Goal: Task Accomplishment & Management: Manage account settings

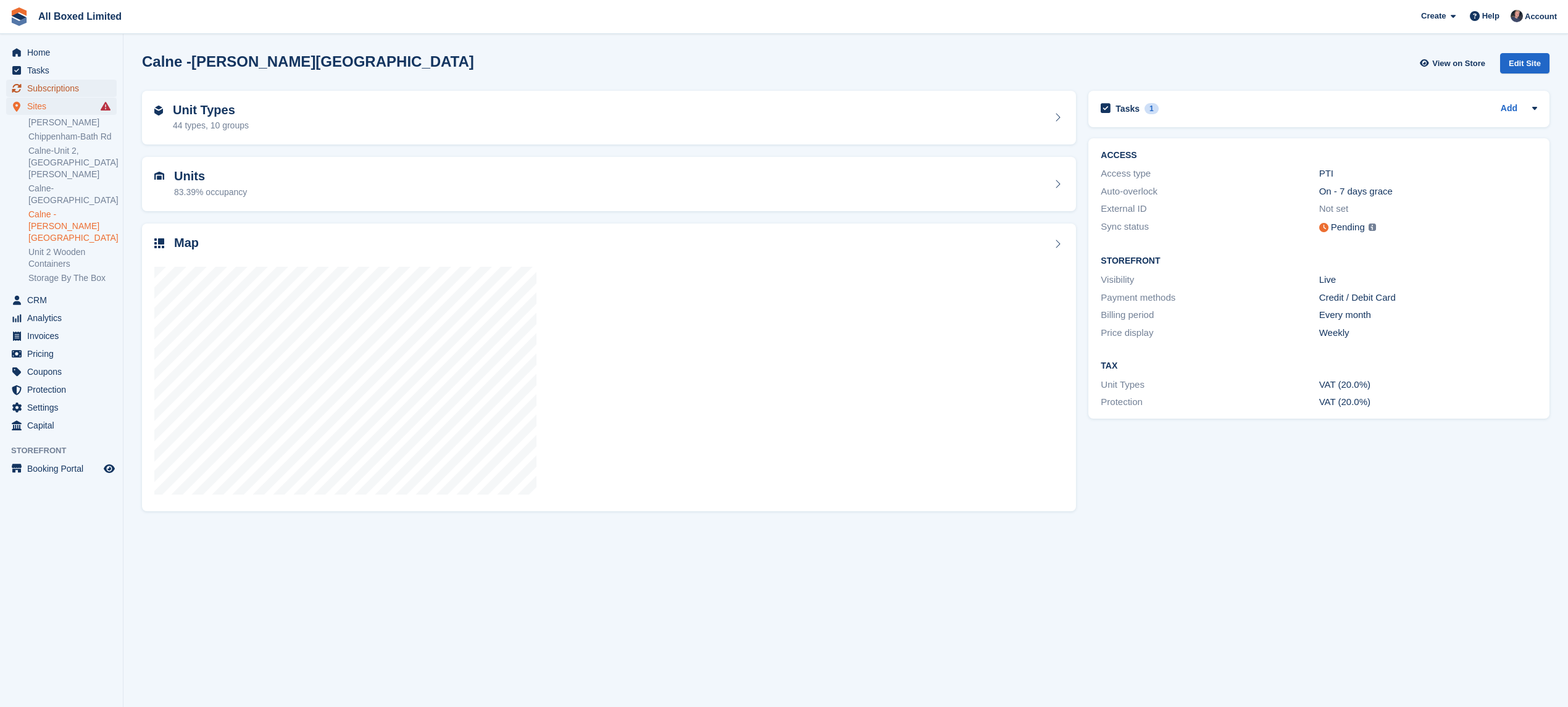
click at [76, 86] on span "Subscriptions" at bounding box center [64, 88] width 74 height 18
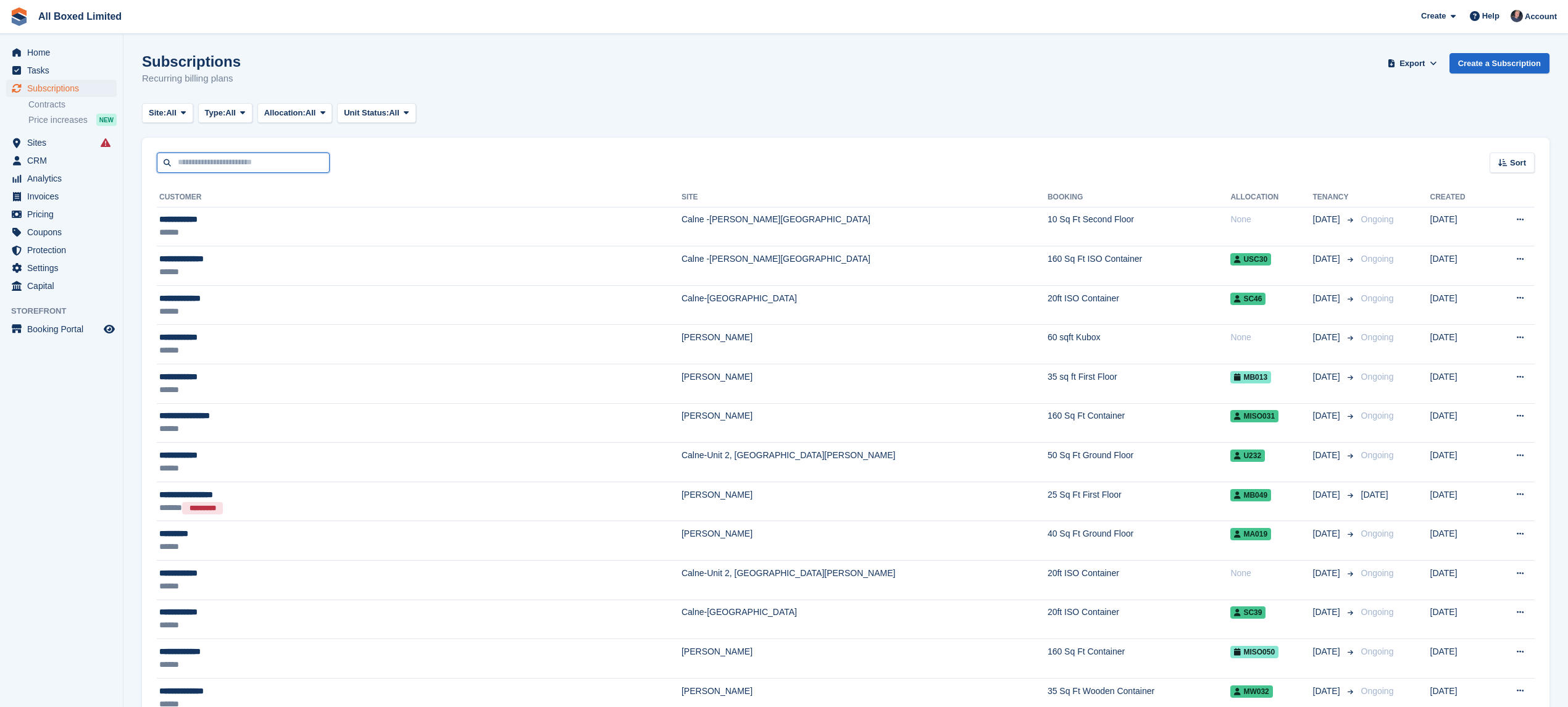
click at [198, 157] on input "text" at bounding box center [243, 163] width 173 height 21
type input "*******"
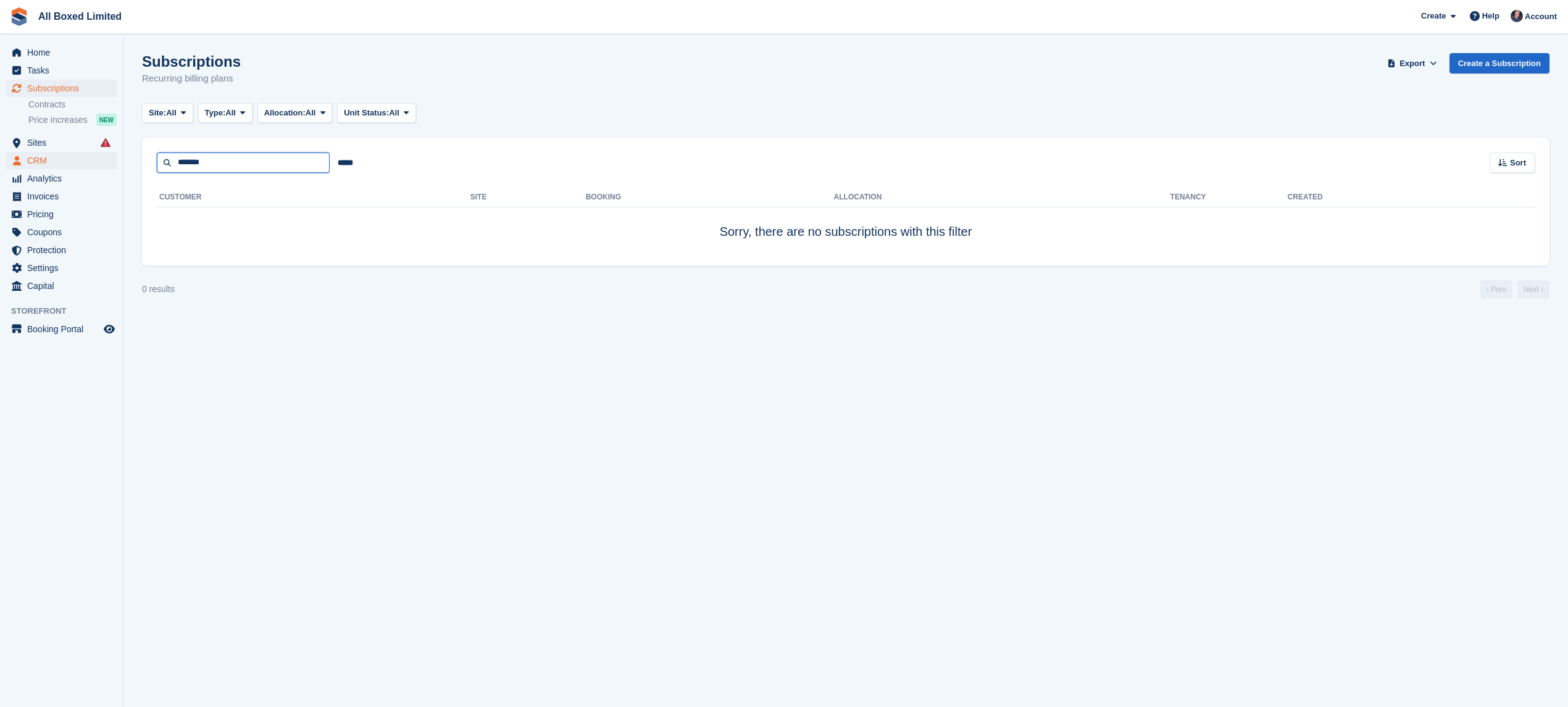
drag, startPoint x: 217, startPoint y: 163, endPoint x: 37, endPoint y: 166, distance: 180.0
click at [0, 163] on div "Home Tasks Subscriptions Subscriptions Subscriptions Contracts Price increases …" at bounding box center [784, 353] width 1568 height 707
type input "***"
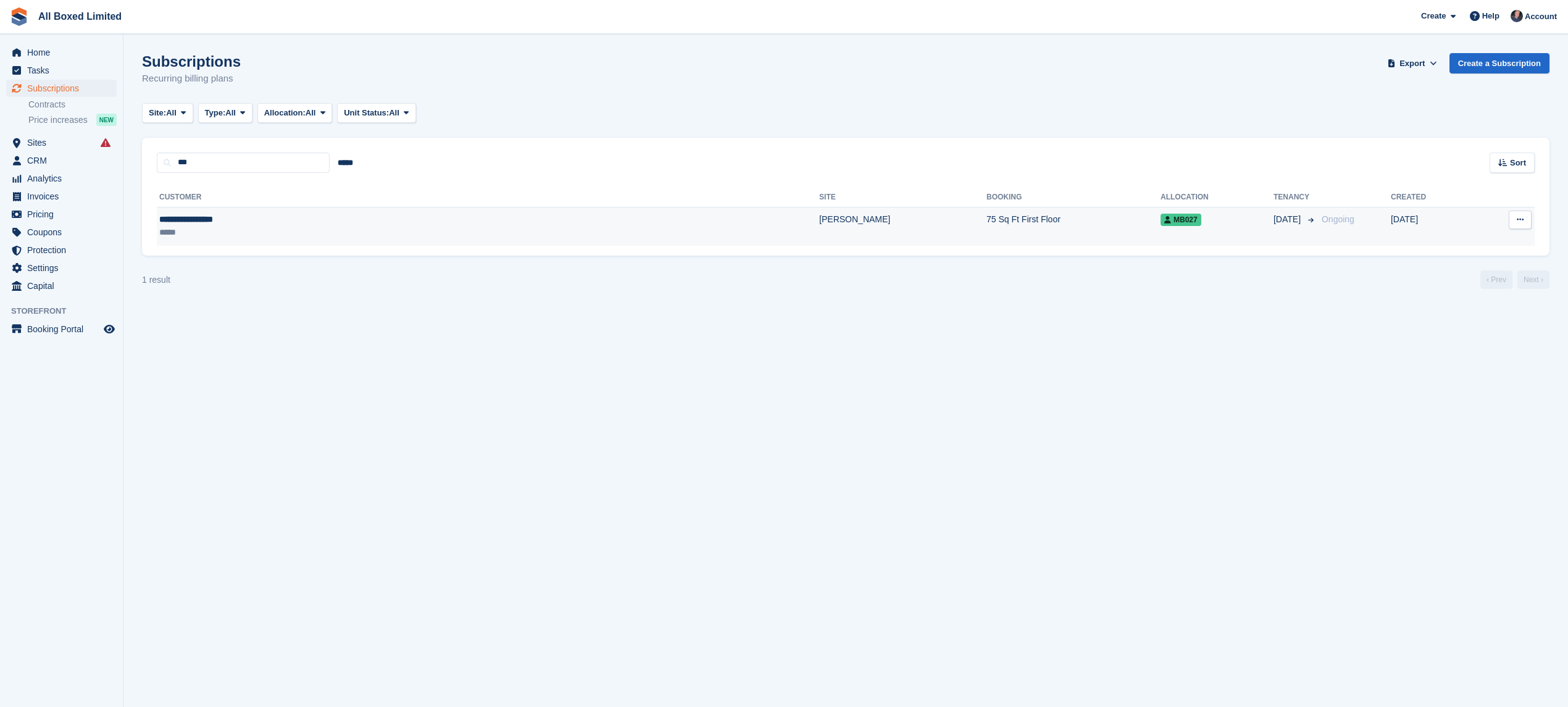
click at [241, 221] on div "**********" at bounding box center [299, 219] width 279 height 13
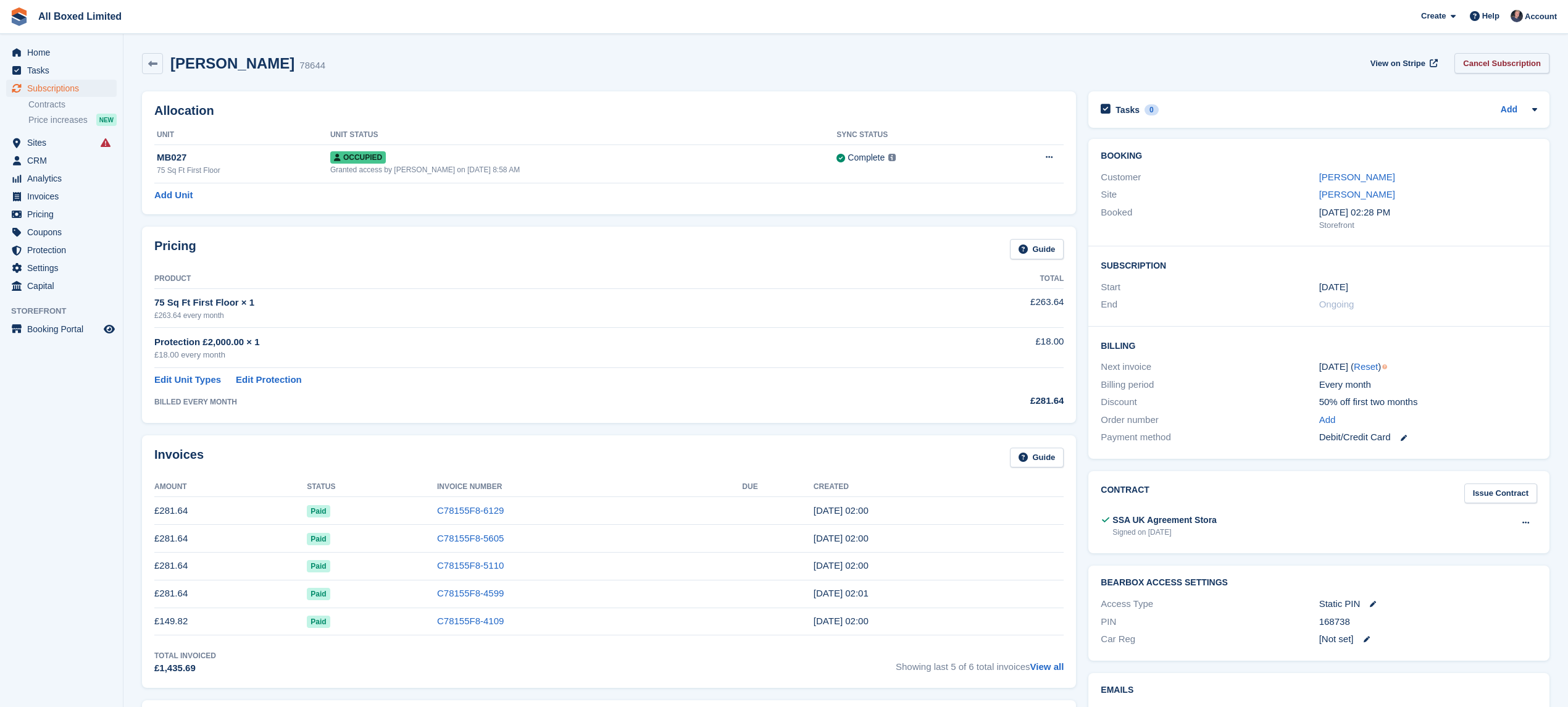
click at [1499, 66] on link "Cancel Subscription" at bounding box center [1502, 63] width 95 height 21
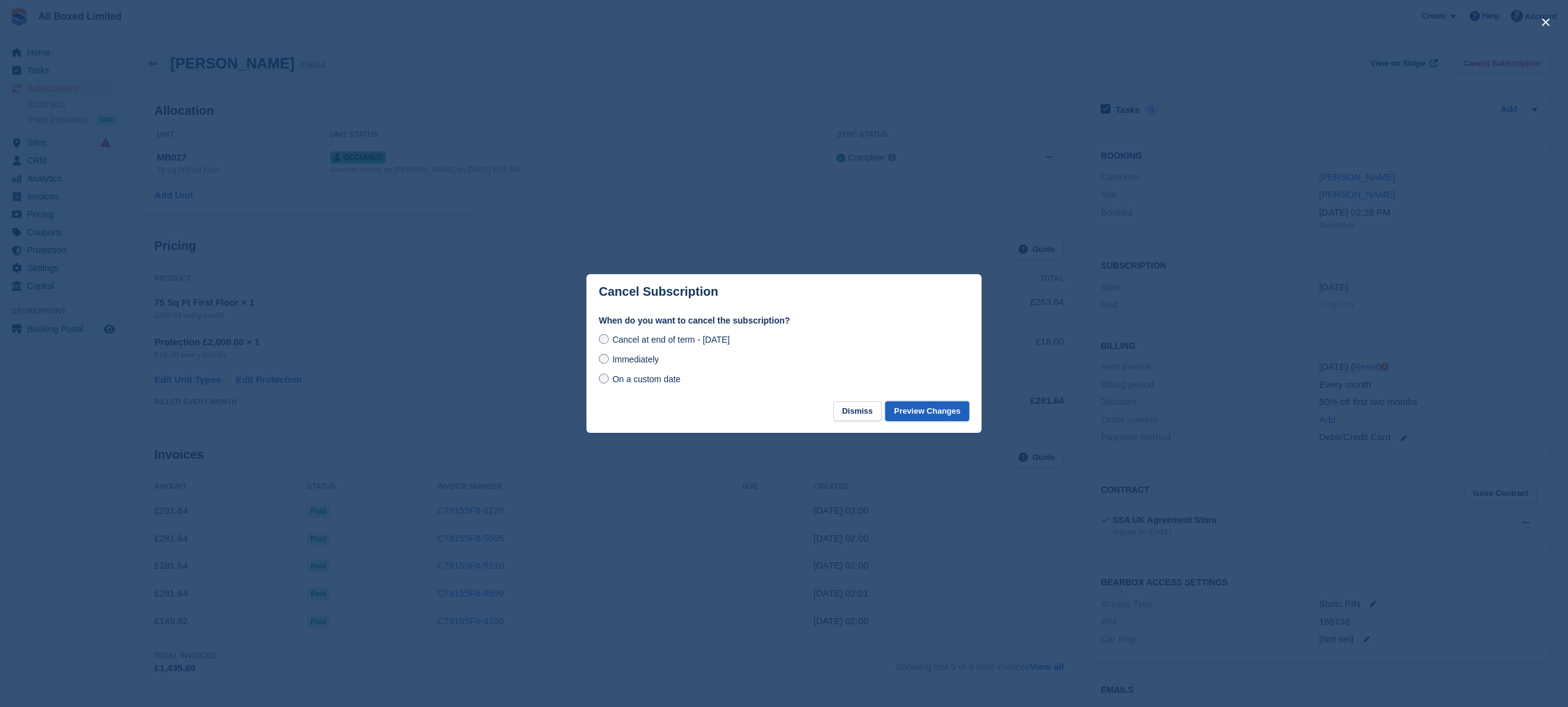
click at [921, 414] on button "Preview Changes" at bounding box center [927, 411] width 84 height 21
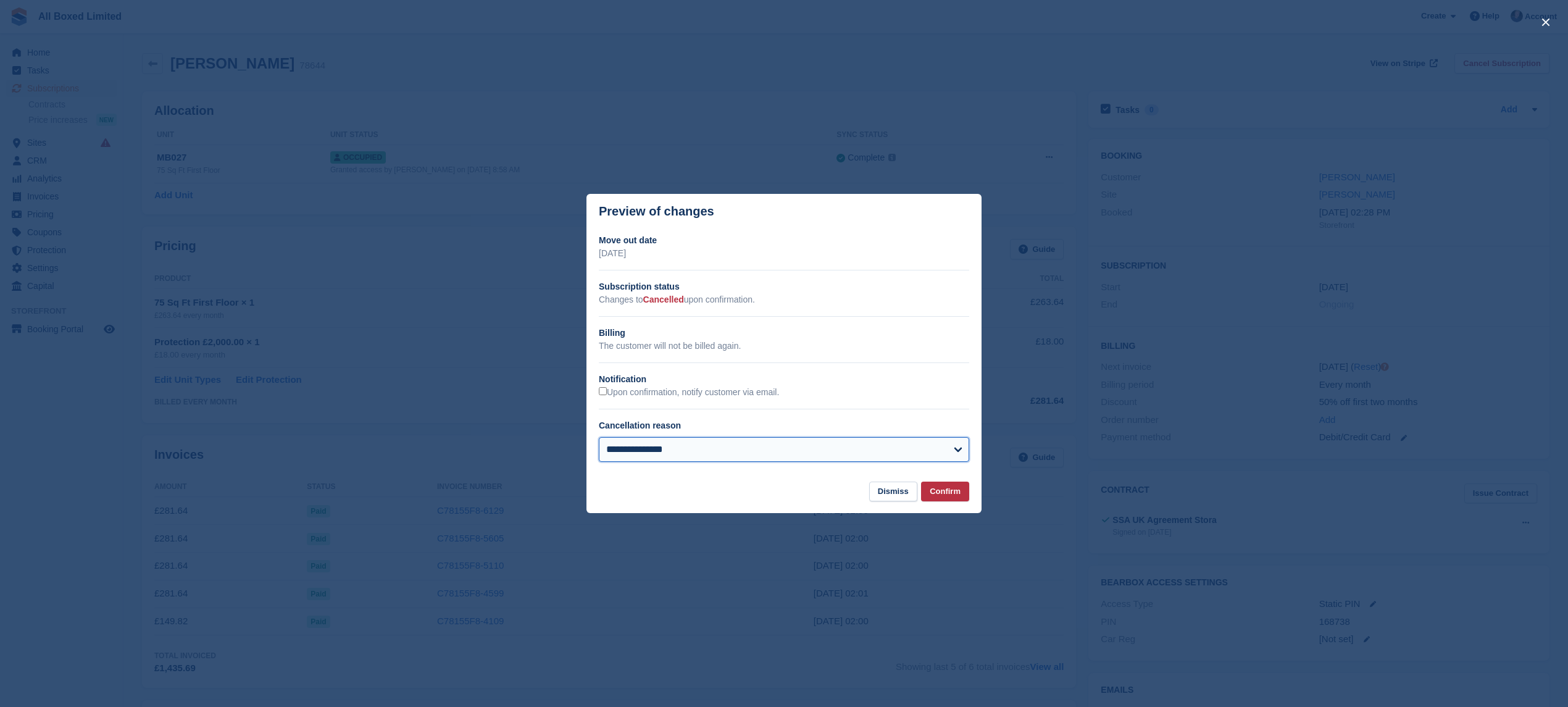
click at [739, 443] on select "**********" at bounding box center [784, 449] width 371 height 25
select select "**********"
click at [599, 438] on select "**********" at bounding box center [784, 449] width 371 height 25
click at [959, 499] on button "Confirm" at bounding box center [945, 491] width 48 height 21
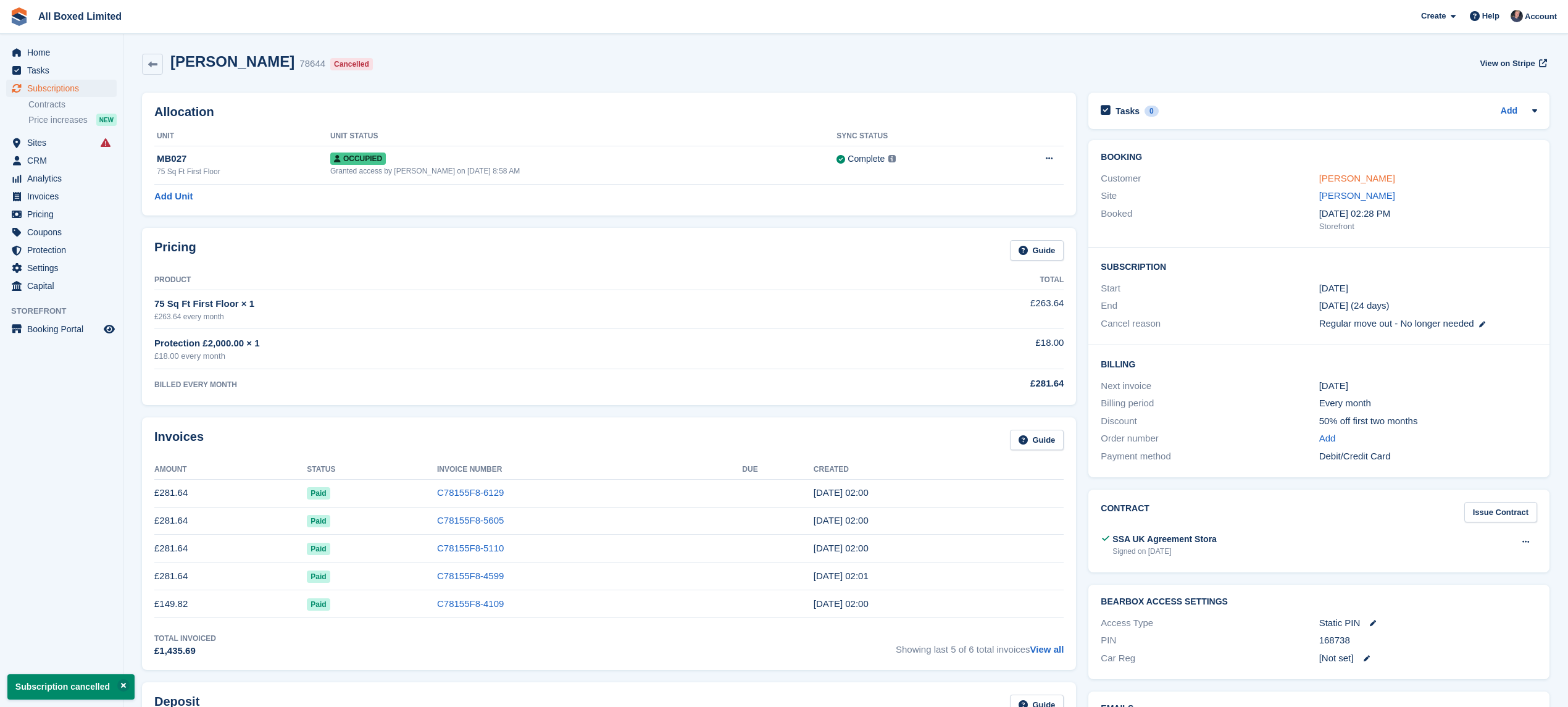
click at [1359, 176] on link "Miss Fanni Bertok" at bounding box center [1357, 178] width 76 height 11
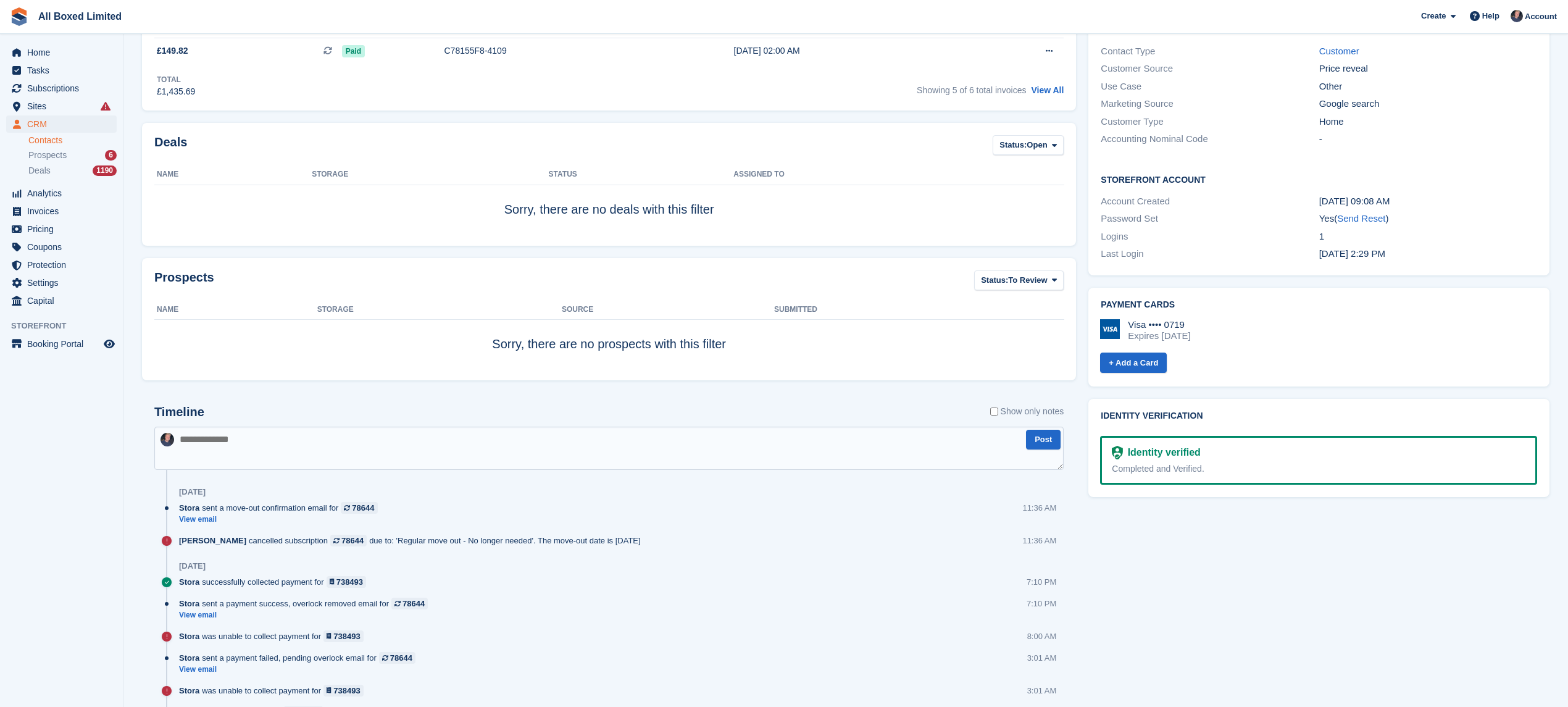
scroll to position [495, 0]
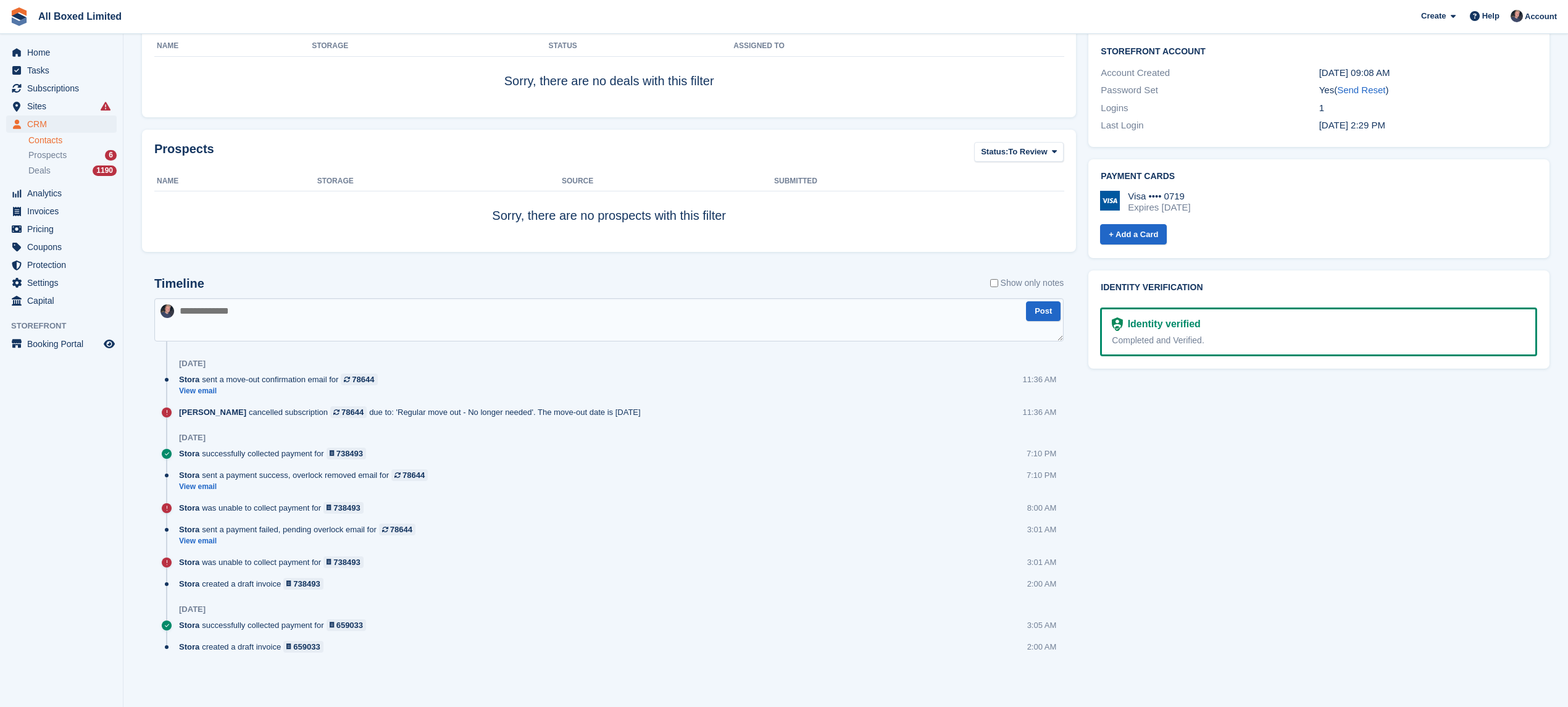
click at [261, 326] on textarea at bounding box center [609, 319] width 909 height 43
type textarea "****"
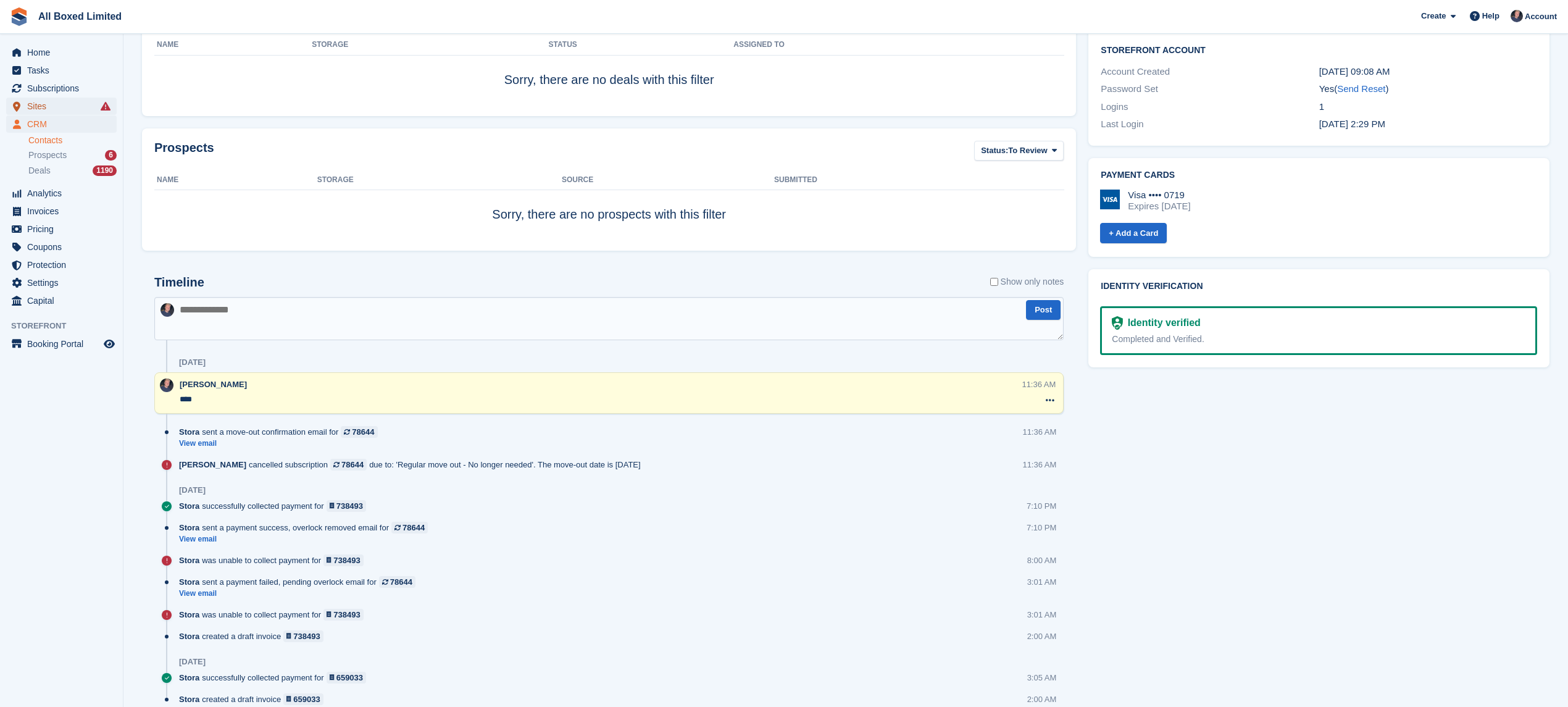
click at [52, 100] on span "Sites" at bounding box center [64, 106] width 74 height 18
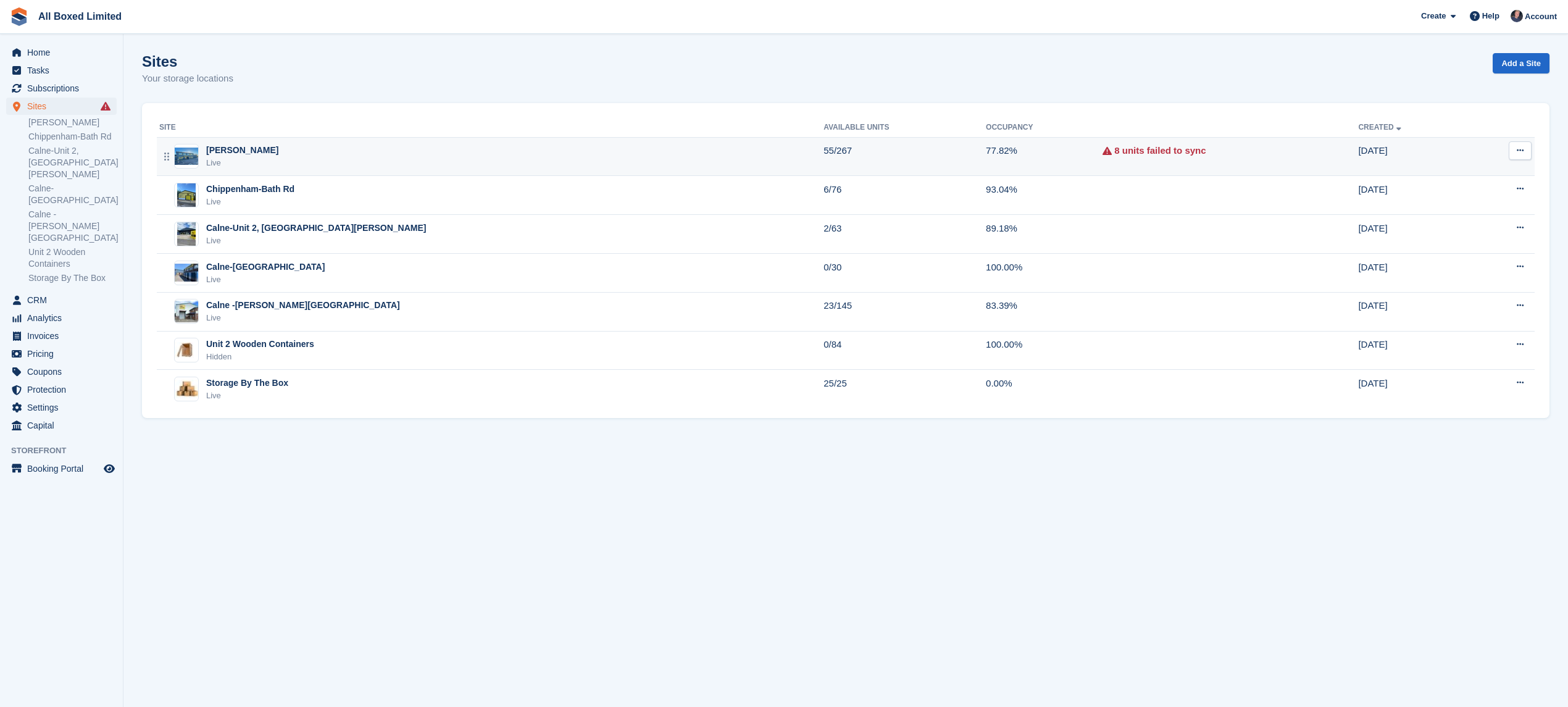
click at [309, 159] on div "Melksham-Bowerhill Live" at bounding box center [491, 156] width 664 height 25
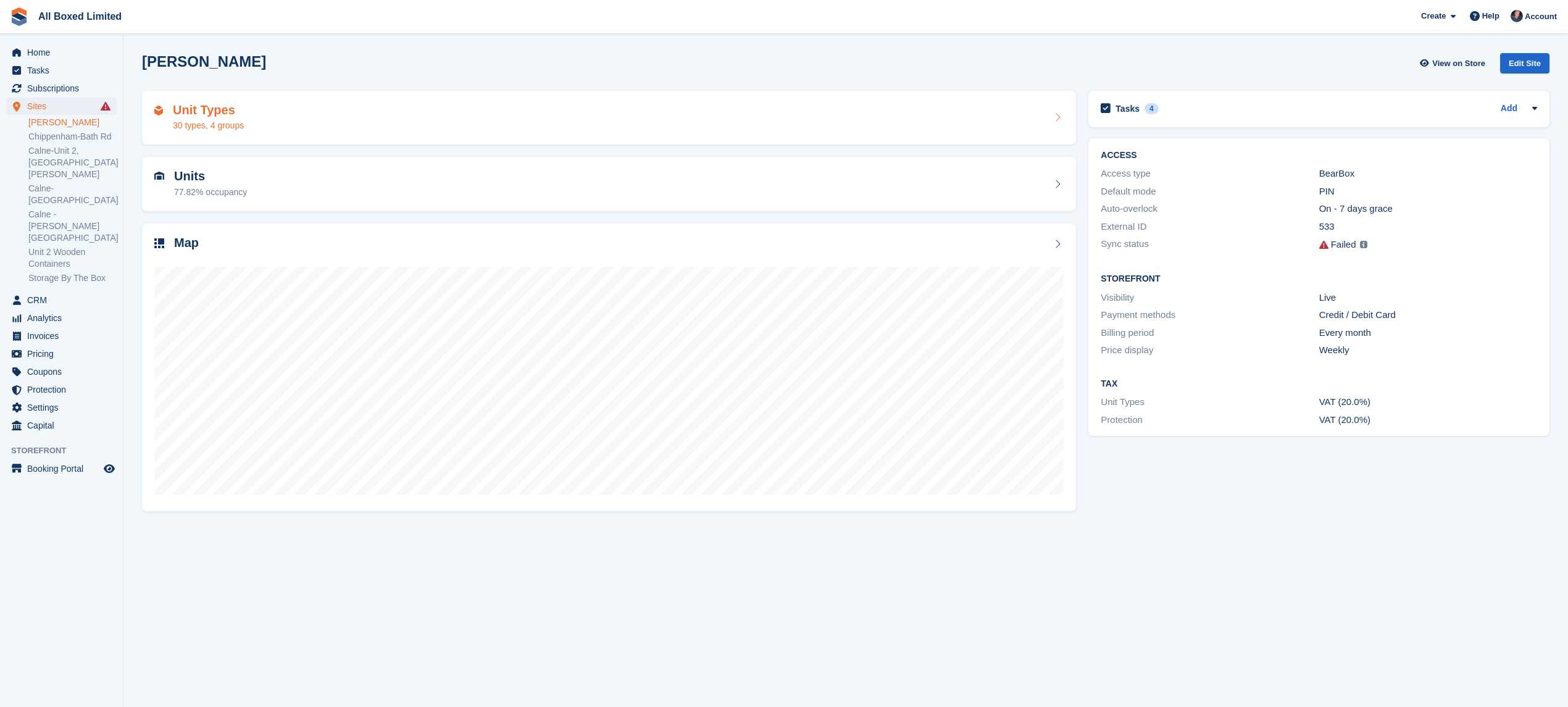
click at [307, 127] on div "Unit Types 30 types, 4 groups" at bounding box center [609, 118] width 909 height 29
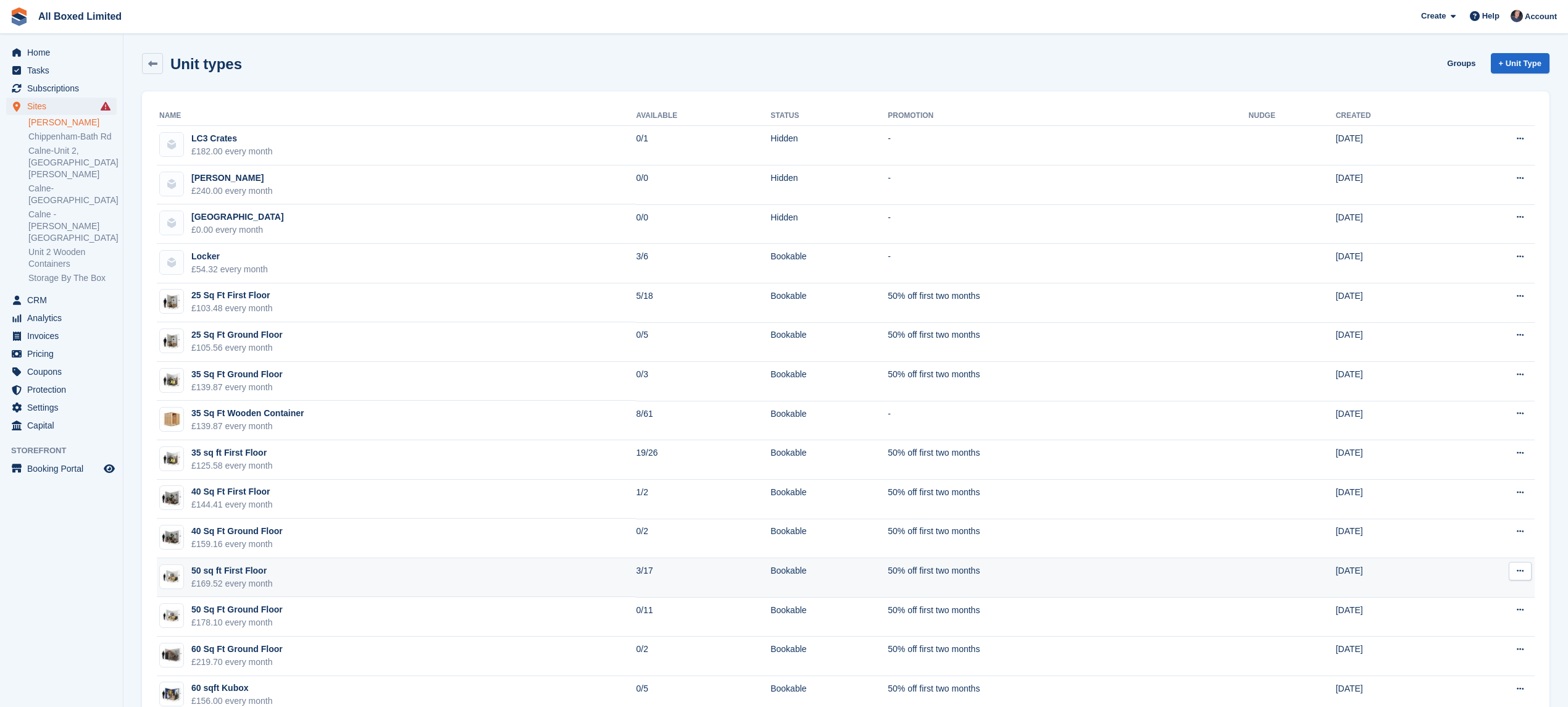
click at [309, 572] on td "50 sq ft First Floor £169.52 every month" at bounding box center [396, 578] width 479 height 39
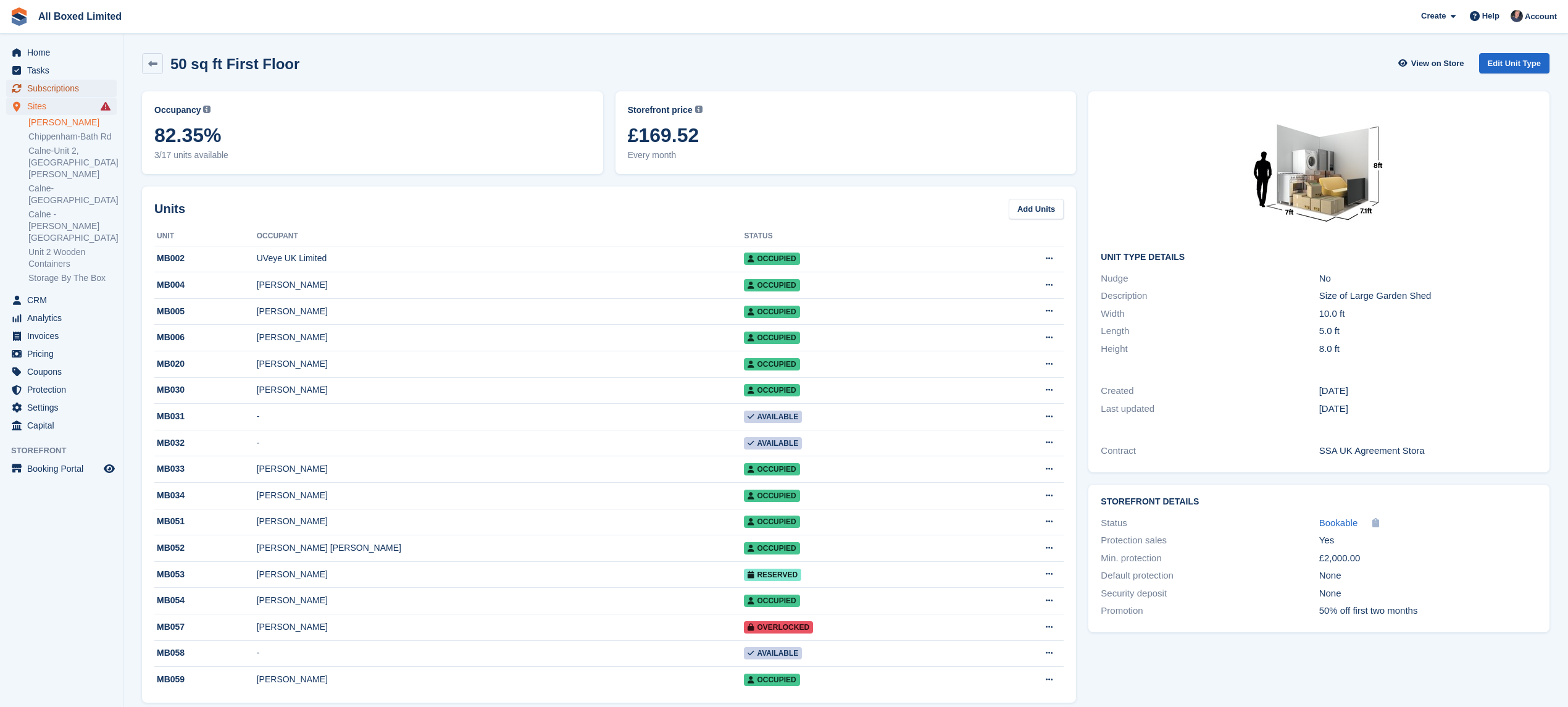
click at [51, 87] on span "Subscriptions" at bounding box center [64, 88] width 74 height 18
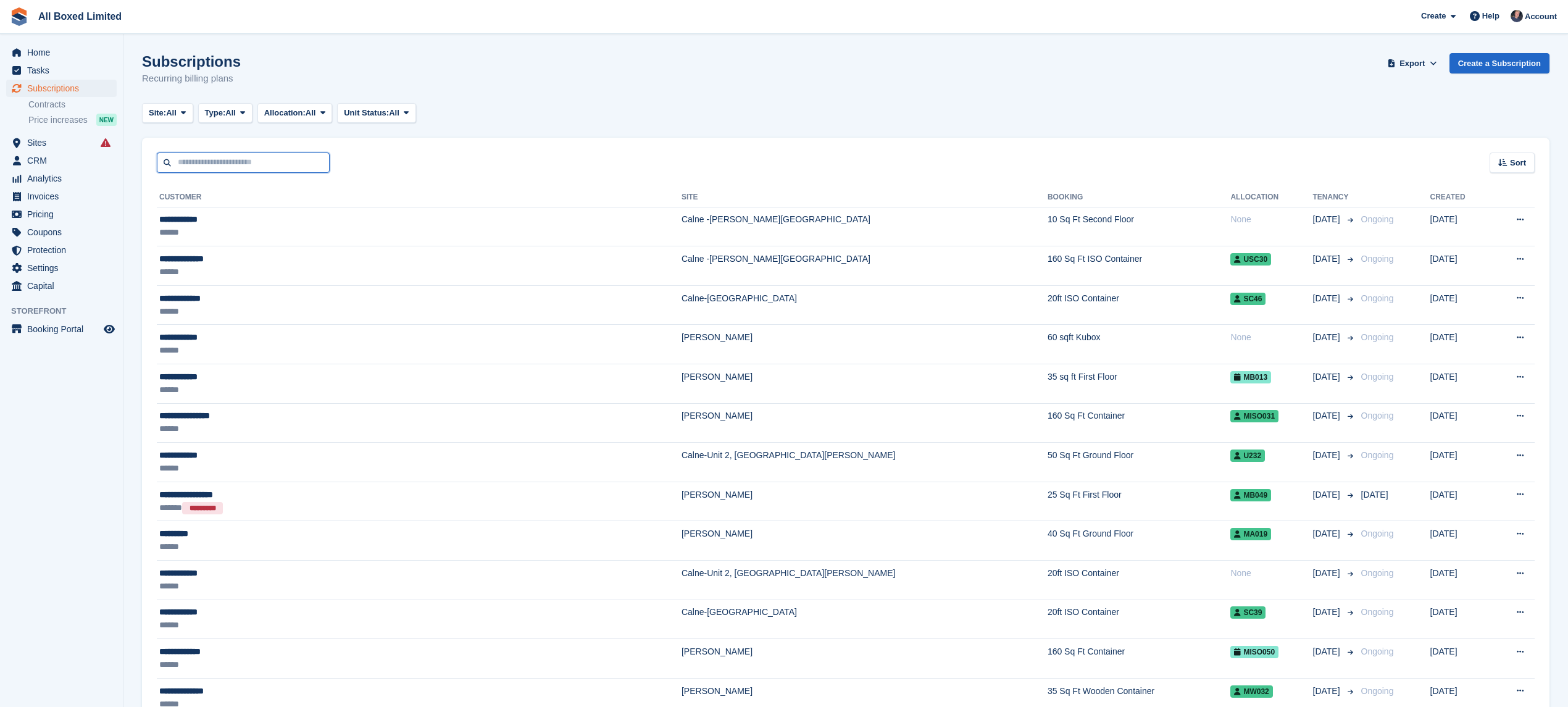
drag, startPoint x: 222, startPoint y: 154, endPoint x: 229, endPoint y: 154, distance: 7.0
click at [222, 154] on input "text" at bounding box center [243, 163] width 173 height 21
type input "******"
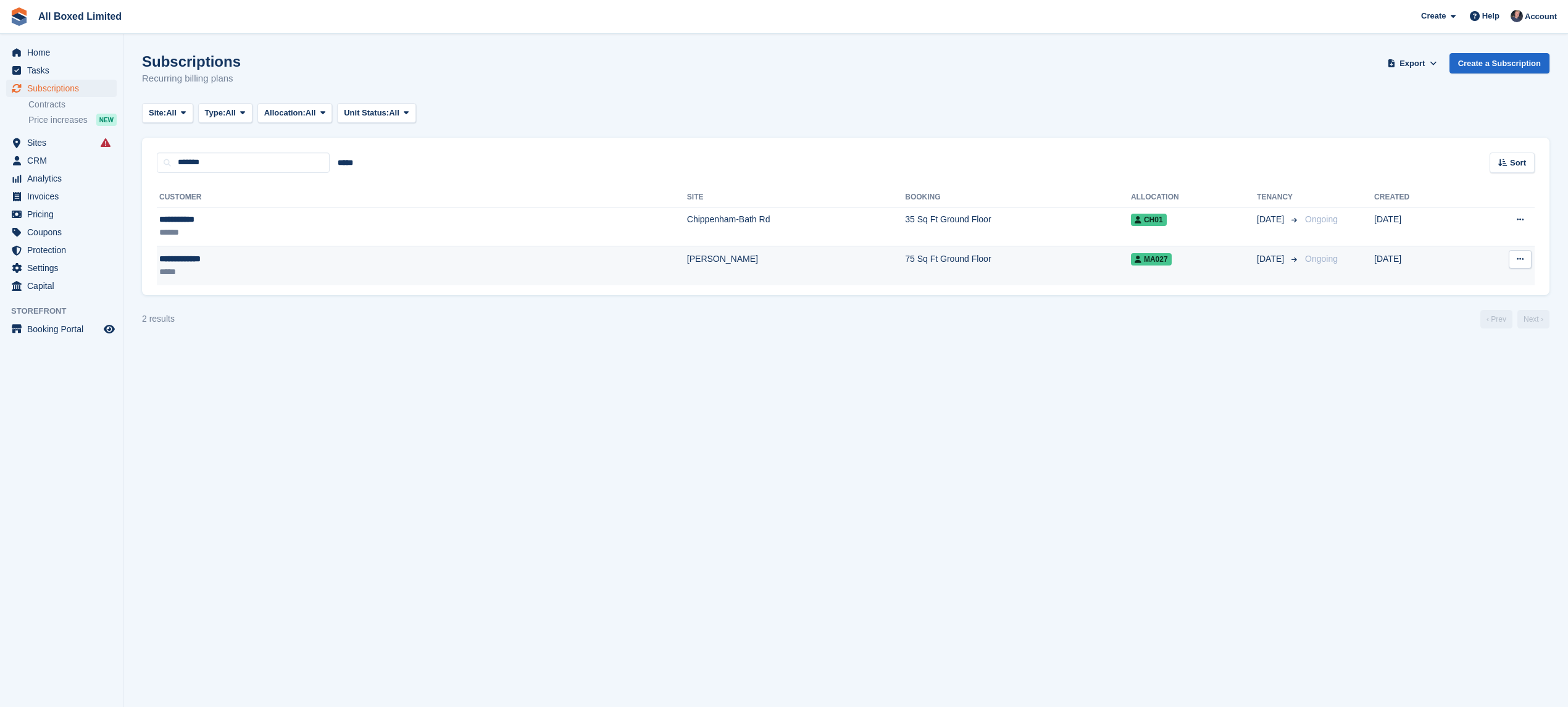
click at [331, 269] on div "*****" at bounding box center [259, 272] width 199 height 13
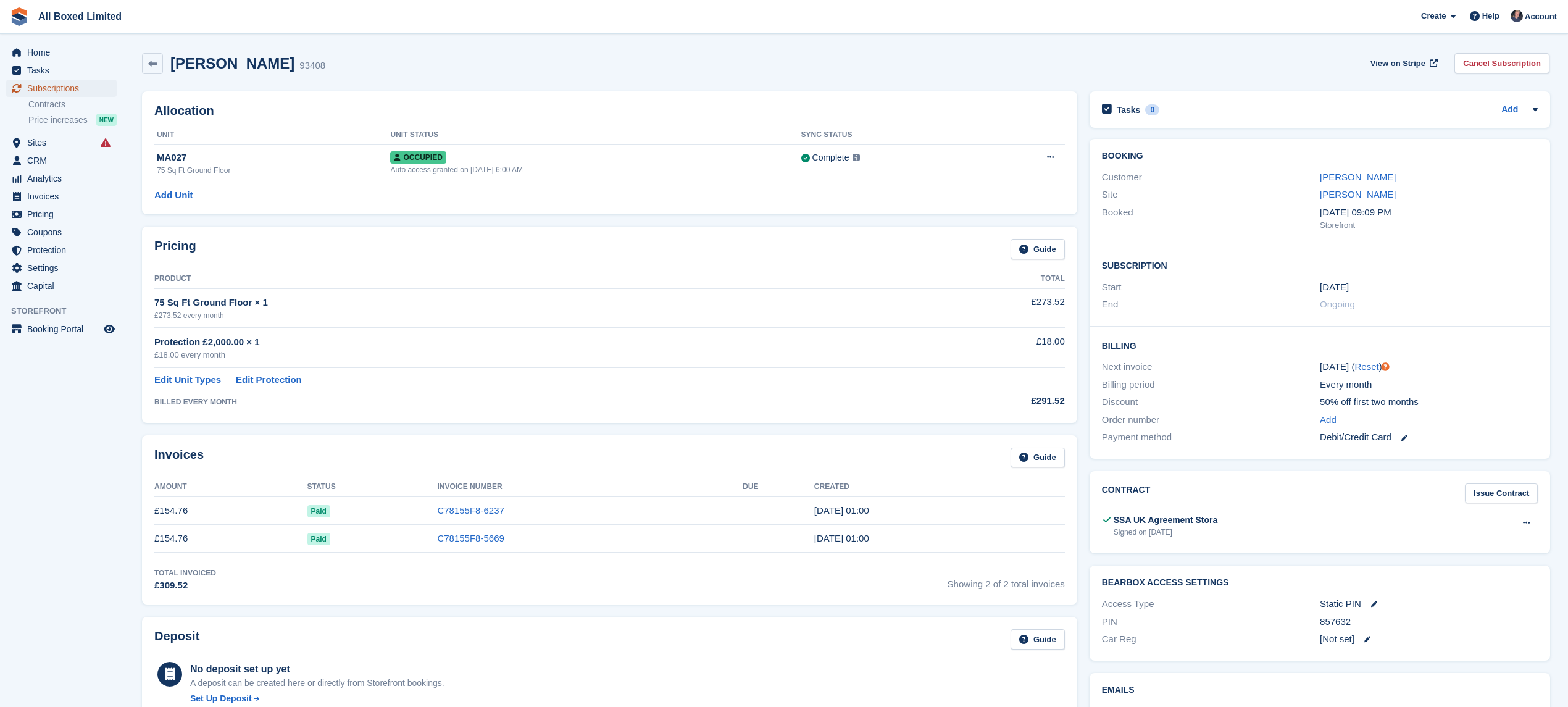
click at [61, 90] on span "Subscriptions" at bounding box center [64, 88] width 74 height 18
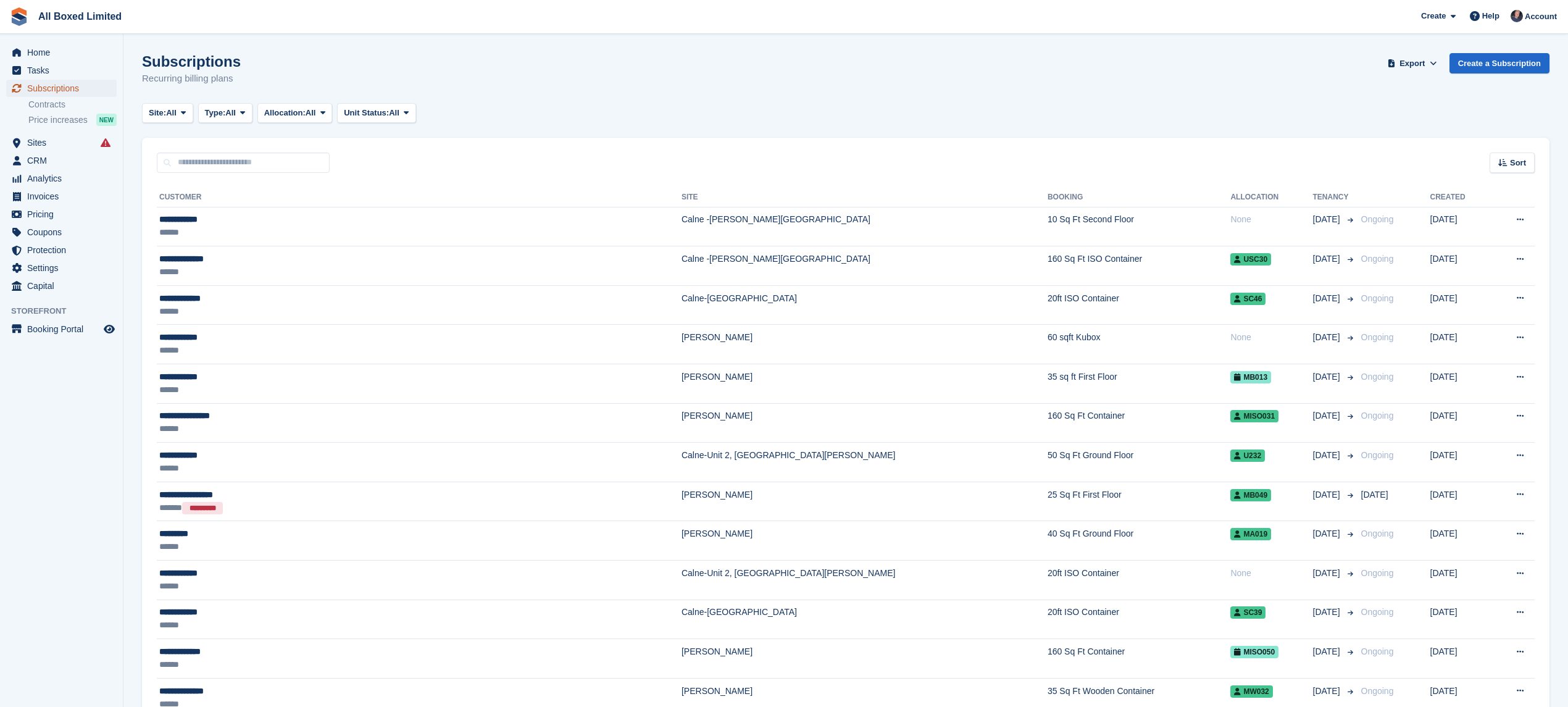
click at [53, 89] on span "Subscriptions" at bounding box center [64, 88] width 74 height 18
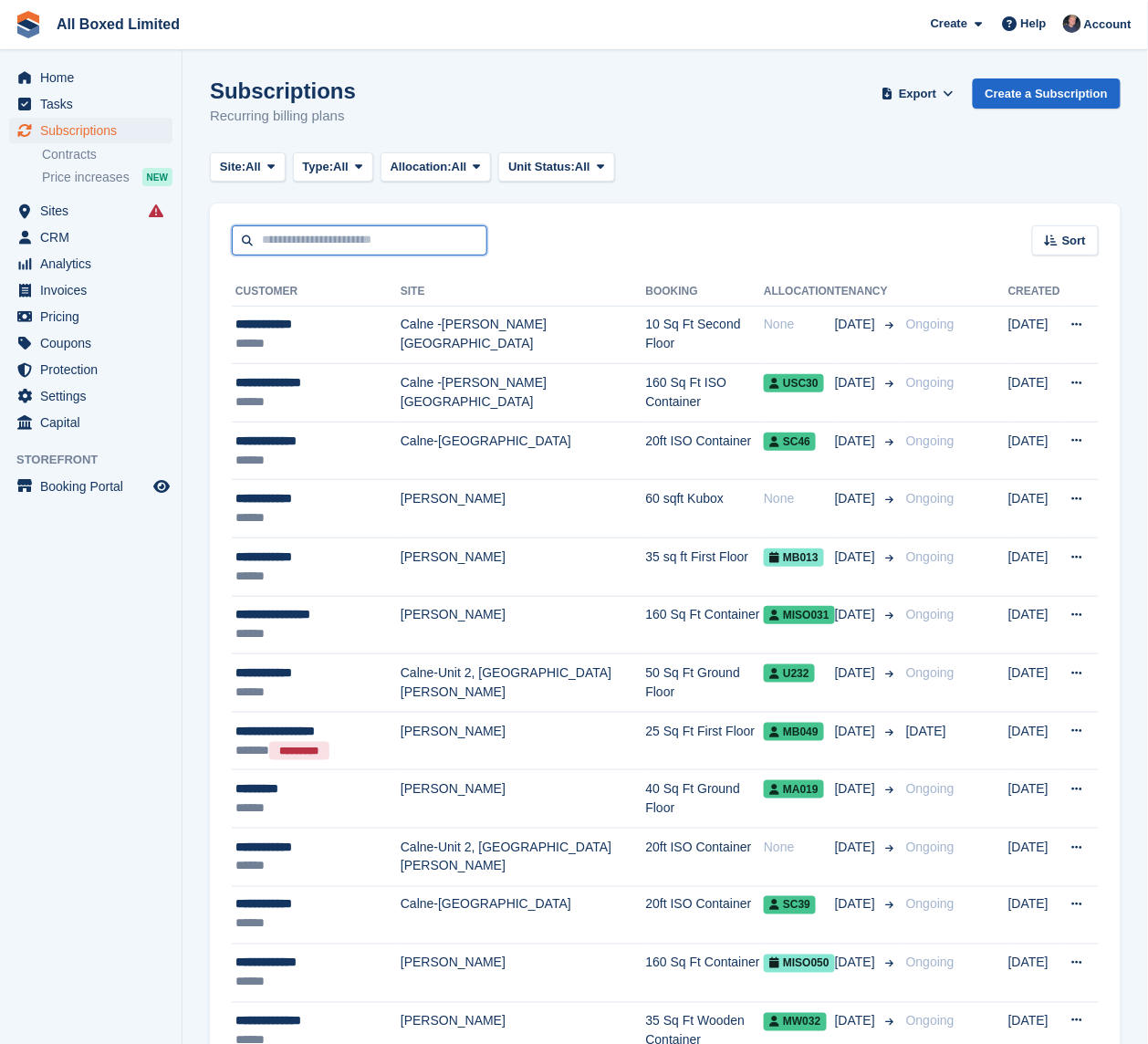
click at [314, 239] on input "text" at bounding box center [359, 240] width 256 height 30
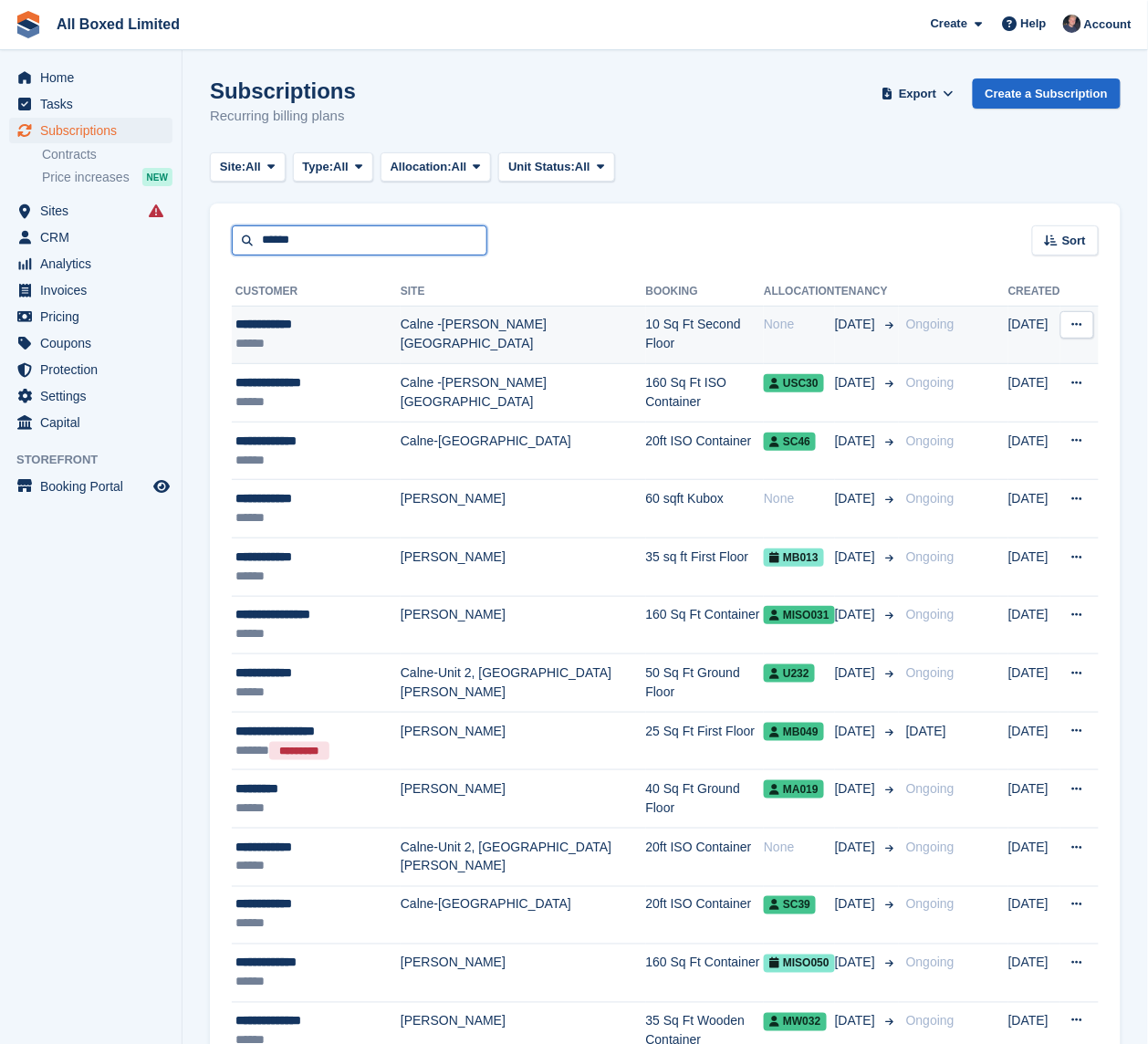
type input "******"
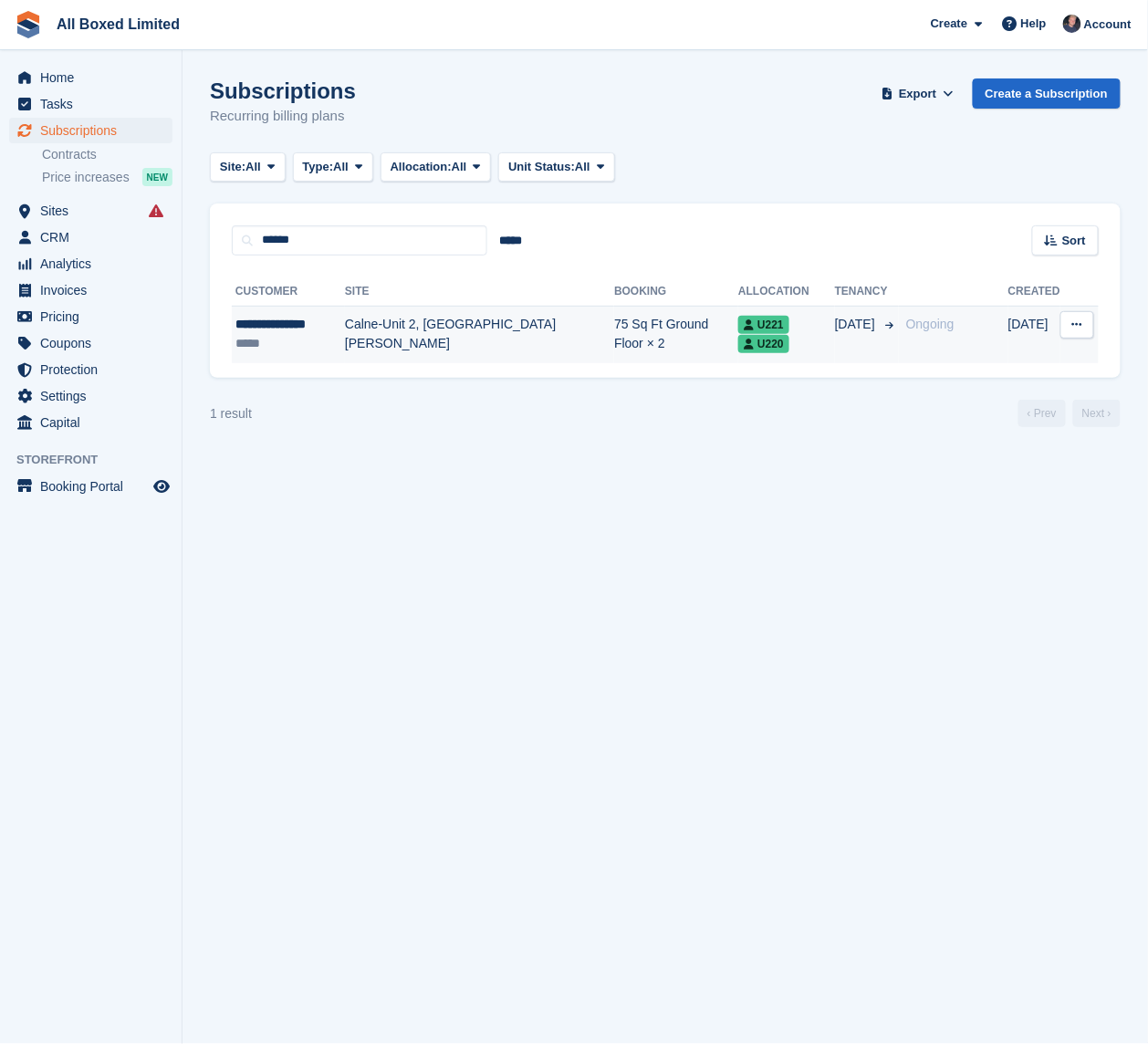
click at [289, 350] on div "*****" at bounding box center [290, 344] width 110 height 19
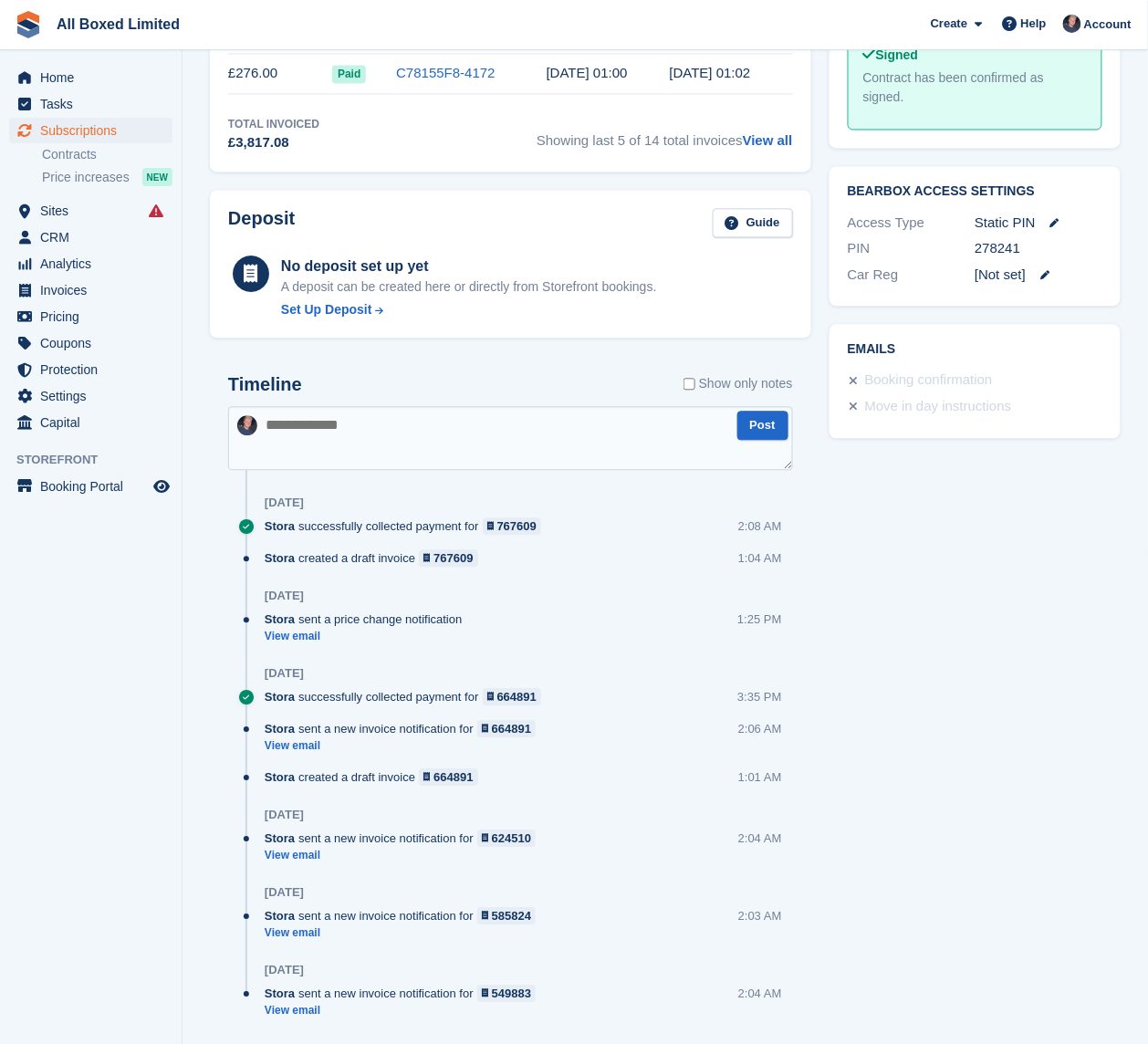
scroll to position [899, 0]
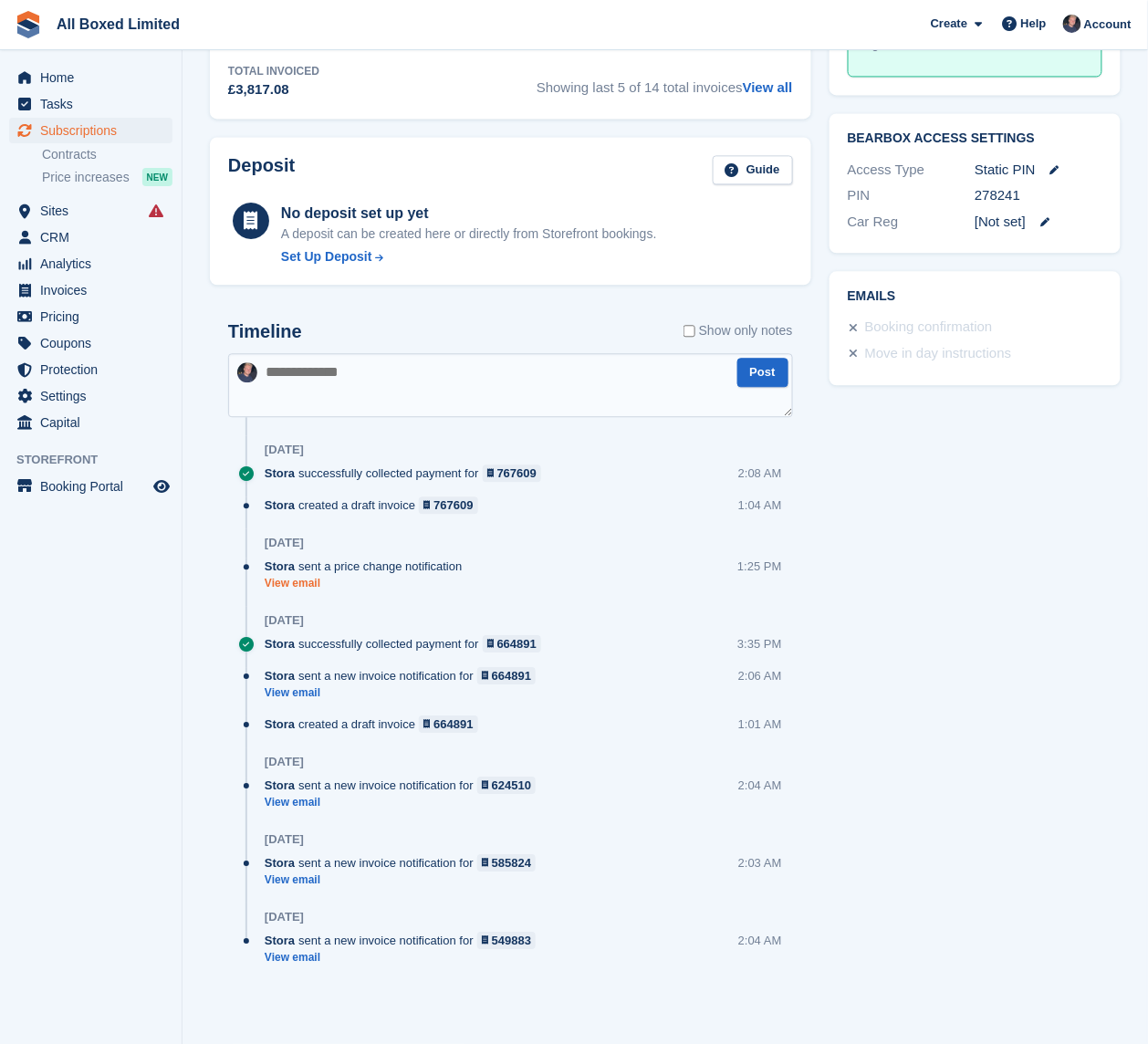
click at [296, 582] on link "View email" at bounding box center [367, 583] width 206 height 16
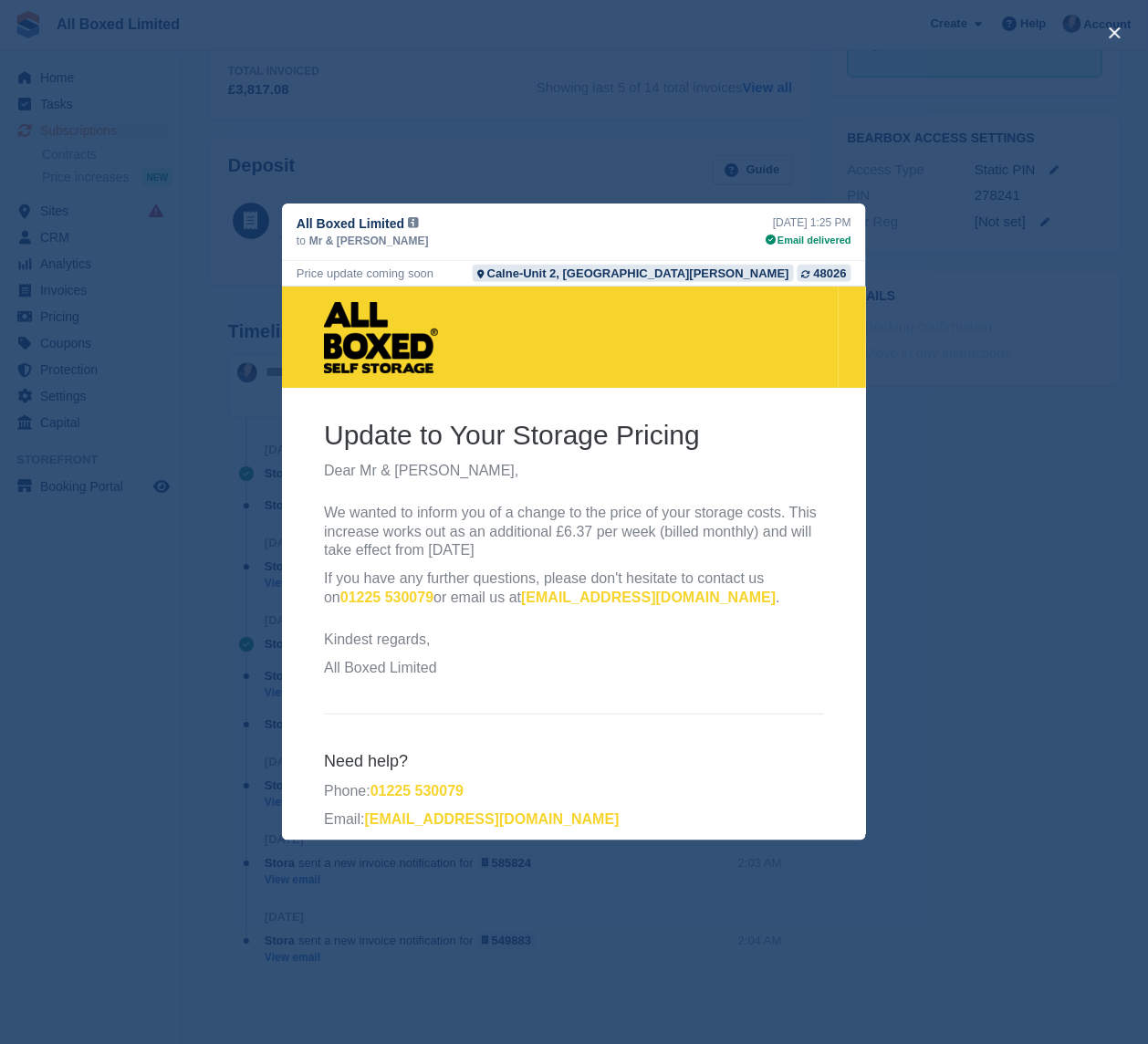
scroll to position [18, 0]
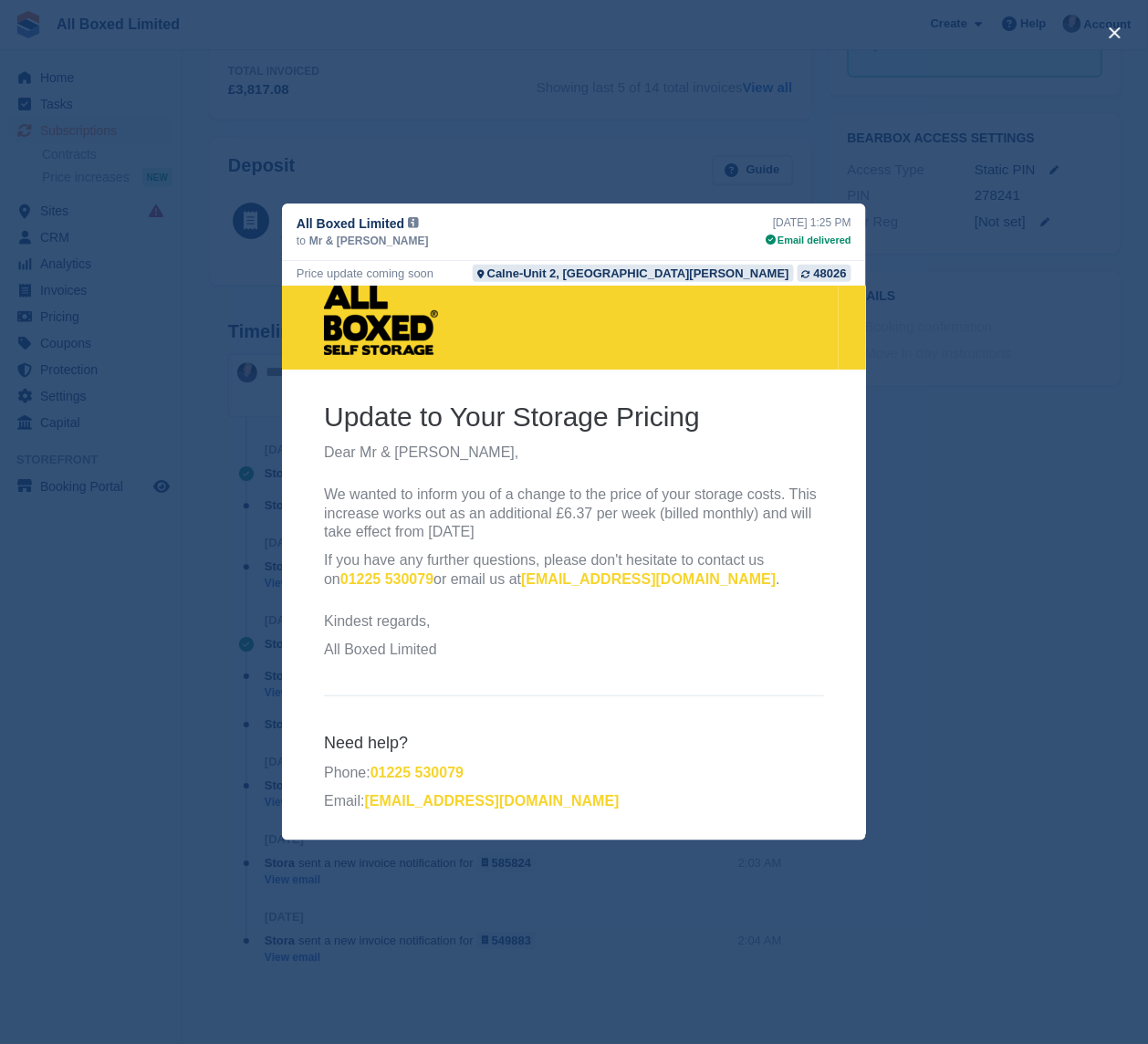
click at [462, 527] on p "We wanted to inform you of a change to the price of your storage costs. This in…" at bounding box center [573, 512] width 500 height 56
click at [713, 566] on p "If you have any further questions, please don't hesitate to contact us on [PHON…" at bounding box center [573, 569] width 500 height 38
click at [792, 558] on p "If you have any further questions, please don't hesitate to contact us on [PHON…" at bounding box center [573, 569] width 500 height 38
click at [473, 532] on p "We wanted to inform you of a change to the price of your storage costs. This in…" at bounding box center [573, 512] width 500 height 56
click at [803, 511] on p "We wanted to inform you of a change to the price of your storage costs. This in…" at bounding box center [573, 512] width 500 height 56
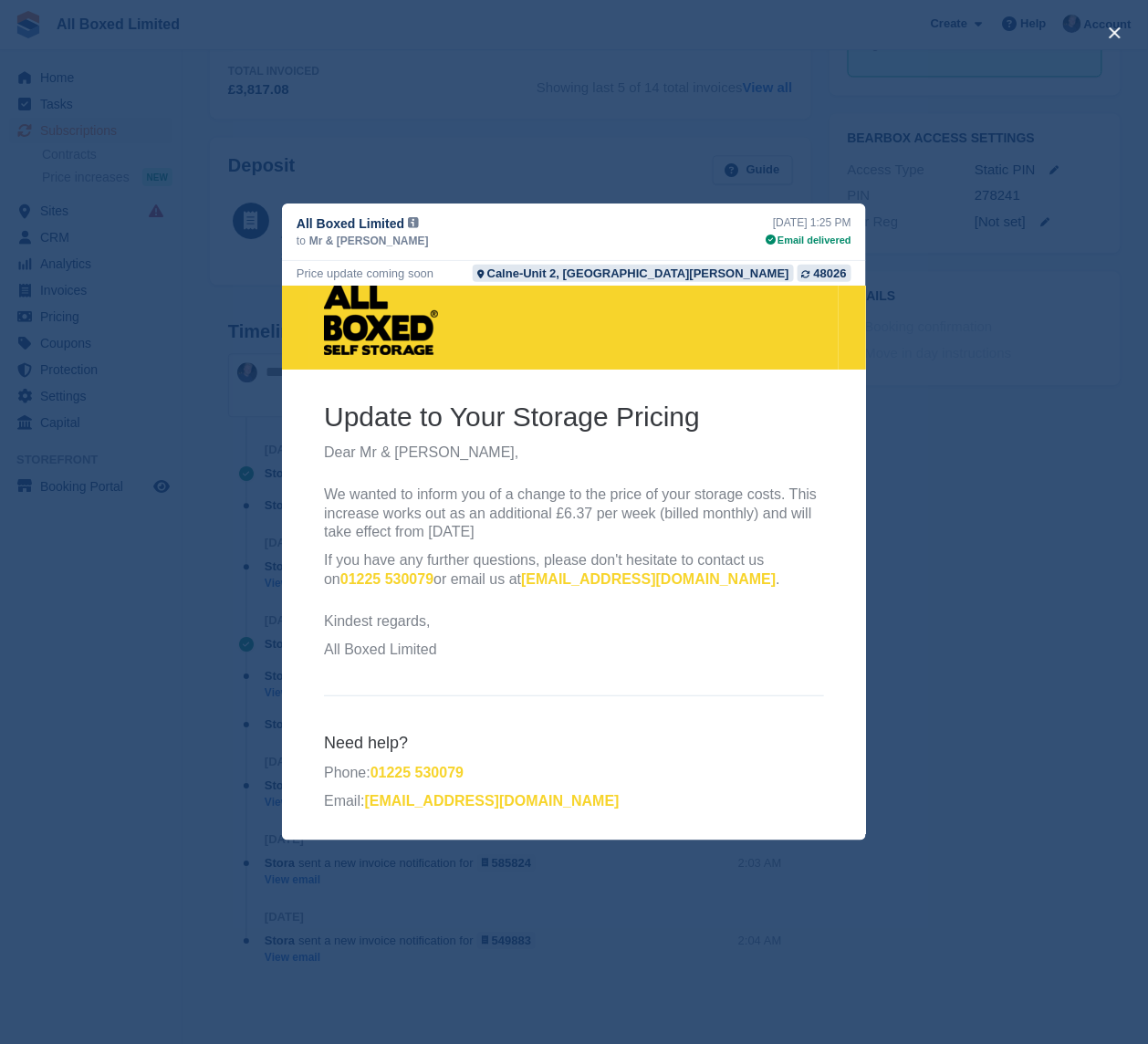
click at [737, 495] on p "We wanted to inform you of a change to the price of your storage costs. This in…" at bounding box center [573, 512] width 500 height 56
drag, startPoint x: 485, startPoint y: 486, endPoint x: 526, endPoint y: 486, distance: 41.0
click at [484, 486] on p "We wanted to inform you of a change to the price of your storage costs. This in…" at bounding box center [573, 512] width 500 height 56
click at [807, 492] on p "We wanted to inform you of a change to the price of your storage costs. This in…" at bounding box center [573, 512] width 500 height 56
click at [672, 506] on p "We wanted to inform you of a change to the price of your storage costs. This in…" at bounding box center [573, 512] width 500 height 56
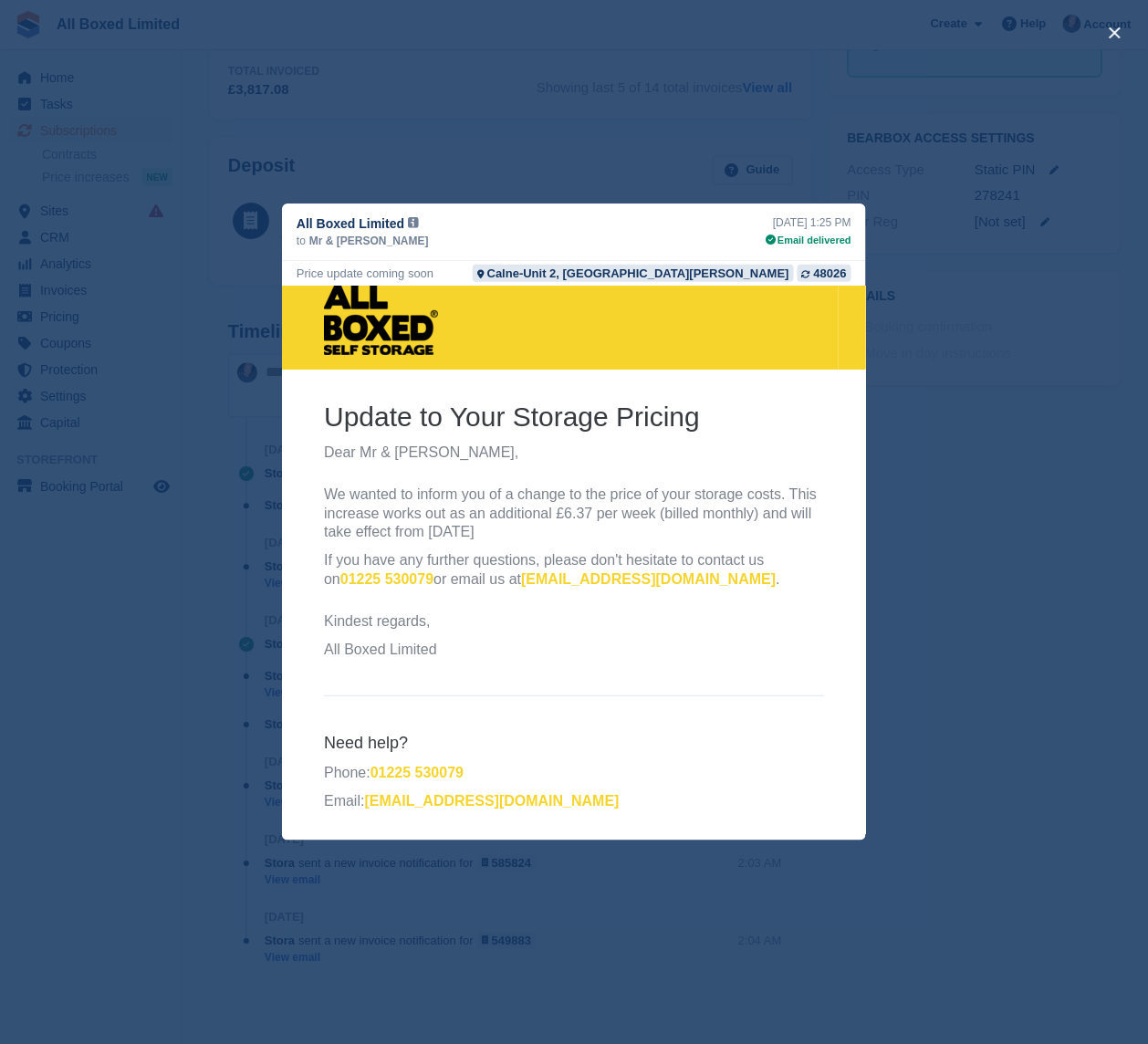
click at [472, 529] on p "We wanted to inform you of a change to the price of your storage costs. This in…" at bounding box center [573, 512] width 500 height 56
click at [467, 529] on p "We wanted to inform you of a change to the price of your storage costs. This in…" at bounding box center [573, 512] width 500 height 56
click at [683, 576] on p "If you have any further questions, please don't hesitate to contact us on 01225…" at bounding box center [573, 569] width 500 height 38
click at [1113, 30] on button "close" at bounding box center [1115, 33] width 30 height 30
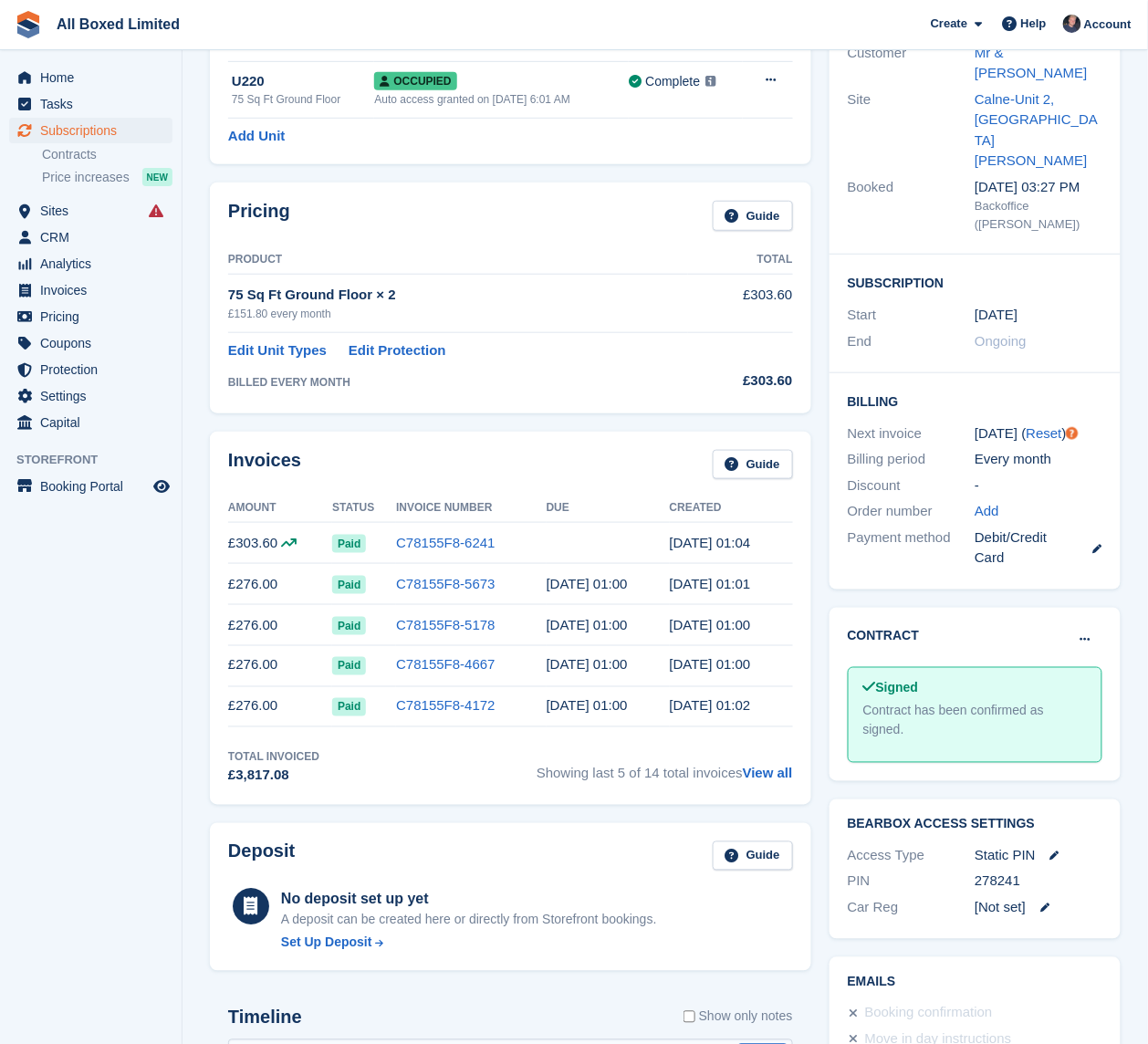
scroll to position [0, 0]
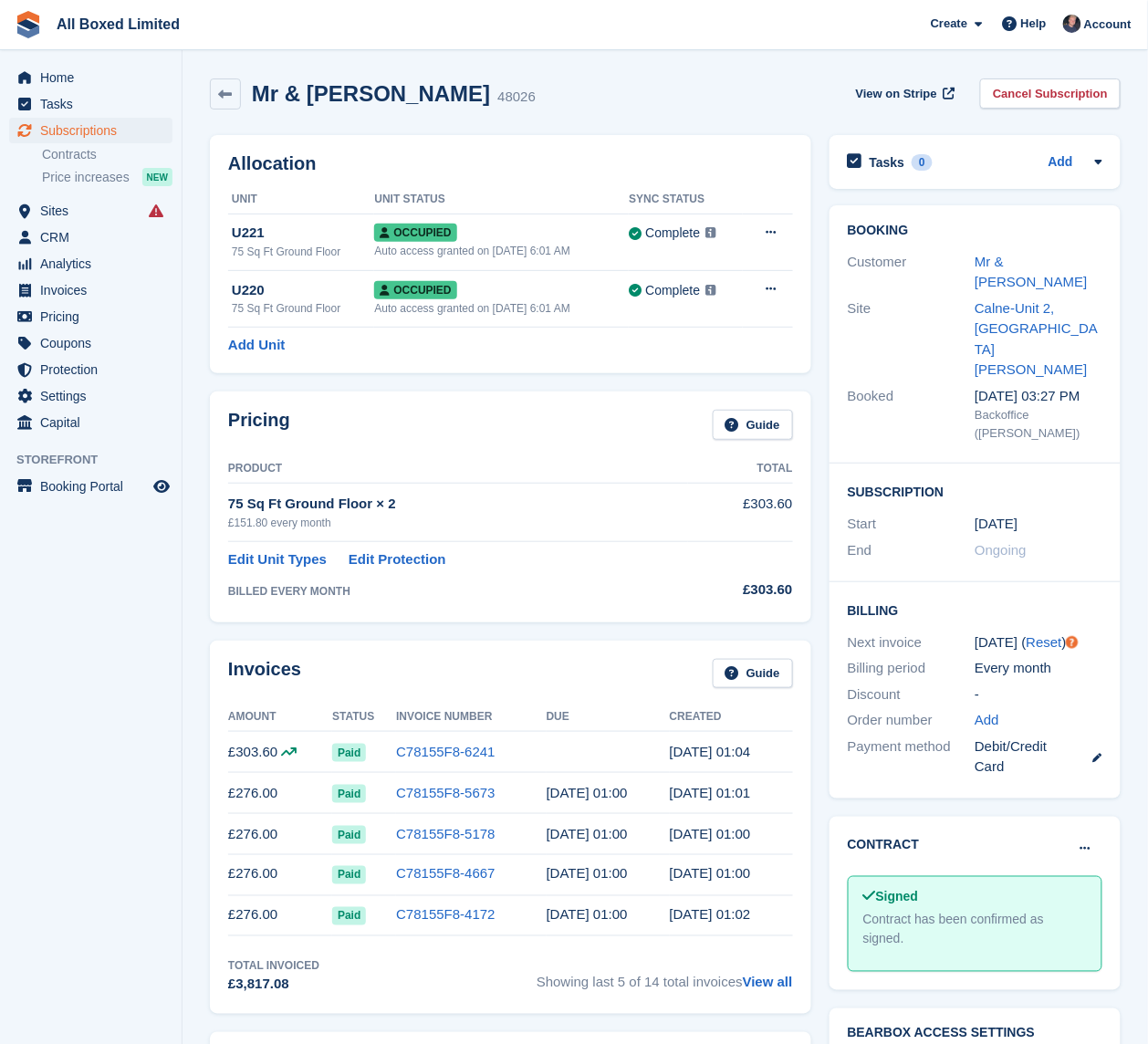
click at [114, 692] on aside "Home Tasks Subscriptions Subscriptions Subscriptions Contracts Price increases …" at bounding box center [91, 526] width 182 height 953
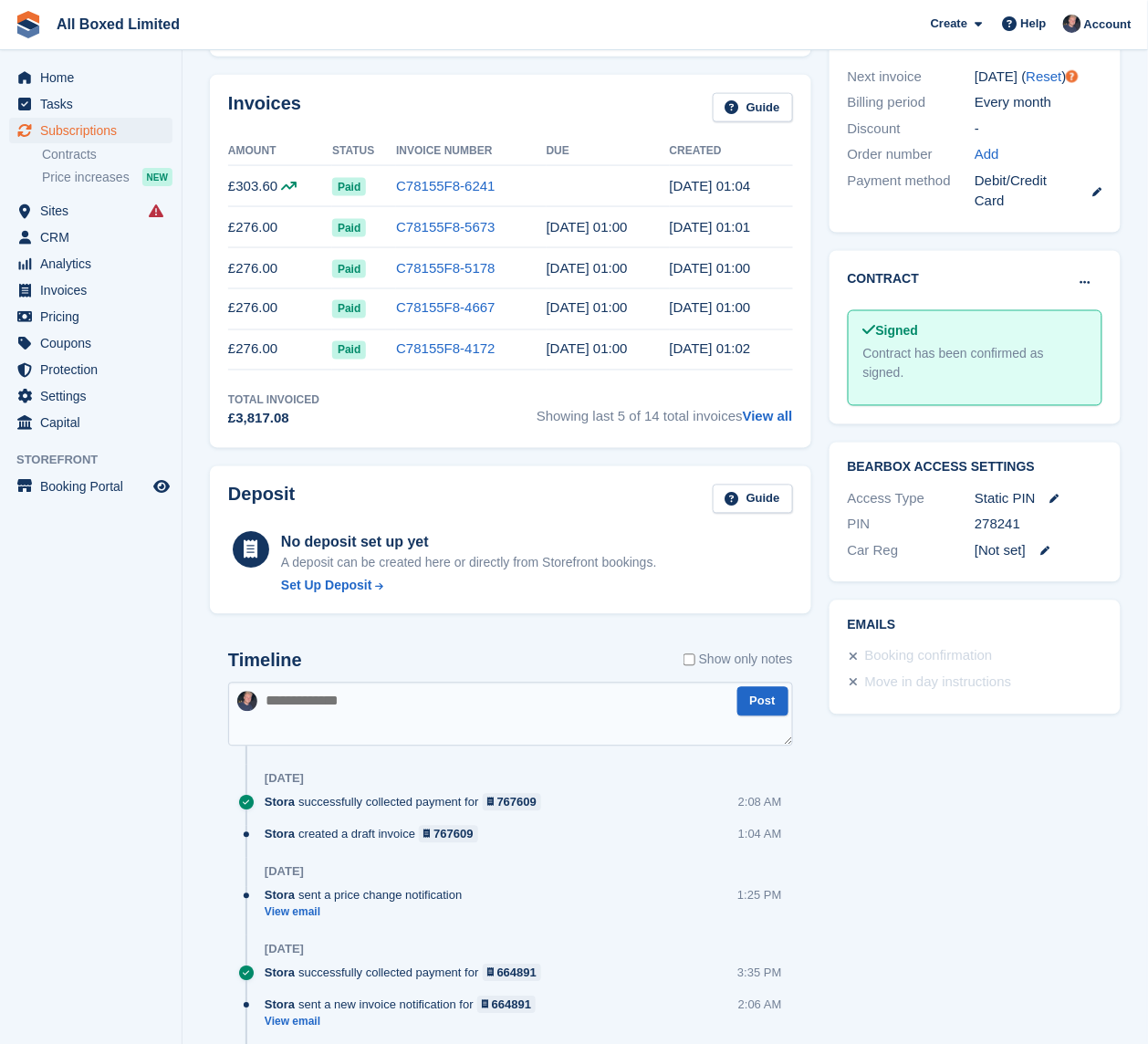
scroll to position [608, 0]
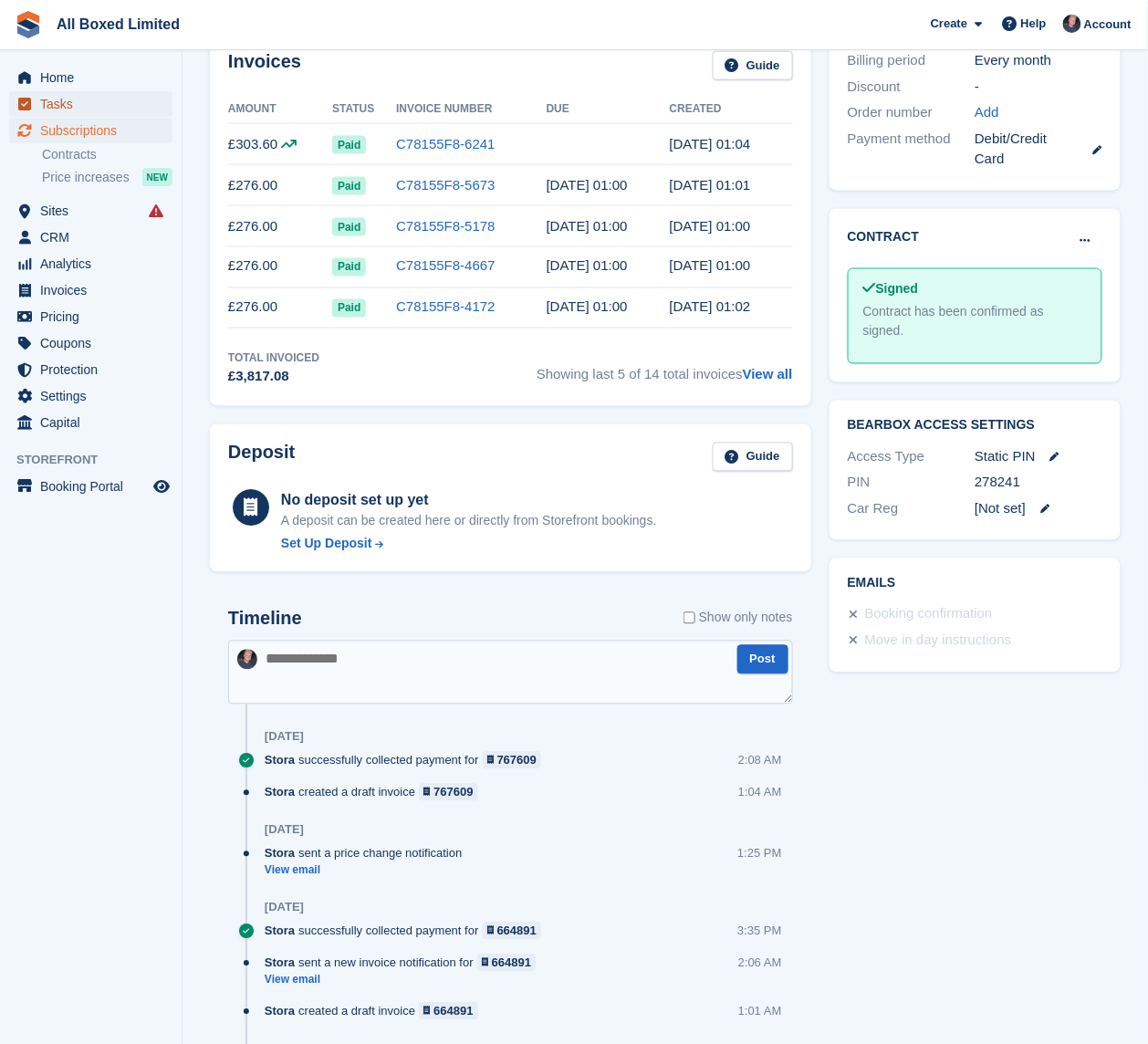
click at [74, 114] on span "Tasks" at bounding box center [94, 104] width 110 height 26
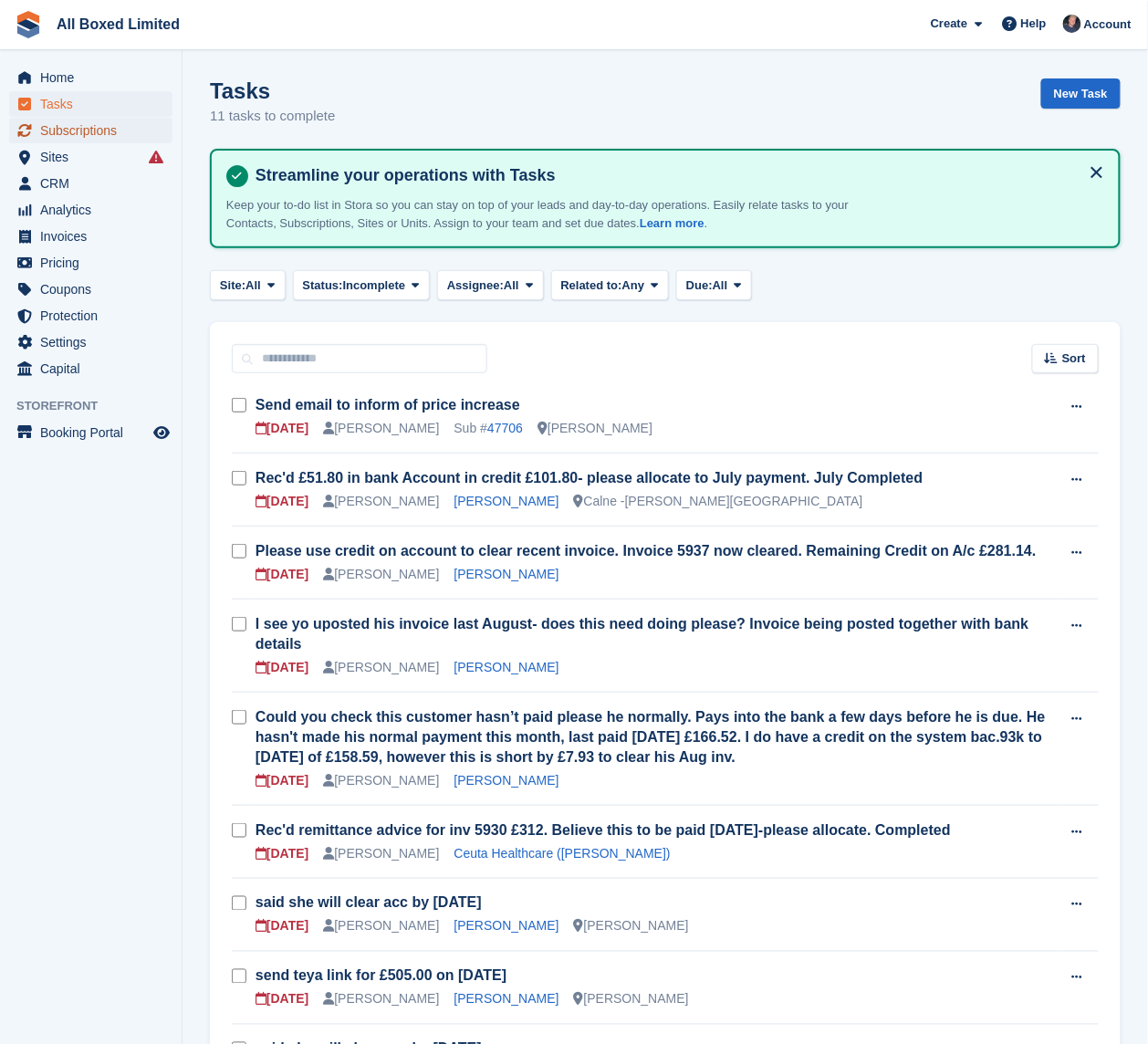
click at [77, 135] on span "Subscriptions" at bounding box center [94, 130] width 110 height 26
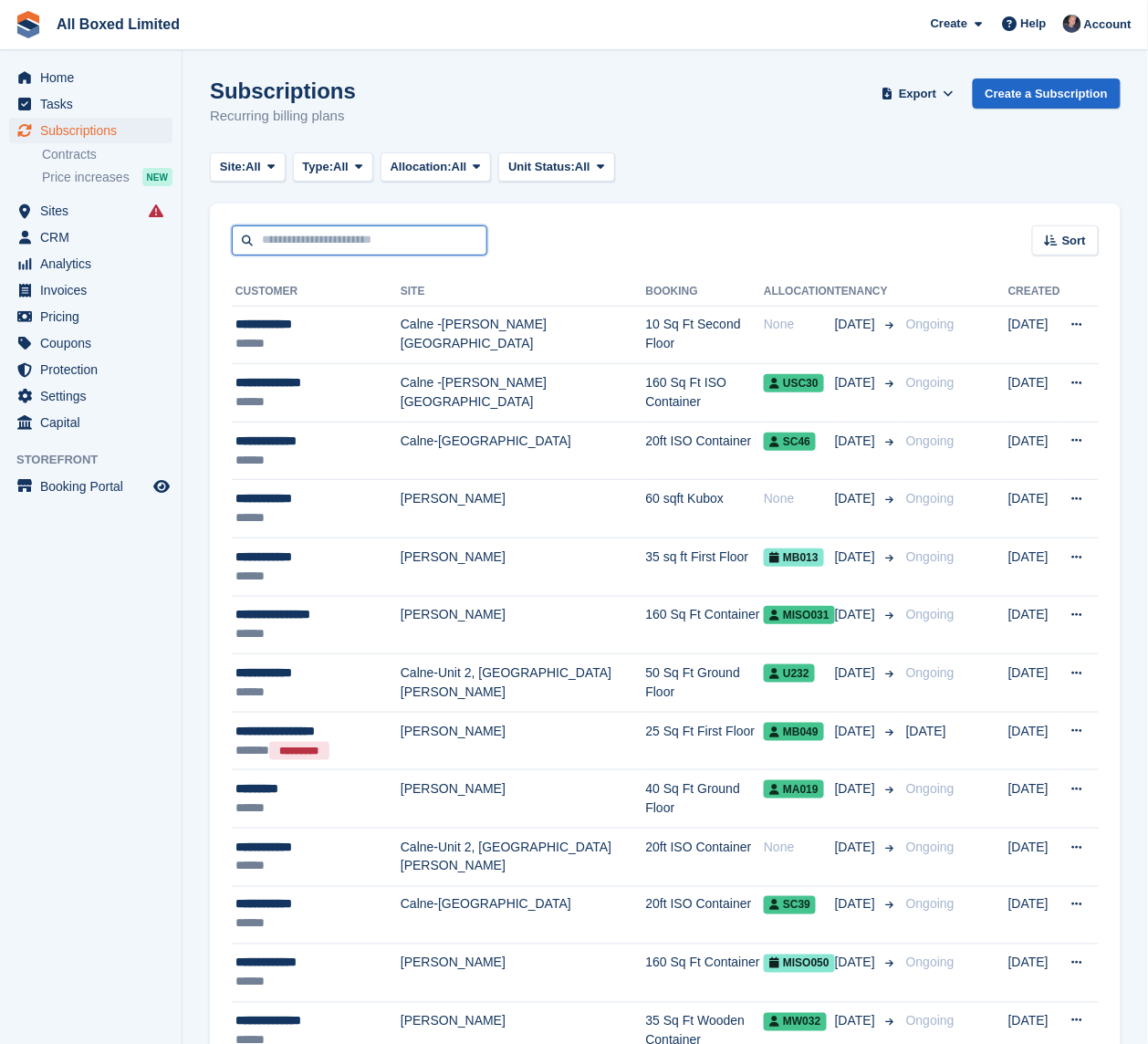
click at [303, 243] on input "text" at bounding box center [359, 240] width 256 height 30
type input "****"
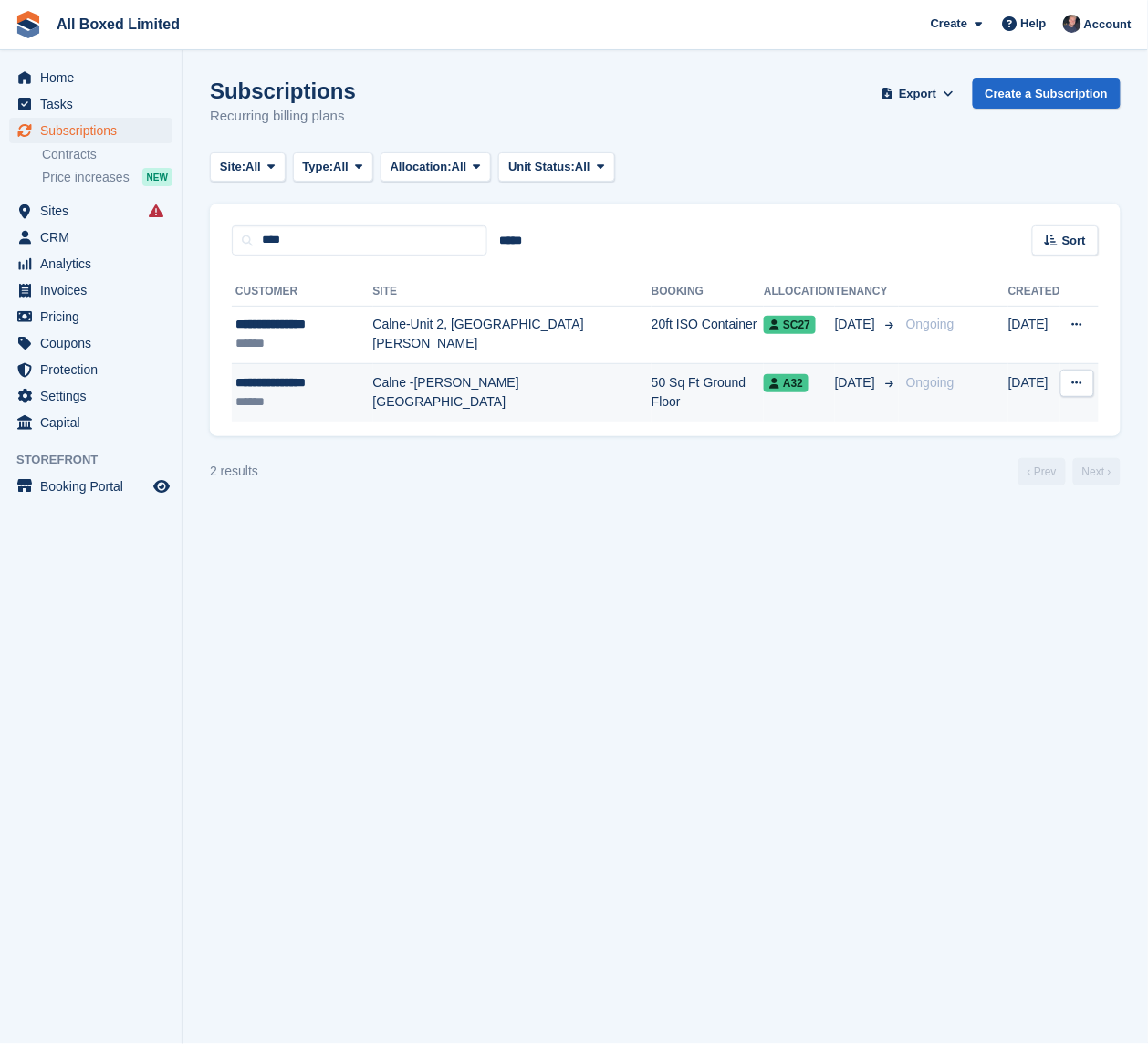
click at [697, 409] on td "50 Sq Ft Ground Floor" at bounding box center [707, 393] width 112 height 57
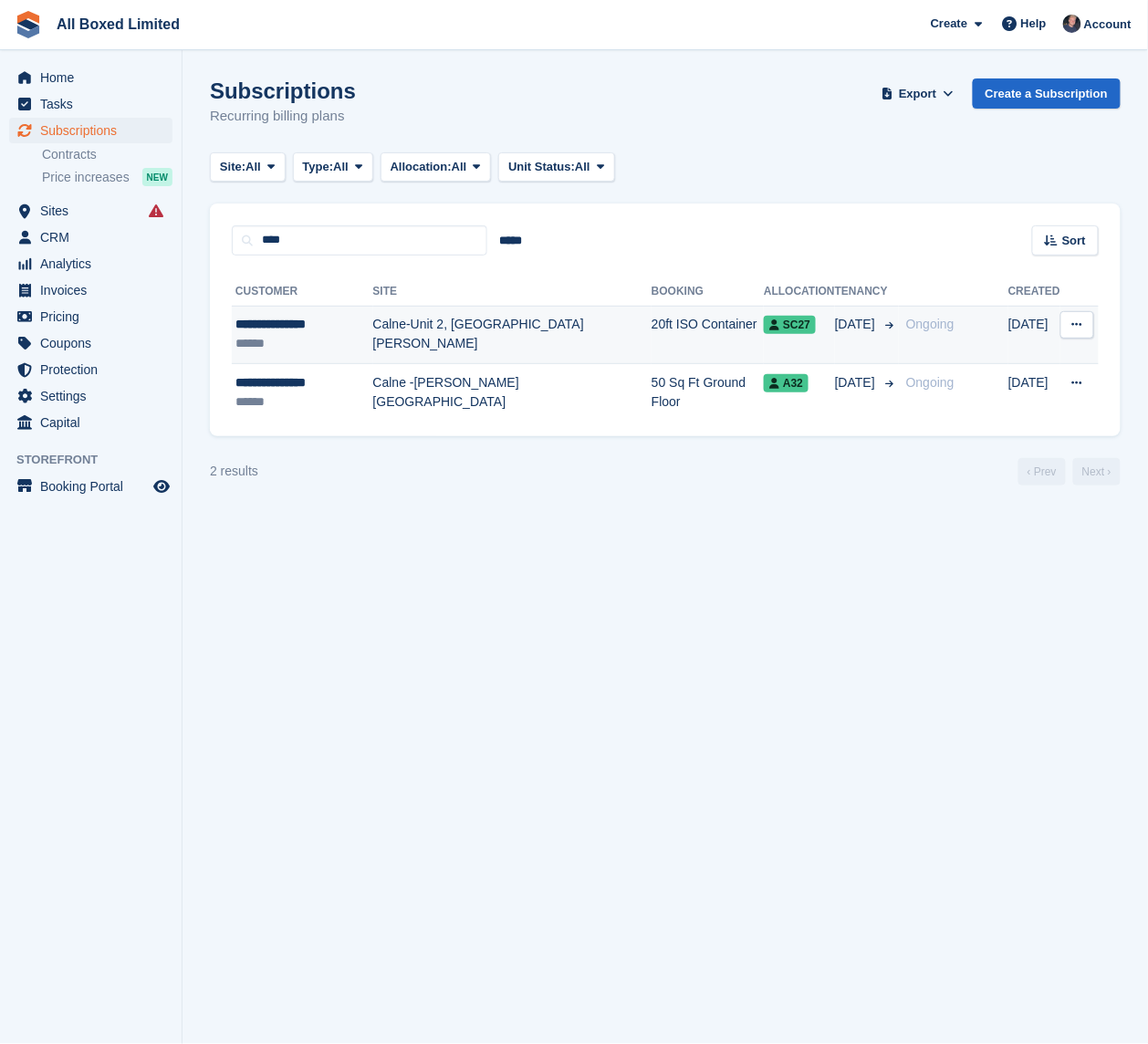
click at [651, 339] on td "20ft ISO Container" at bounding box center [707, 334] width 112 height 58
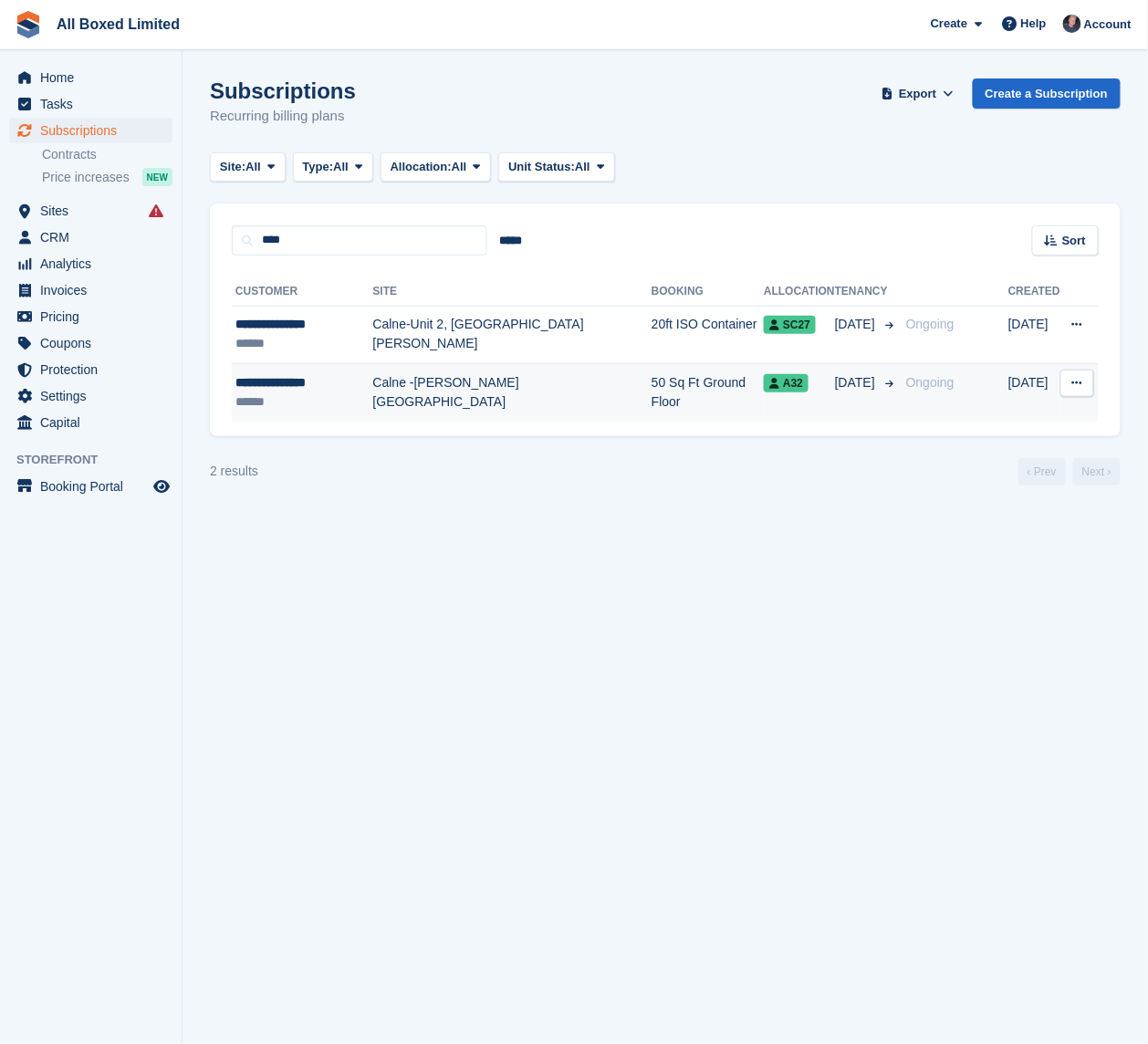
click at [445, 407] on td "Calne -[PERSON_NAME][GEOGRAPHIC_DATA]" at bounding box center [512, 393] width 278 height 57
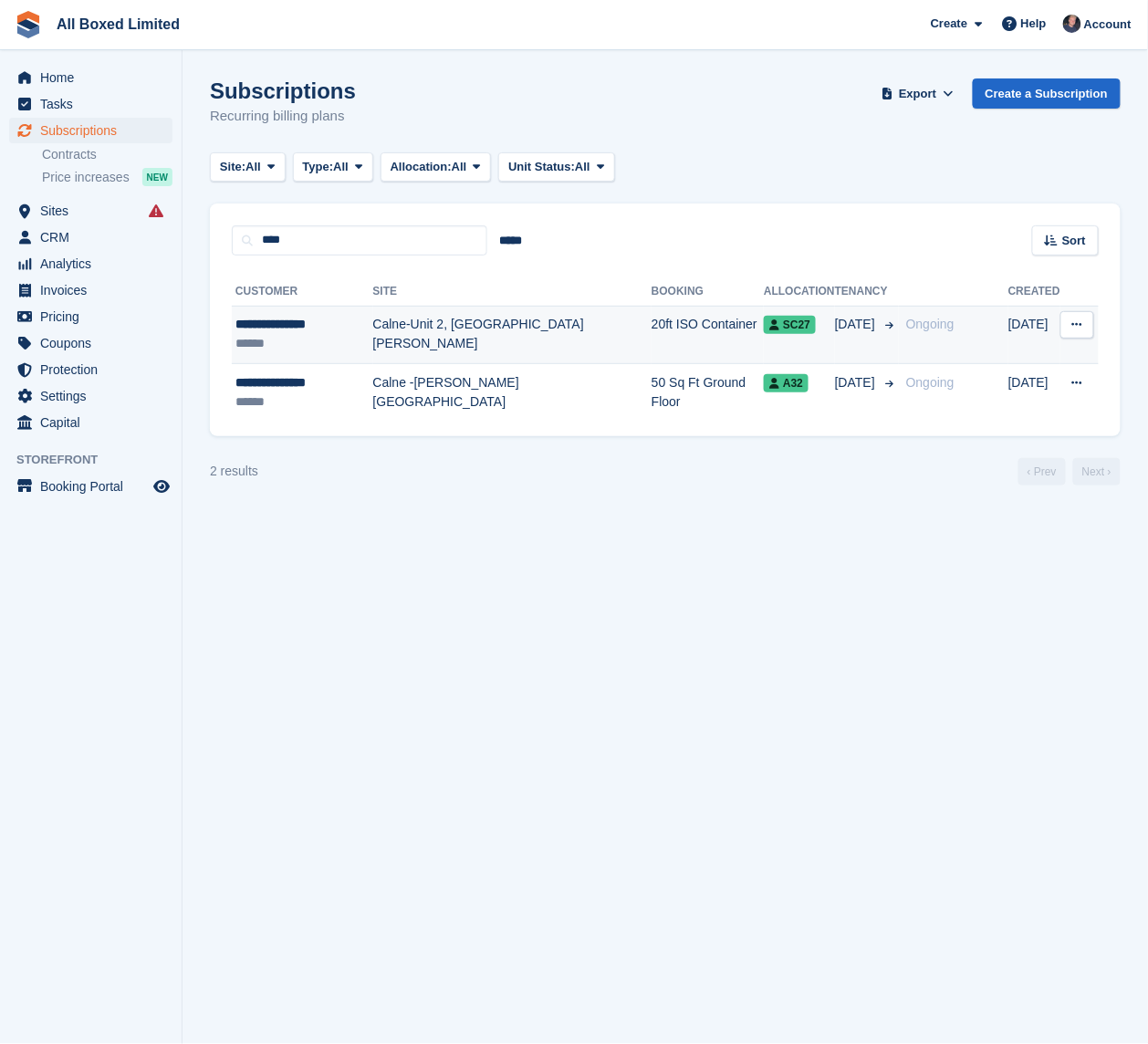
click at [486, 315] on td "Calne-Unit 2, [GEOGRAPHIC_DATA][PERSON_NAME]" at bounding box center [512, 334] width 278 height 58
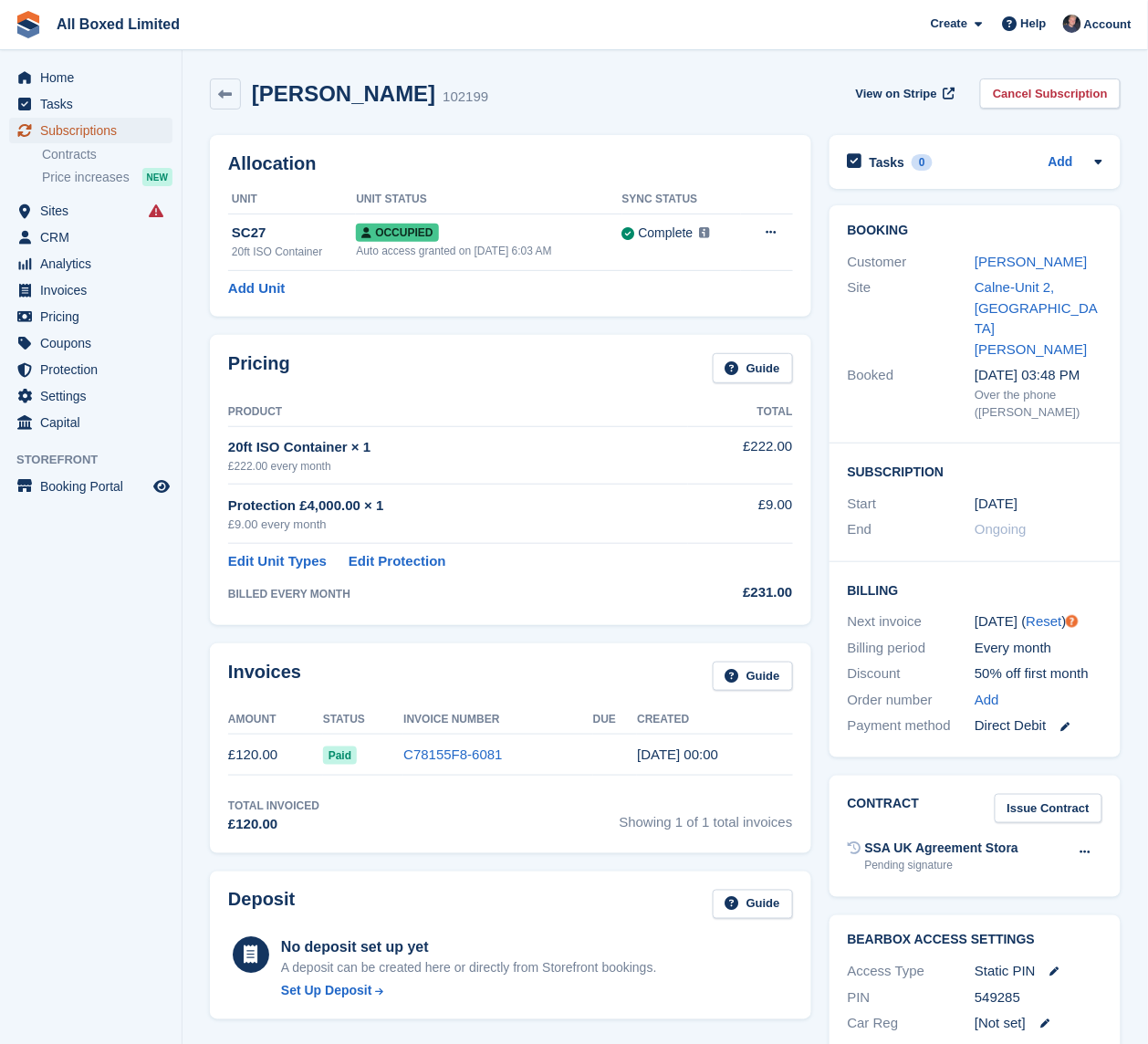
click at [69, 122] on span "Subscriptions" at bounding box center [94, 130] width 110 height 26
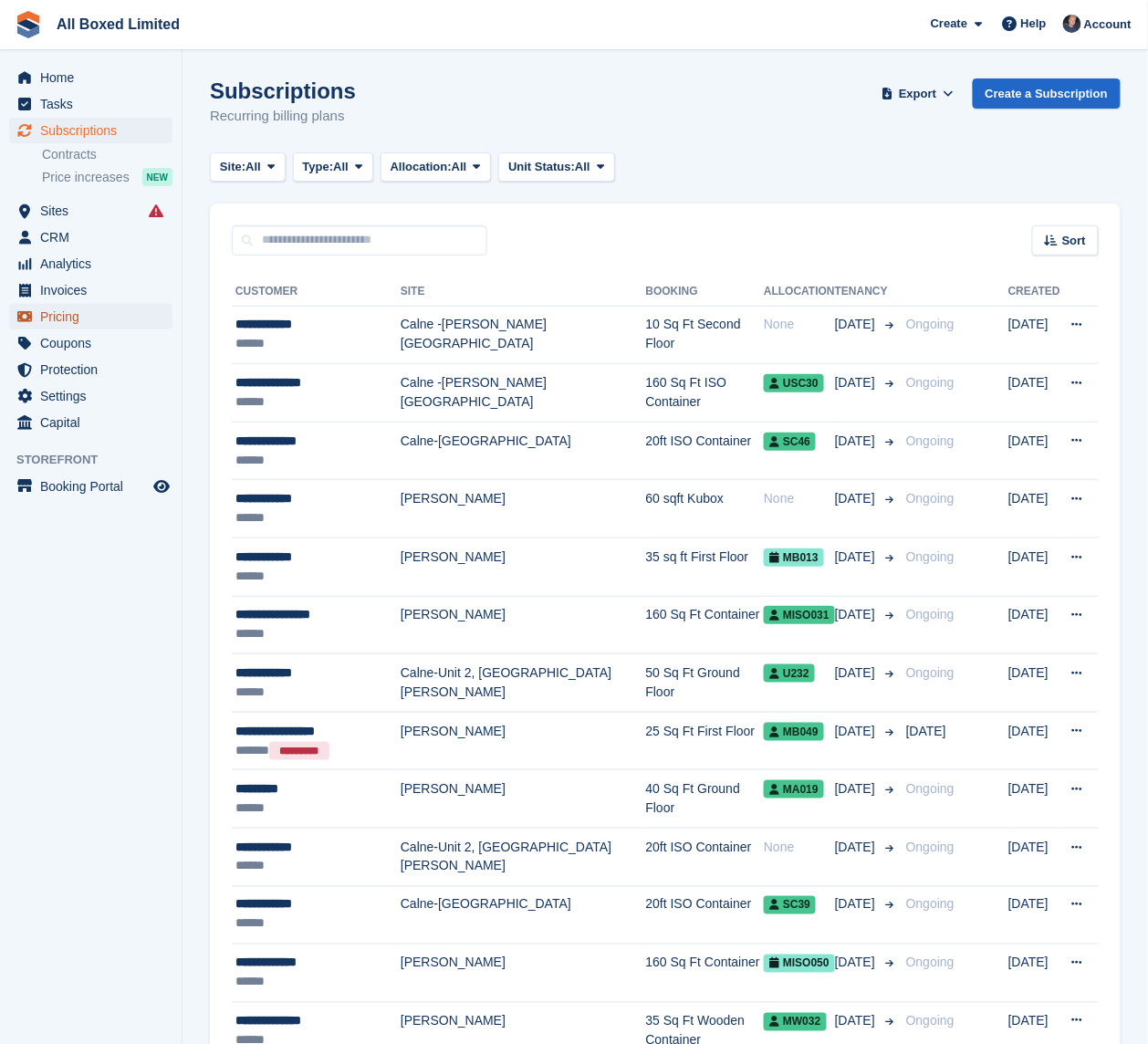
click at [74, 310] on span "Pricing" at bounding box center [94, 317] width 110 height 26
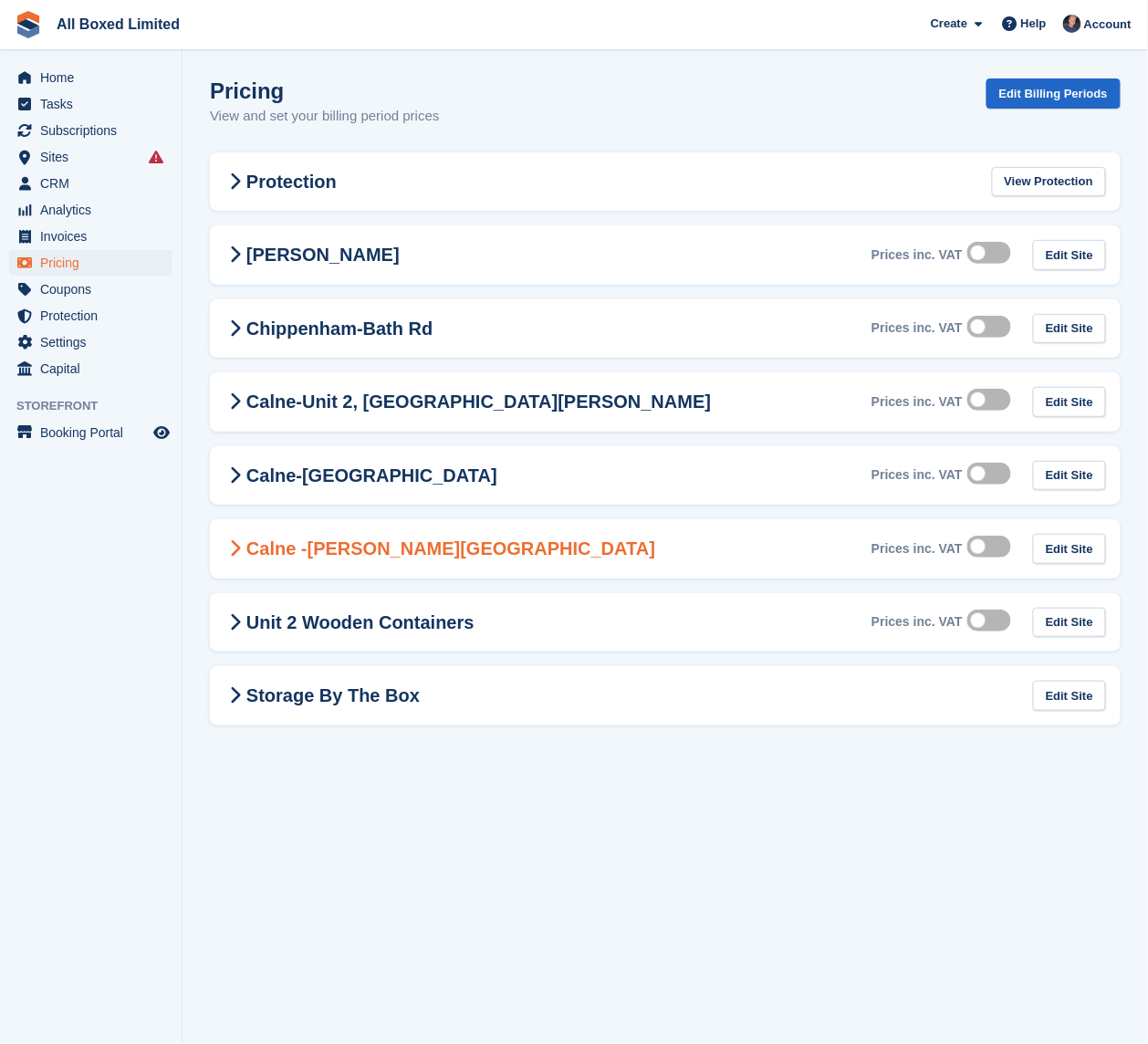
click at [245, 557] on span at bounding box center [236, 549] width 22 height 22
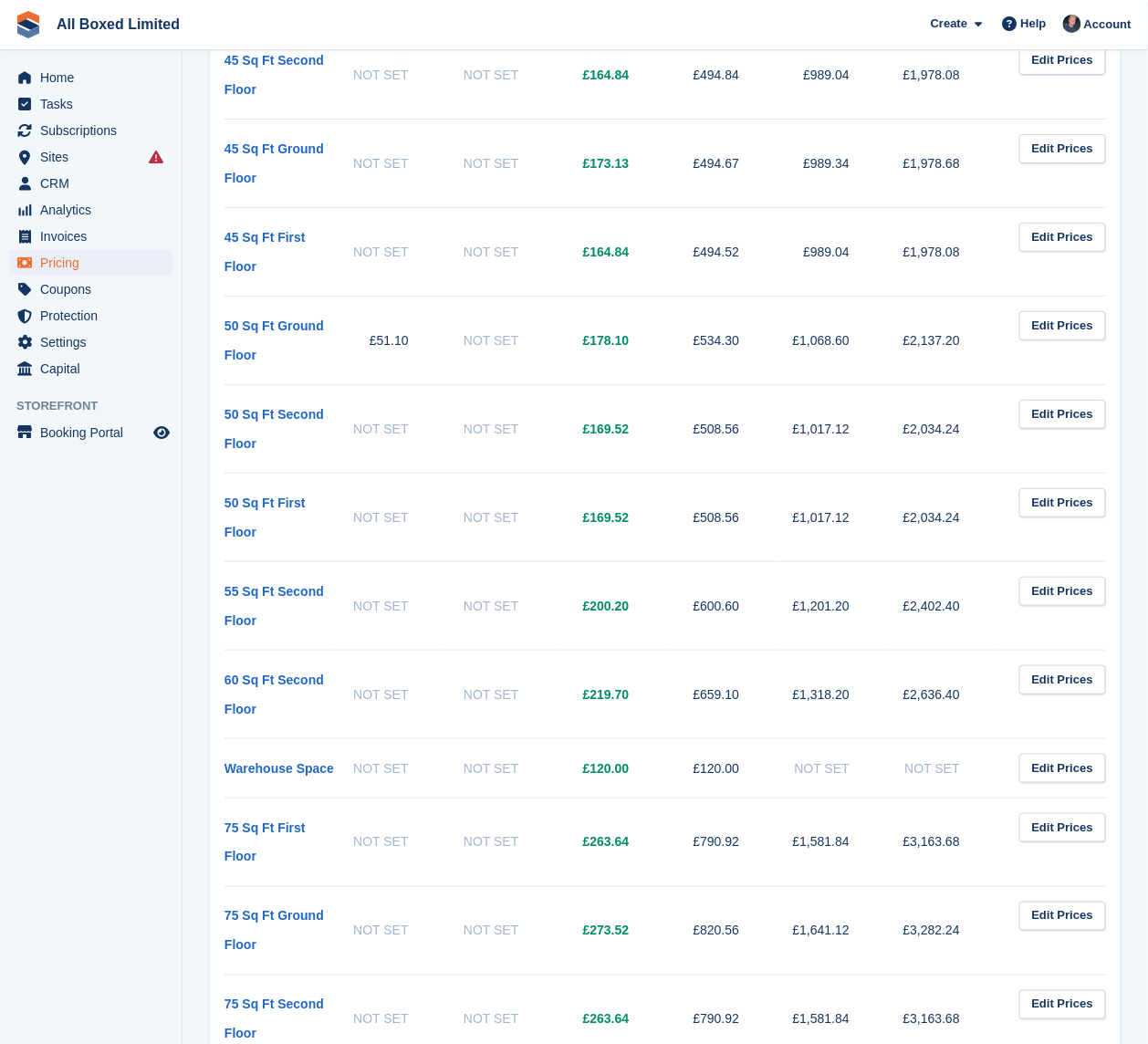
scroll to position [1790, 0]
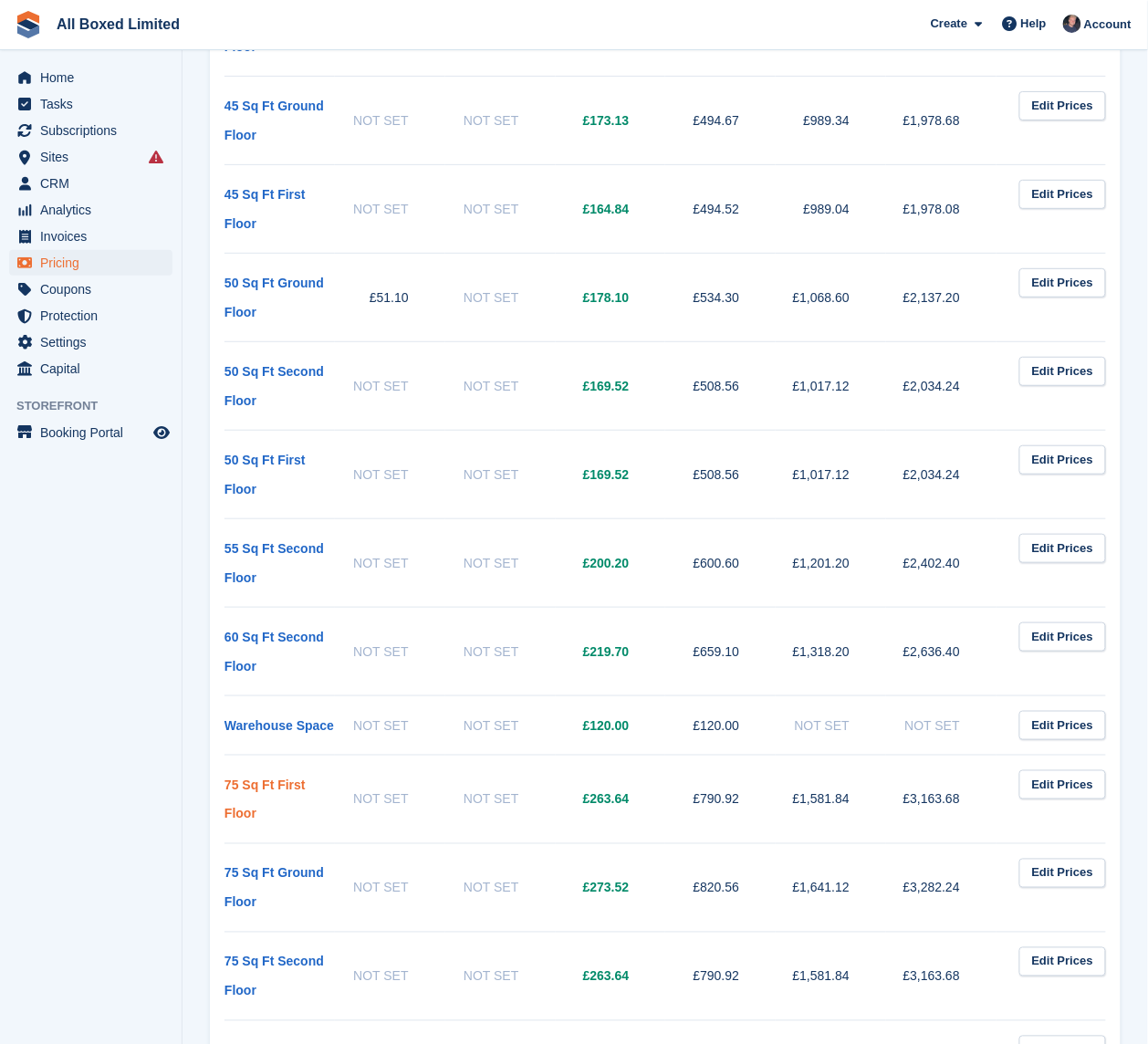
click at [278, 778] on link "75 Sq Ft First Floor" at bounding box center [265, 799] width 81 height 43
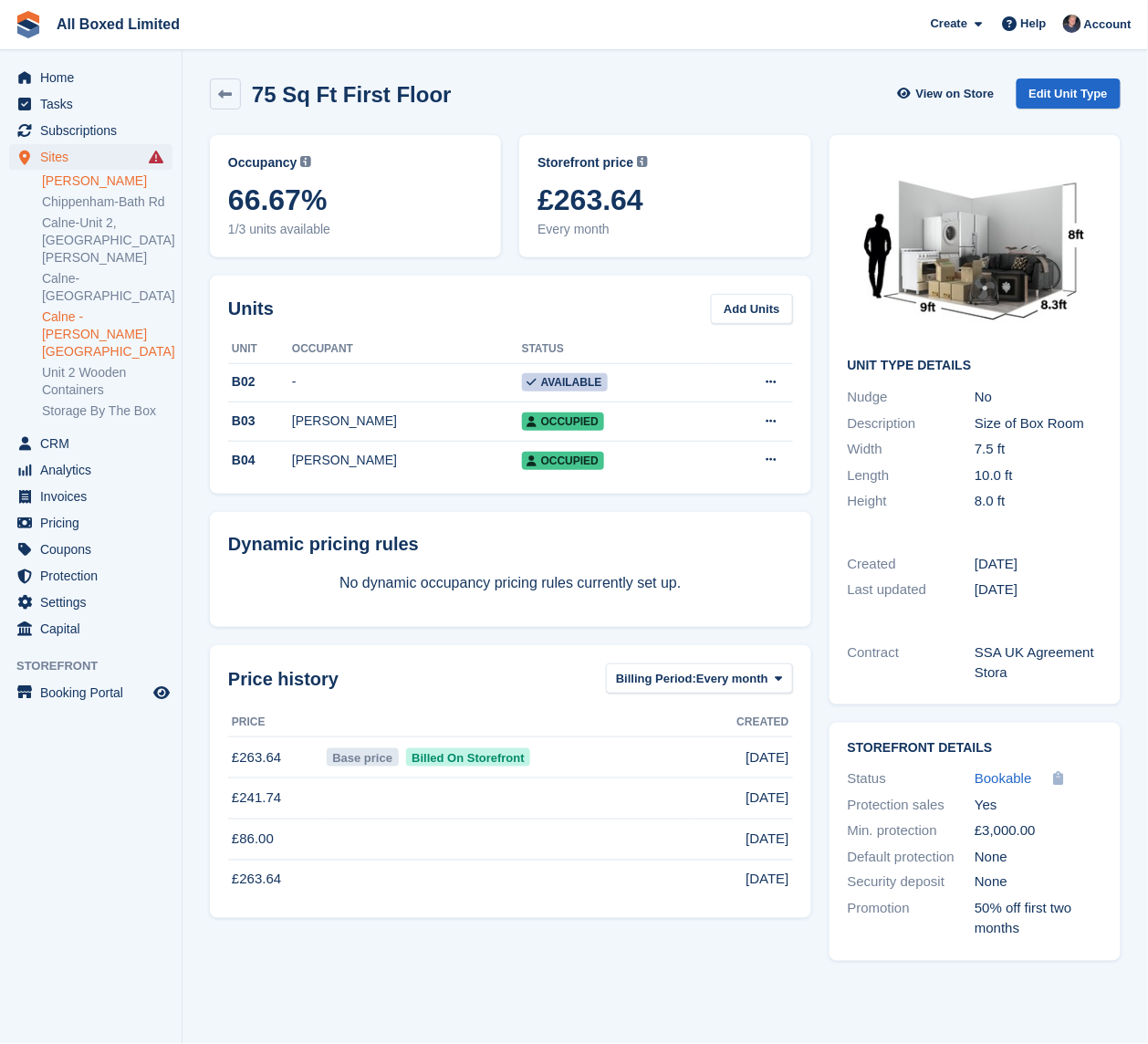
click at [112, 181] on link "[PERSON_NAME]" at bounding box center [106, 181] width 130 height 18
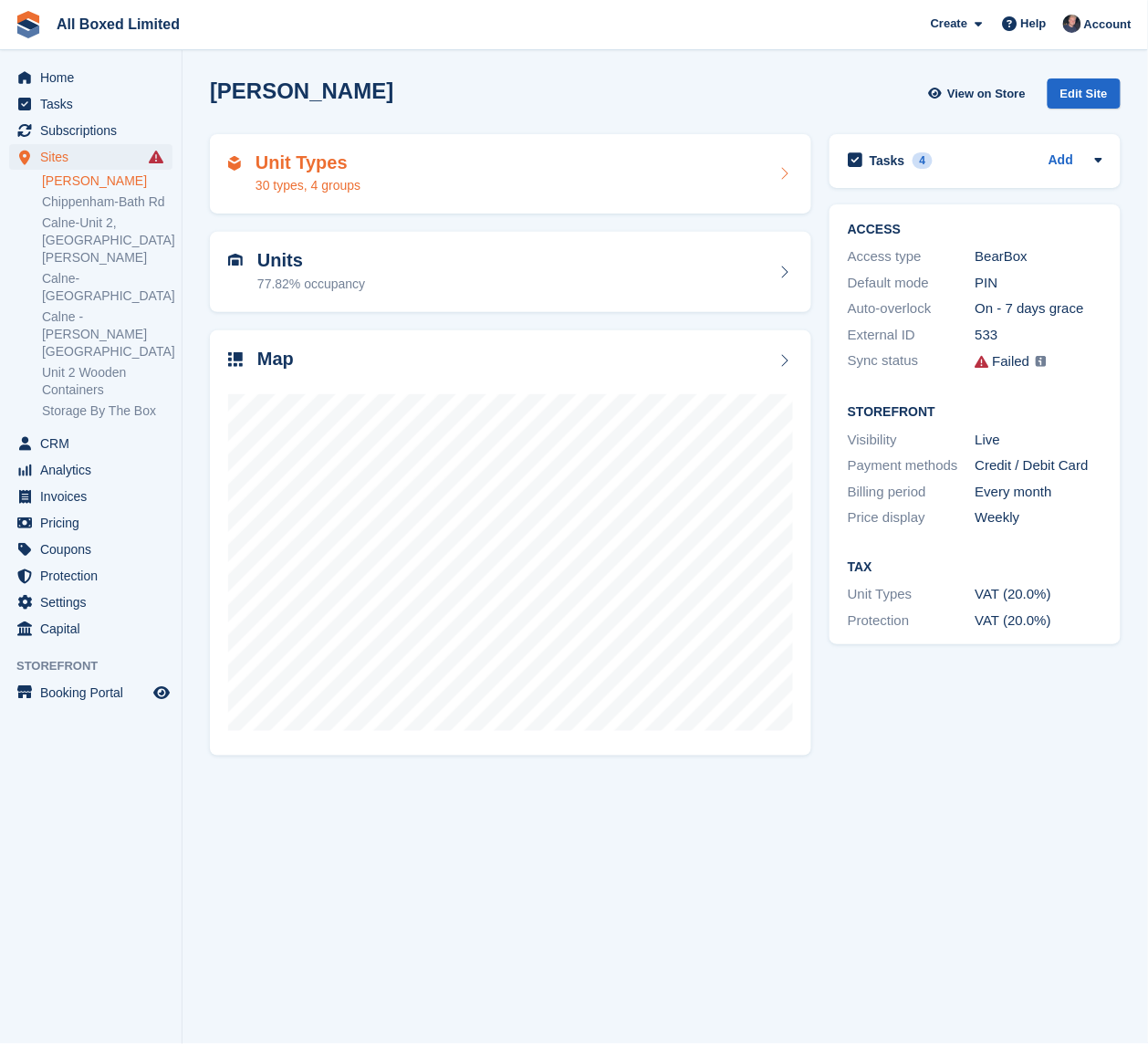
click at [311, 179] on div "30 types, 4 groups" at bounding box center [308, 186] width 105 height 19
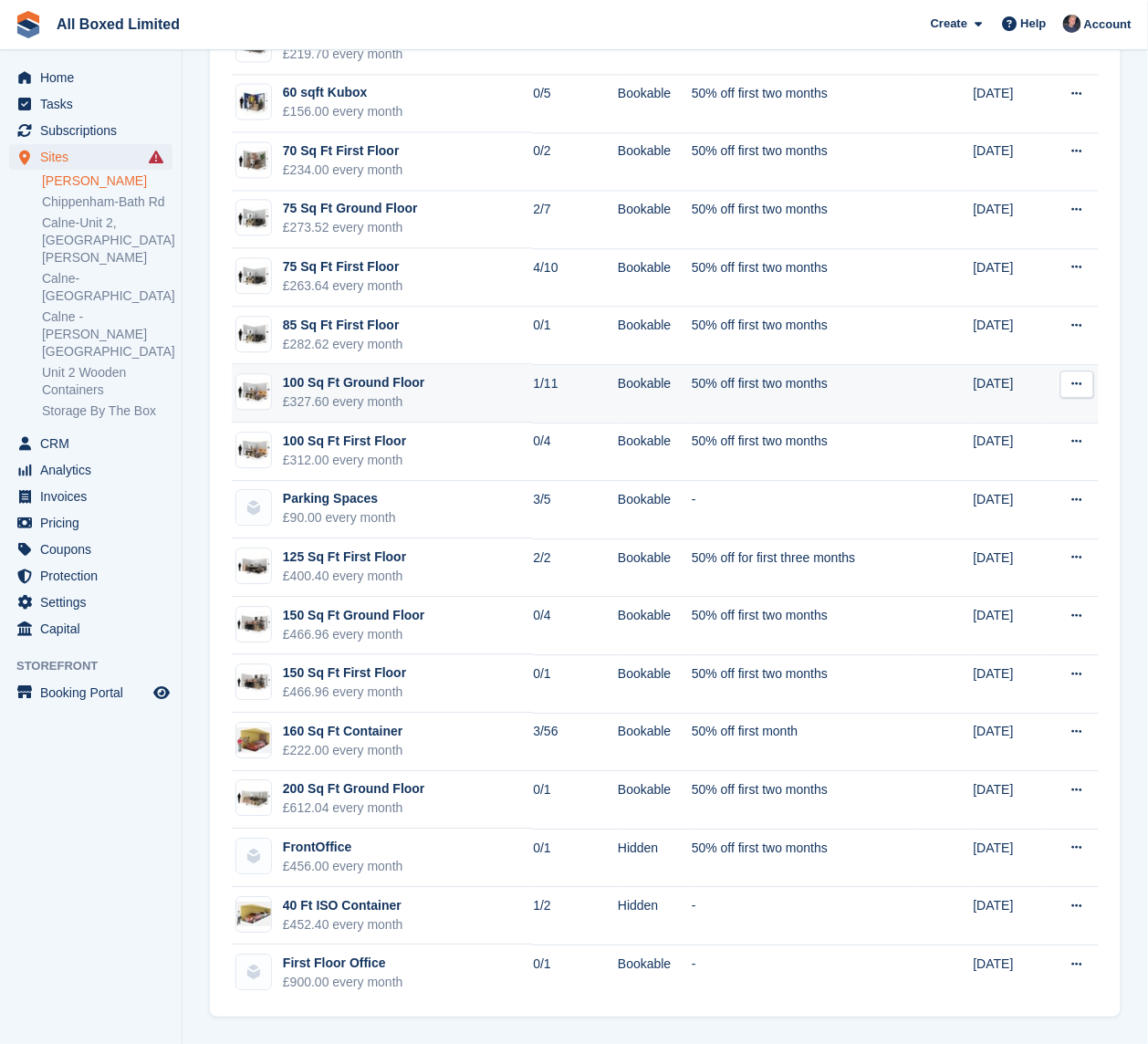
scroll to position [811, 0]
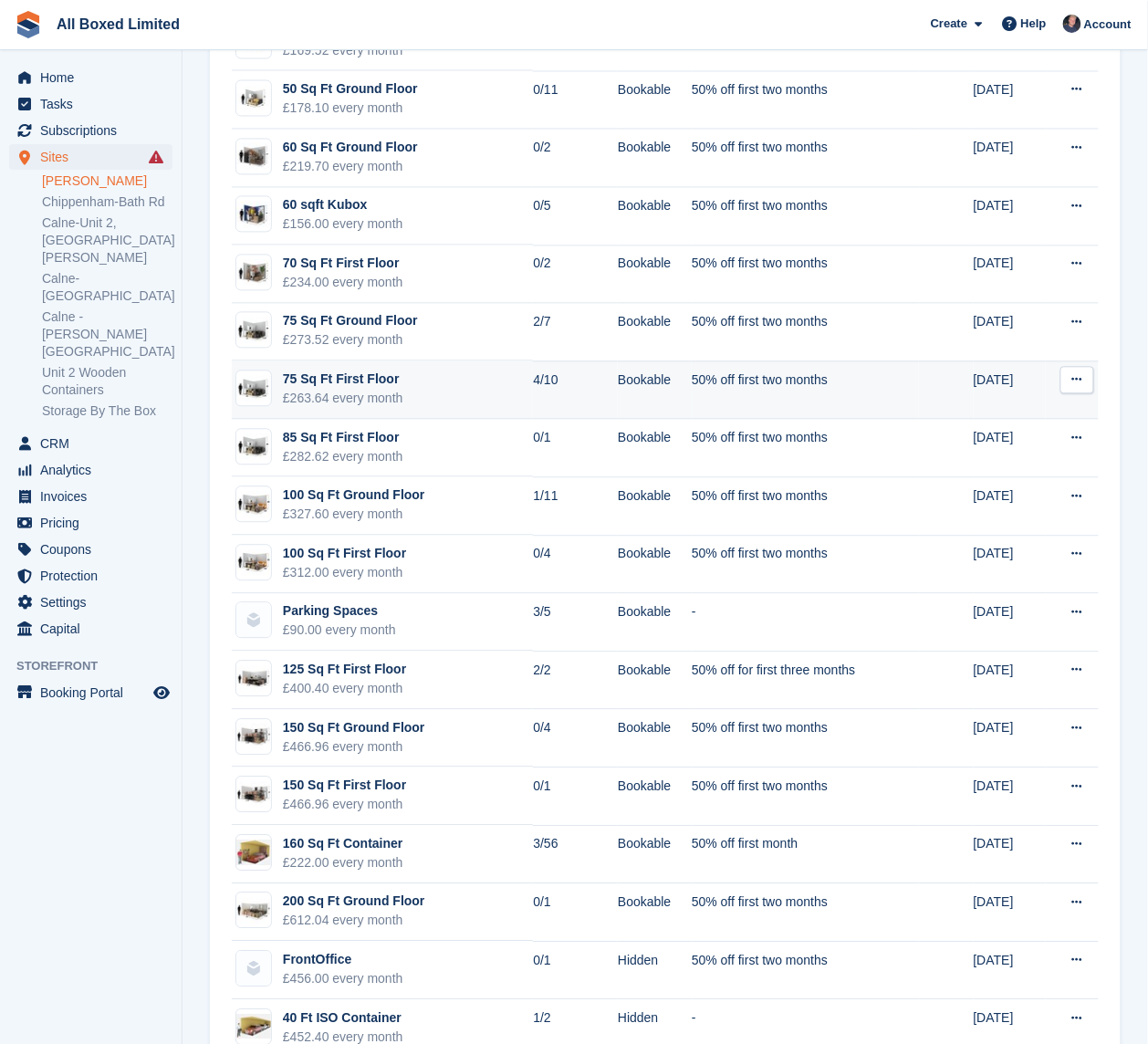
click at [446, 392] on td "75 Sq Ft First Floor £263.64 every month" at bounding box center [382, 390] width 301 height 58
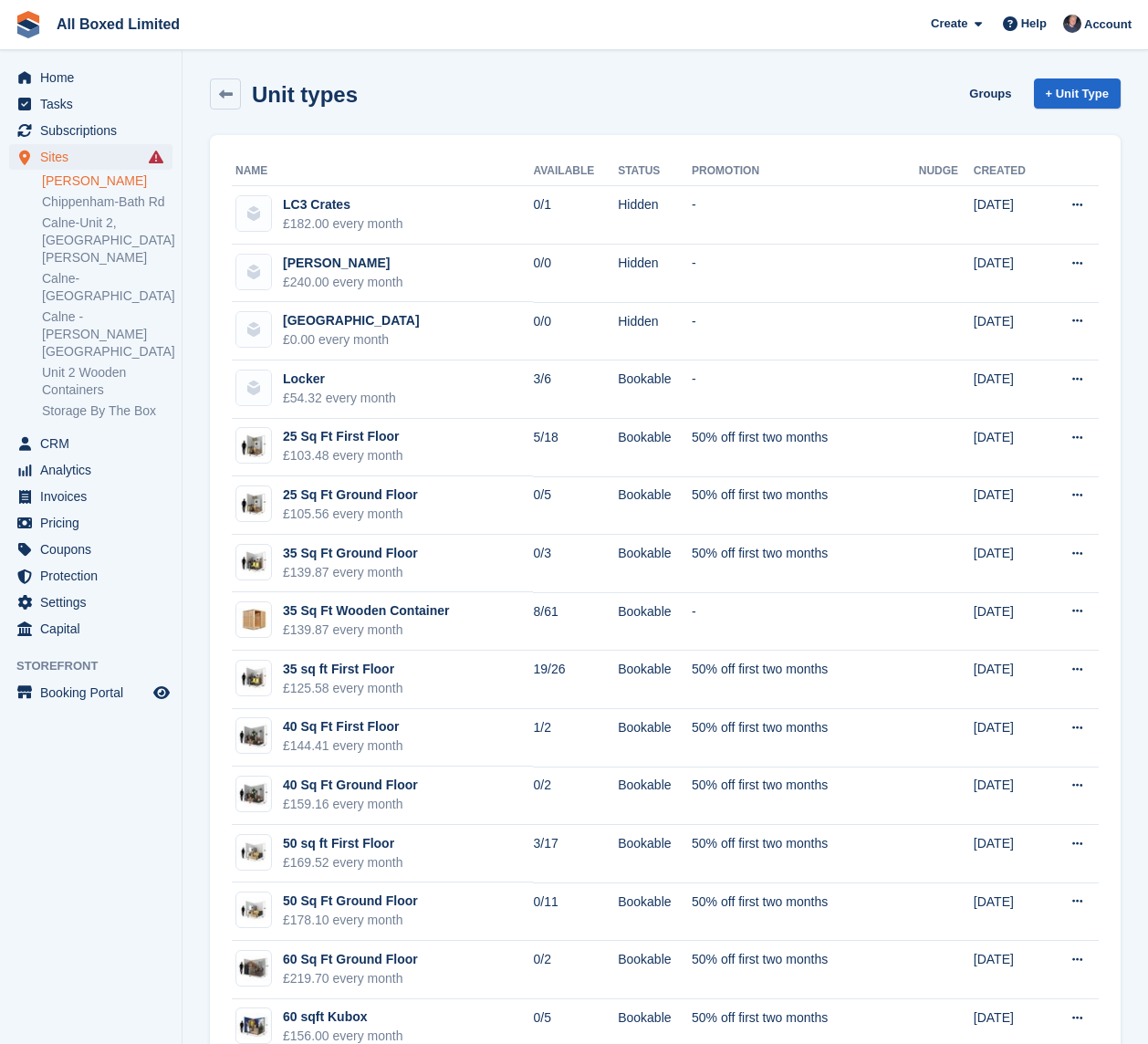
scroll to position [811, 0]
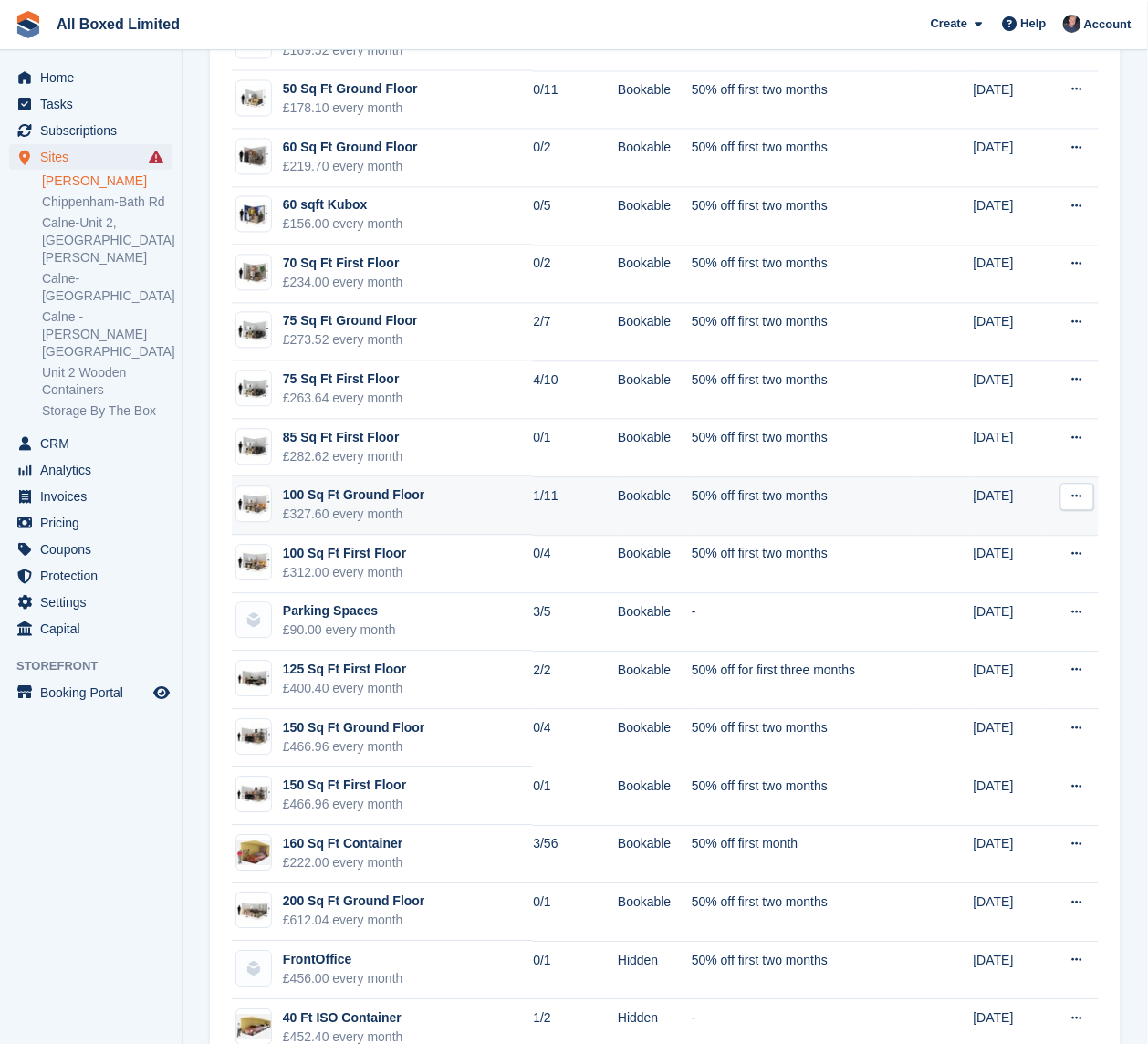
click at [427, 519] on td "100 Sq Ft Ground Floor £327.60 every month" at bounding box center [382, 506] width 301 height 58
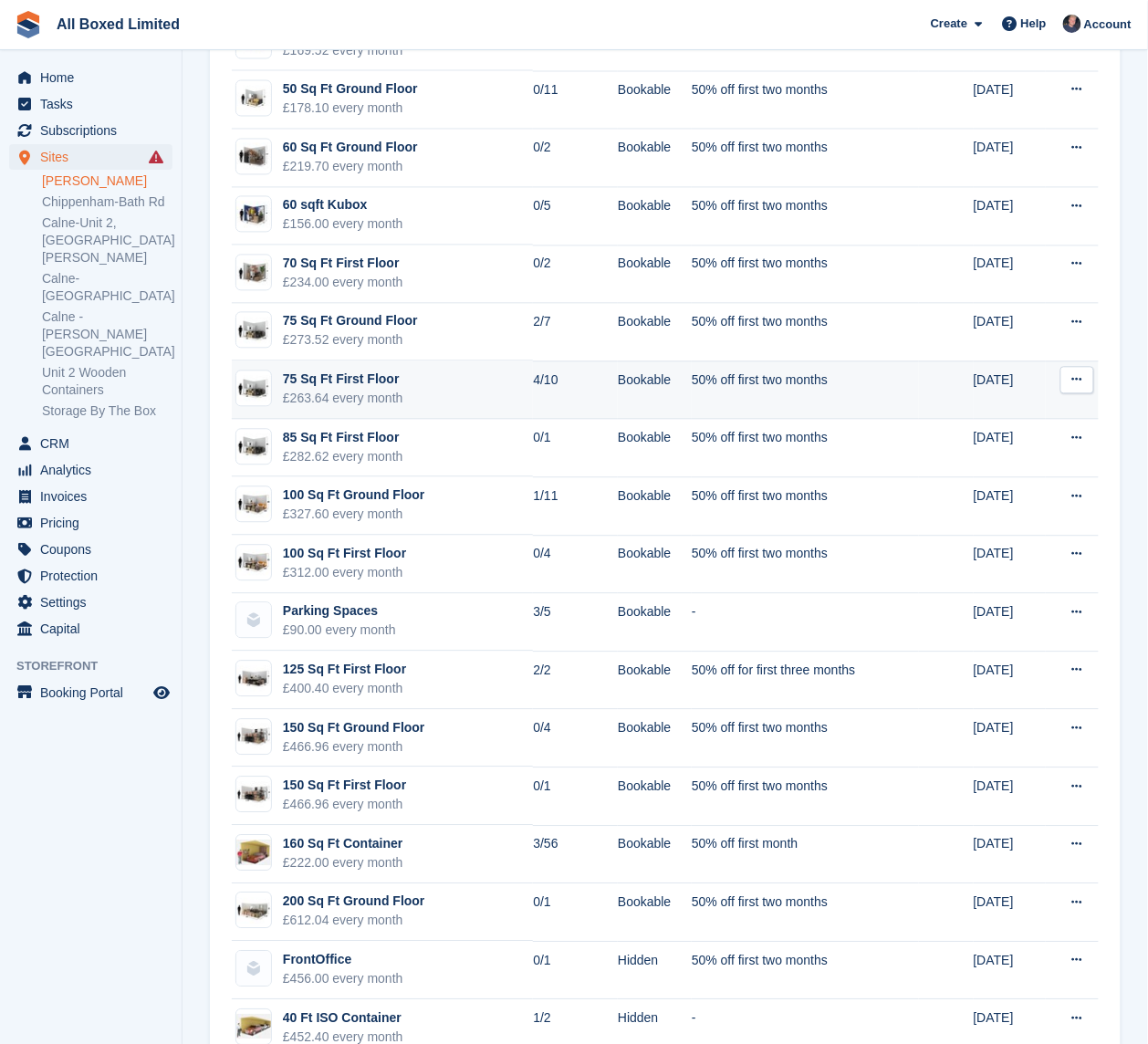
scroll to position [690, 0]
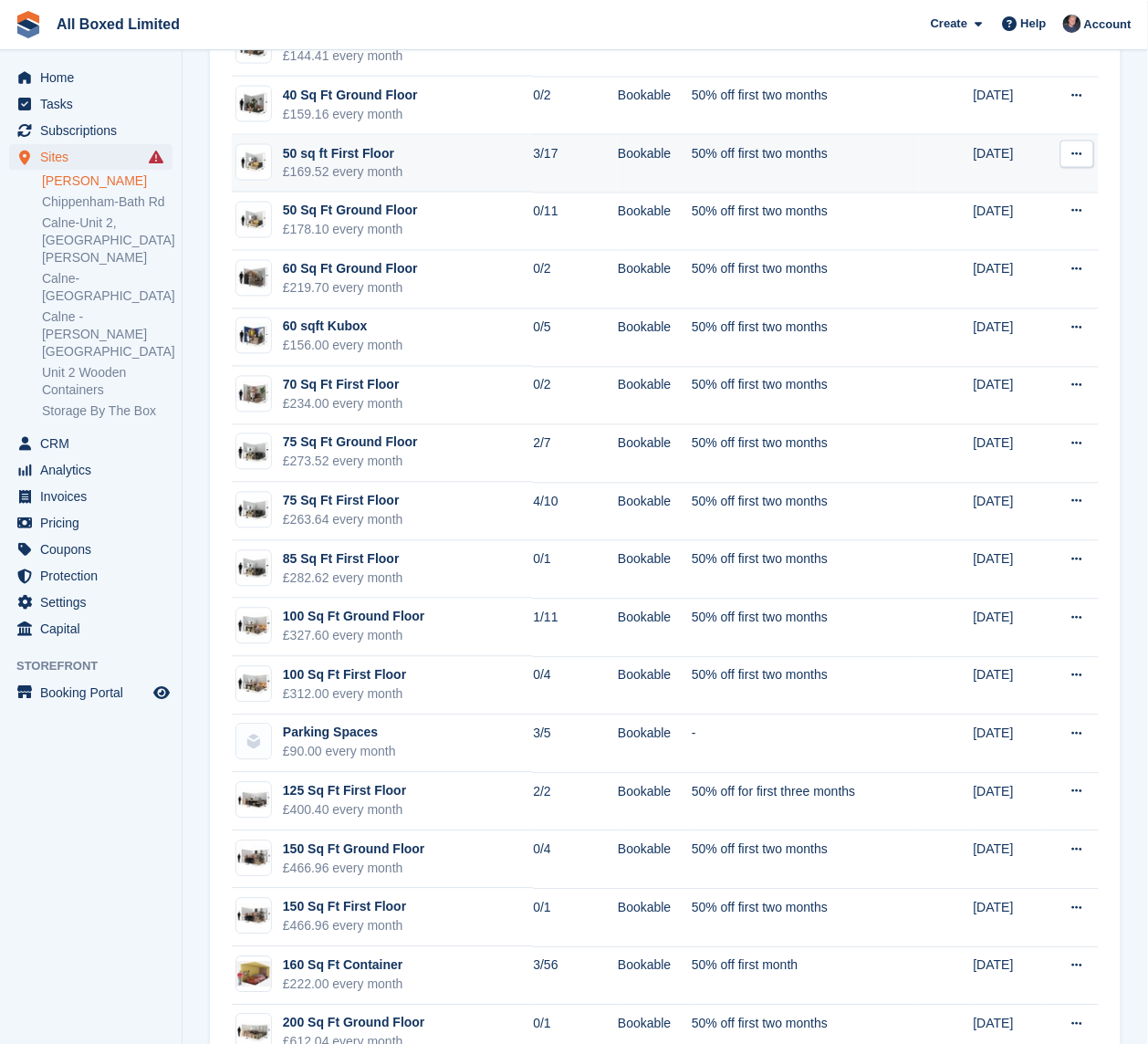
click at [485, 166] on td "50 sq ft First Floor £169.52 every month" at bounding box center [382, 164] width 301 height 58
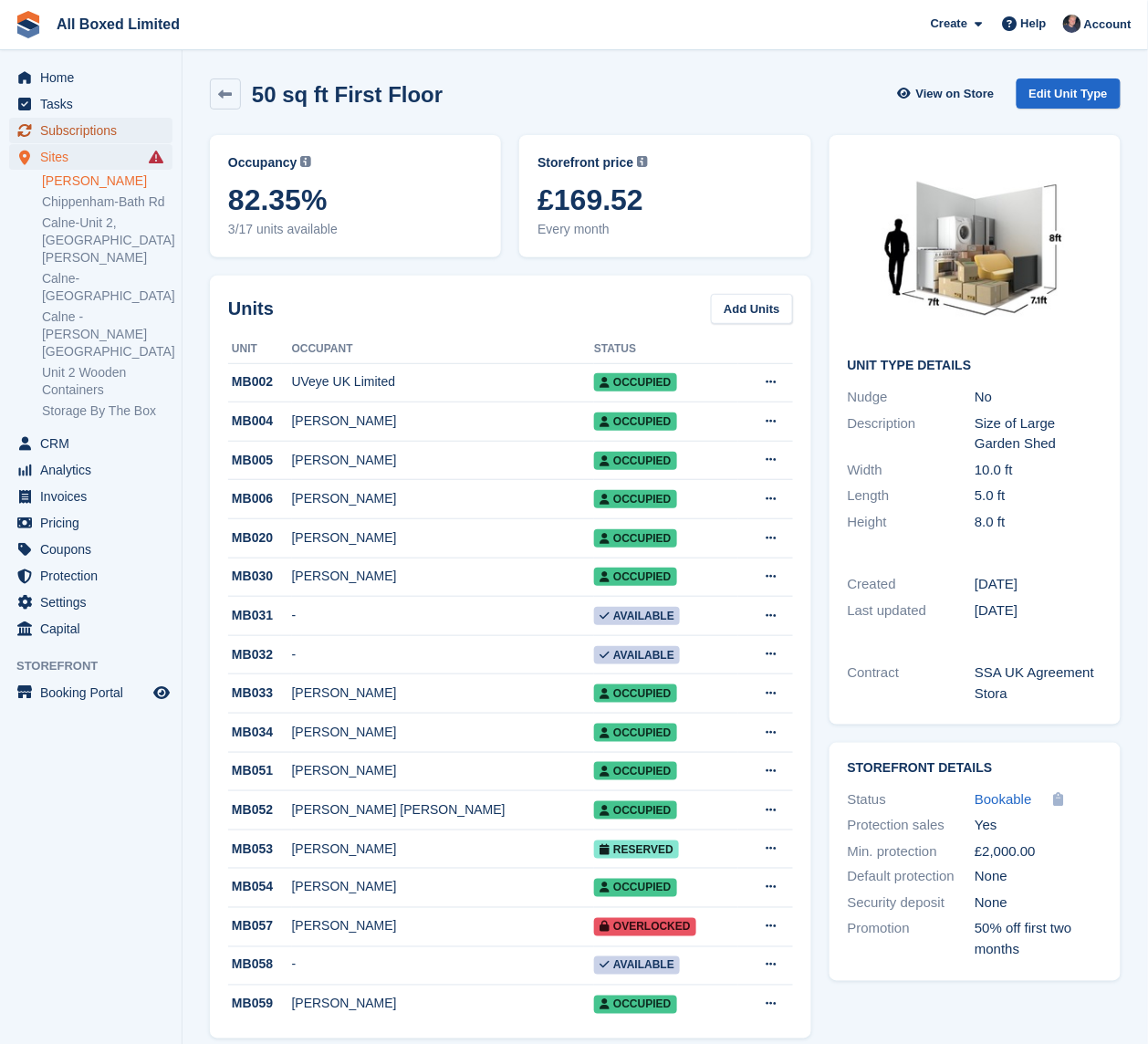
click at [92, 136] on span "Subscriptions" at bounding box center [94, 130] width 110 height 26
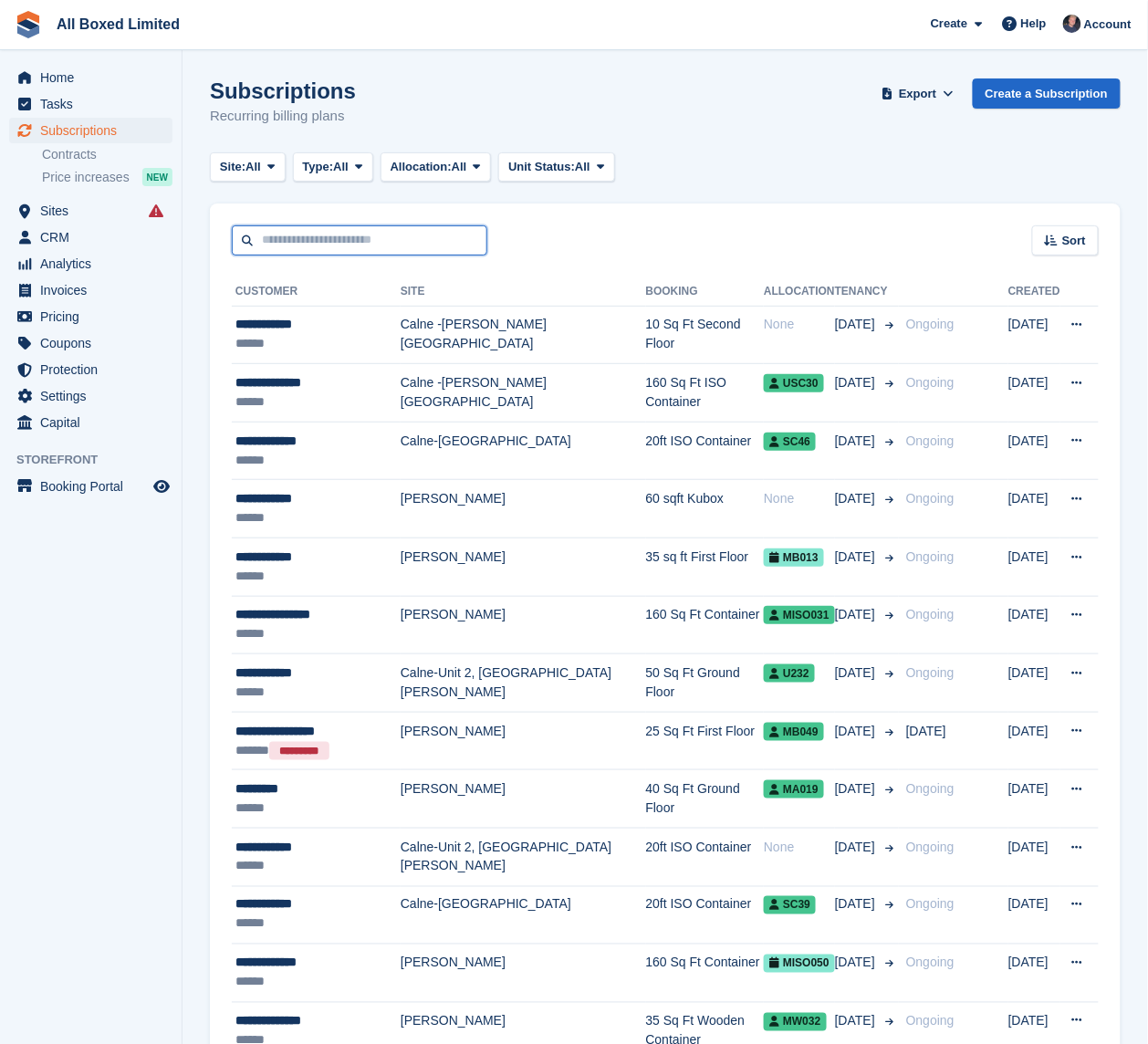
click at [467, 230] on input "text" at bounding box center [359, 240] width 256 height 30
type input "******"
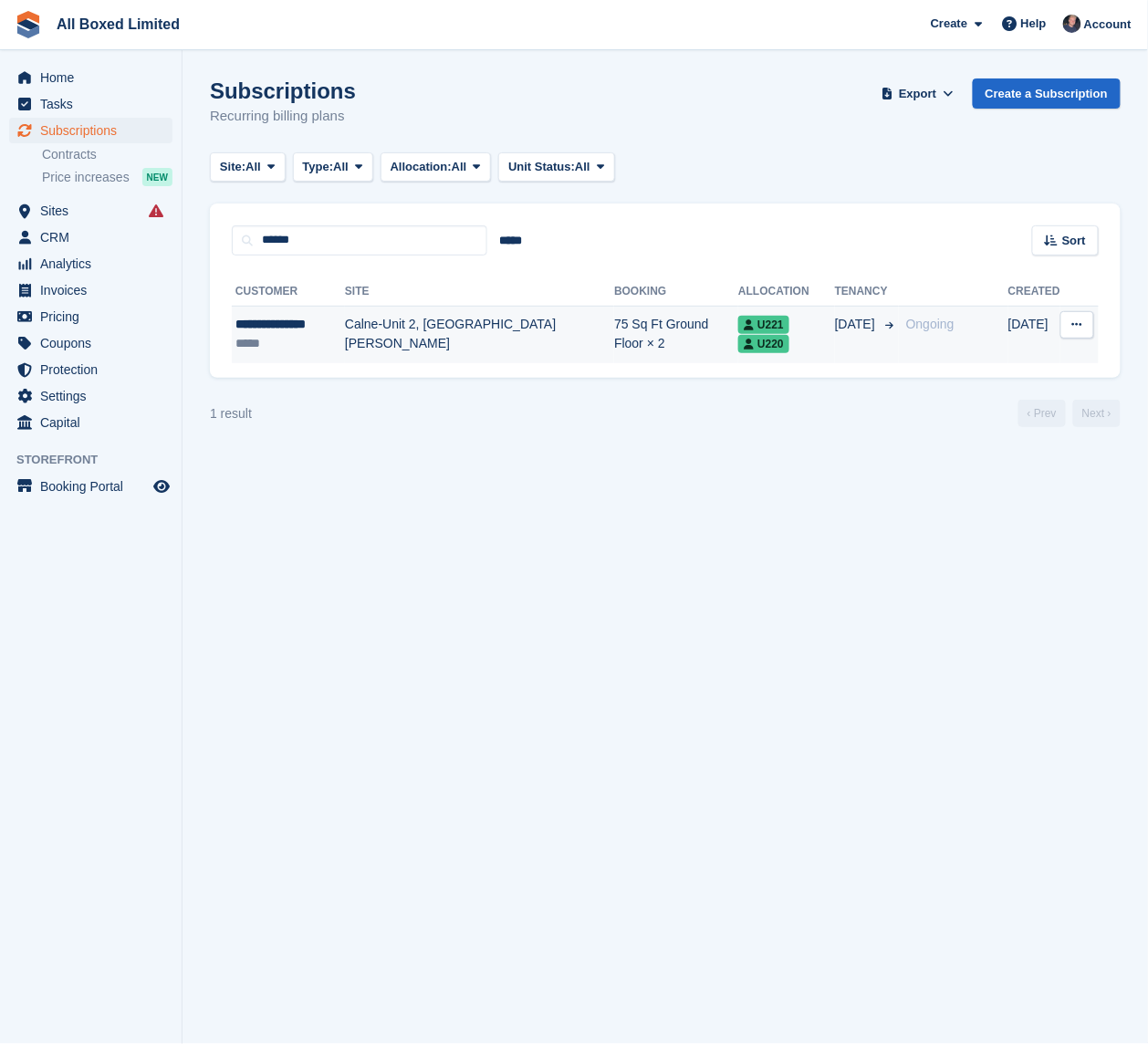
click at [373, 347] on td "Calne-Unit 2, [GEOGRAPHIC_DATA][PERSON_NAME]" at bounding box center [478, 334] width 269 height 57
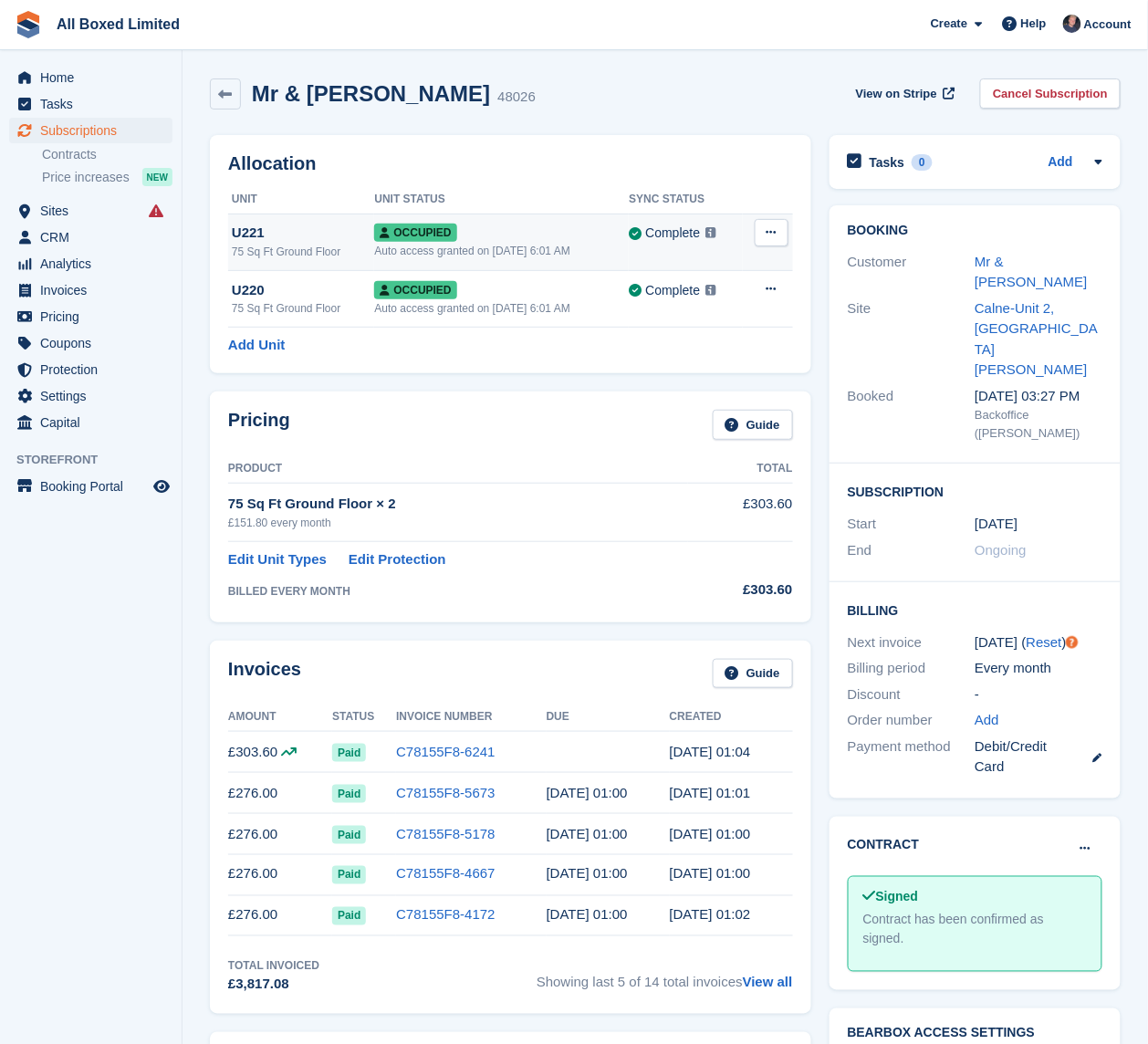
click at [757, 239] on button at bounding box center [771, 233] width 34 height 28
click at [661, 308] on p "Deallocate" at bounding box center [701, 308] width 159 height 24
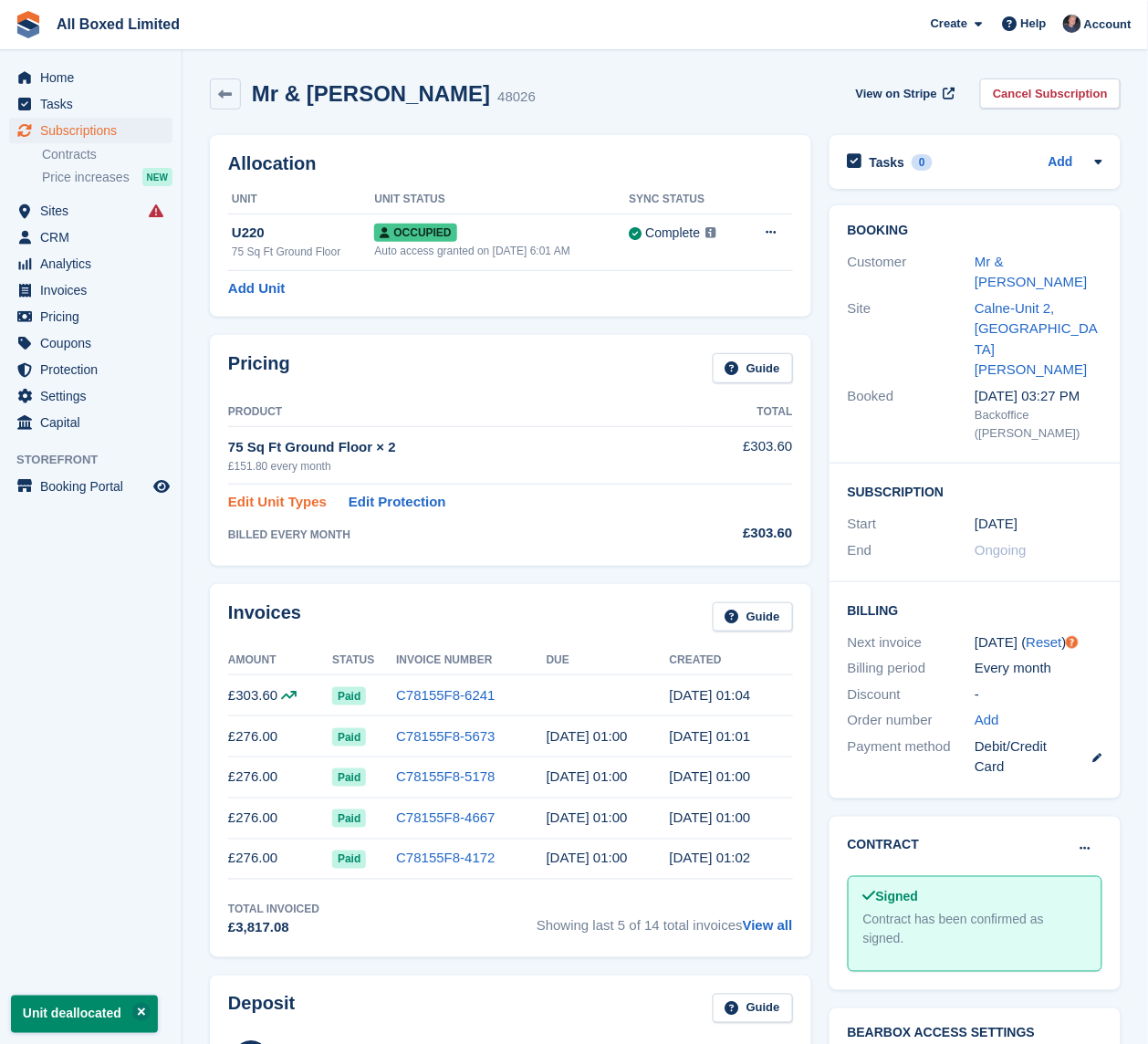
click at [292, 496] on link "Edit Unit Types" at bounding box center [277, 502] width 99 height 21
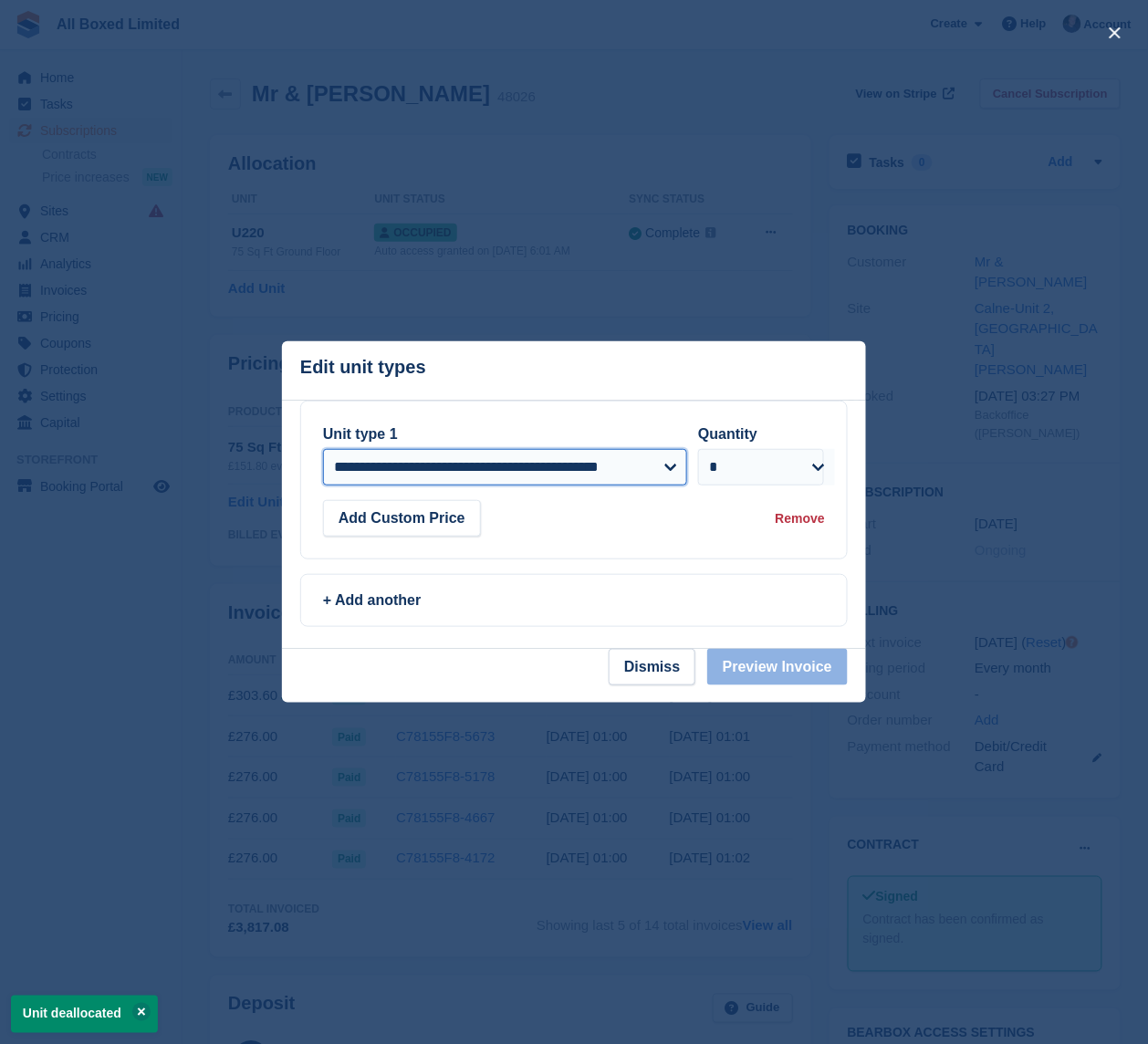
click at [673, 460] on select "**********" at bounding box center [505, 467] width 364 height 37
click at [323, 450] on select "**********" at bounding box center [505, 467] width 364 height 37
click at [731, 482] on select "* * * * * * * * * ** ** ** ** ** ** ** ** ** ** ** ** ** ** ** ** ** ** ** ** *…" at bounding box center [761, 467] width 126 height 37
select select "*"
click at [698, 449] on select "* * * * * * * * * ** ** ** ** ** ** ** ** ** ** ** ** ** ** ** ** ** ** ** ** *…" at bounding box center [761, 467] width 126 height 37
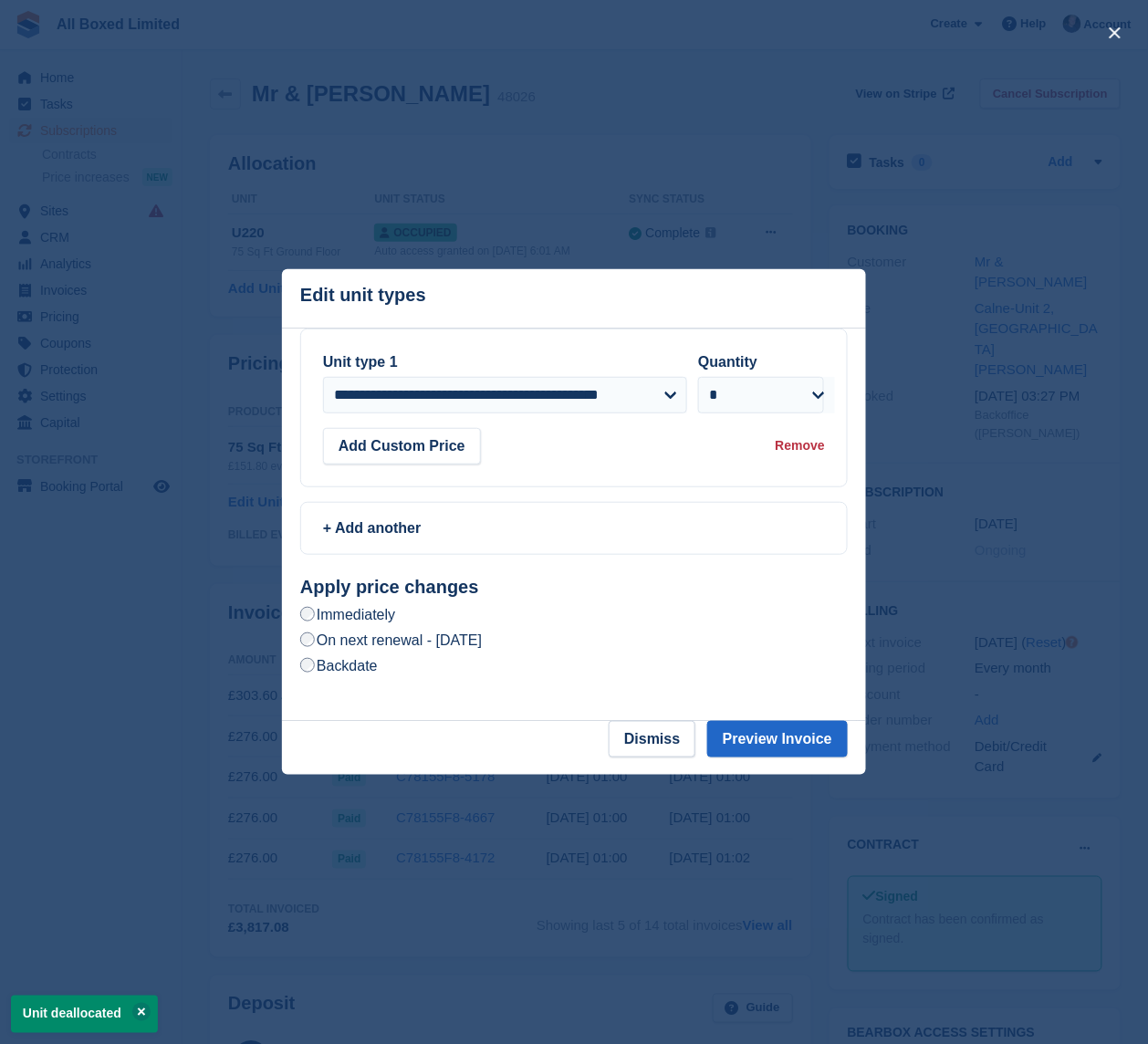
click at [477, 643] on label "On next renewal - Tuesday, 30th September, 2025" at bounding box center [391, 640] width 182 height 19
click at [779, 732] on button "Preview Invoice" at bounding box center [777, 739] width 140 height 37
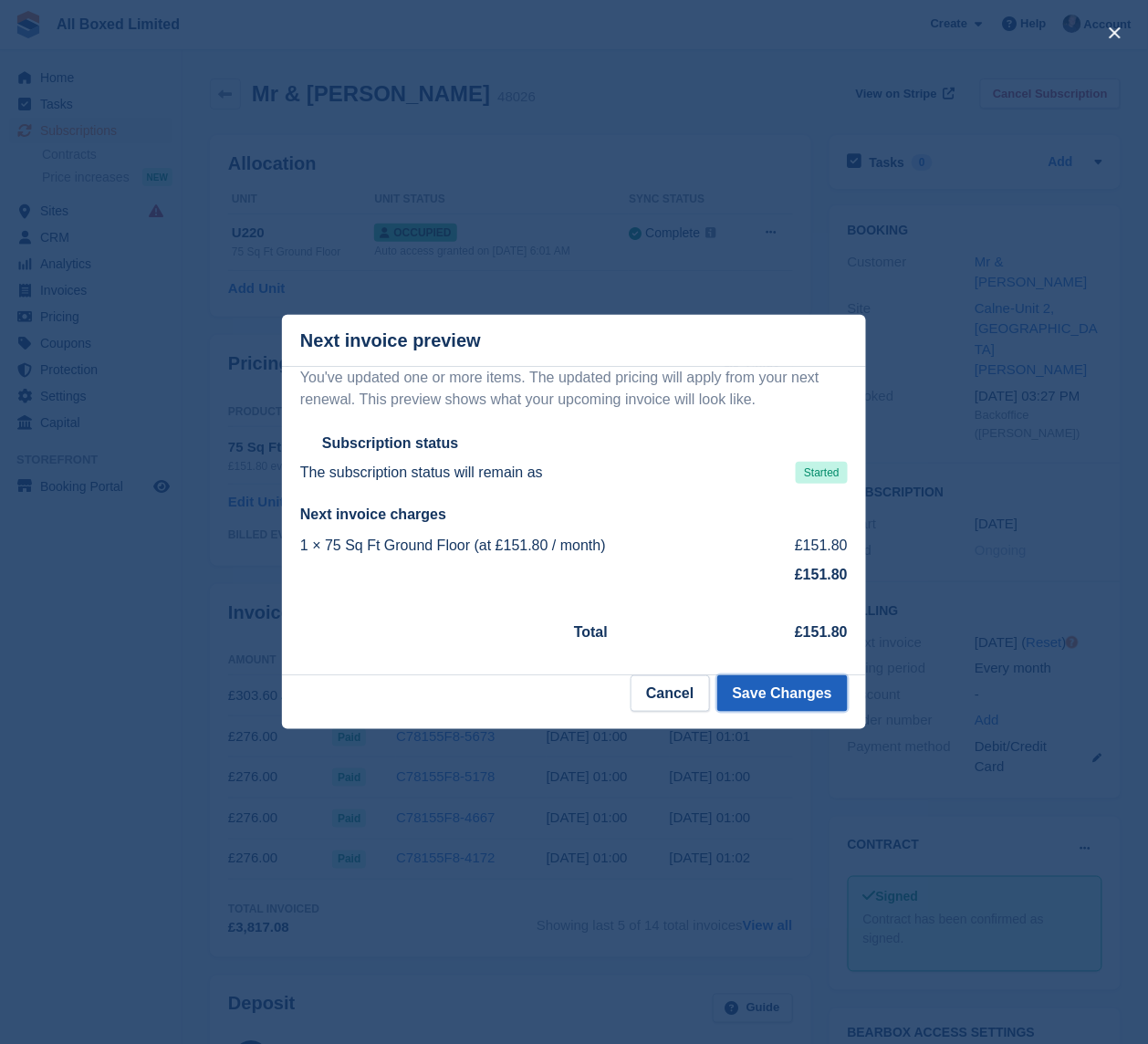
click at [818, 695] on button "Save Changes" at bounding box center [781, 694] width 130 height 37
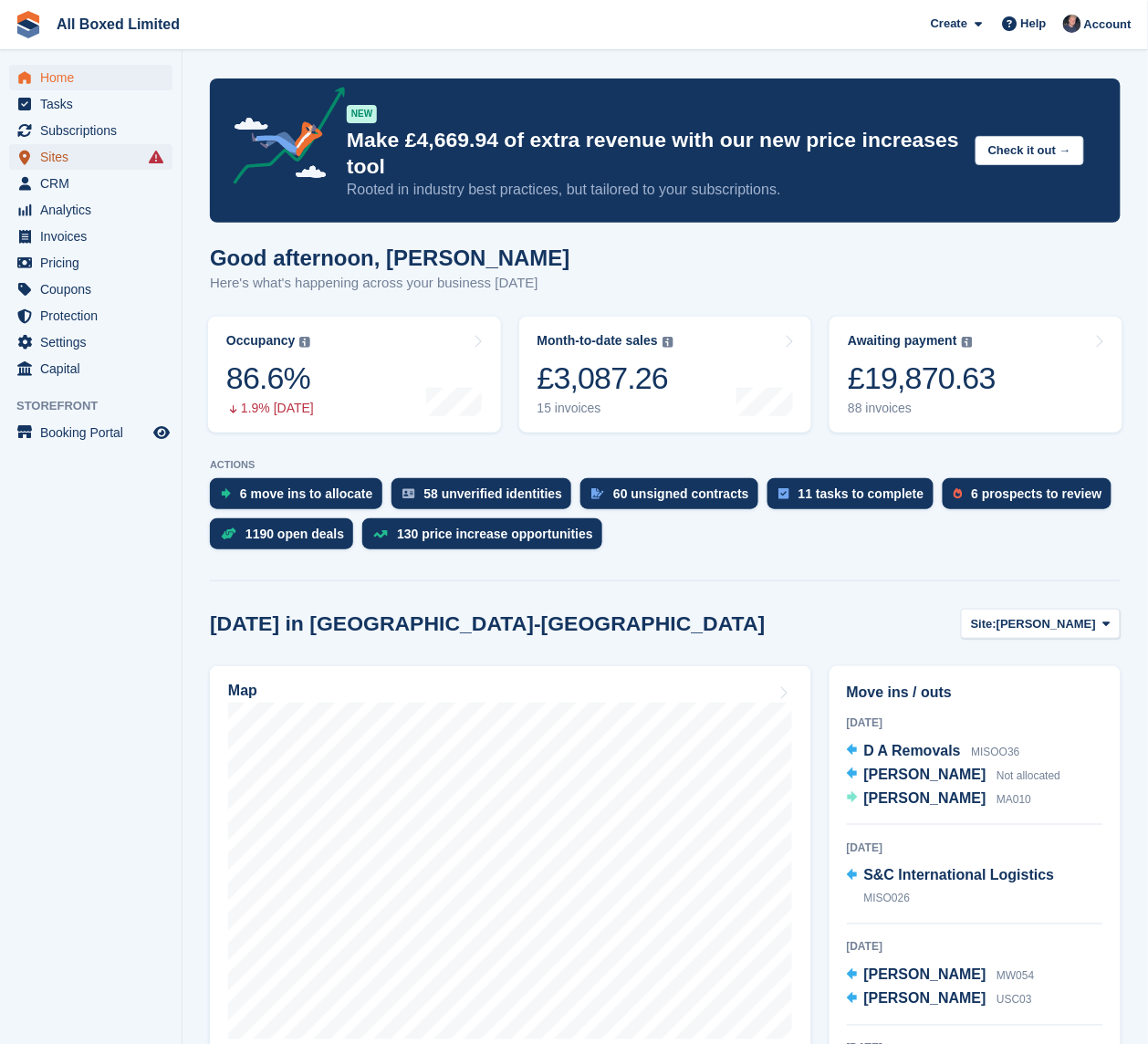
click at [75, 153] on span "Sites" at bounding box center [94, 157] width 110 height 26
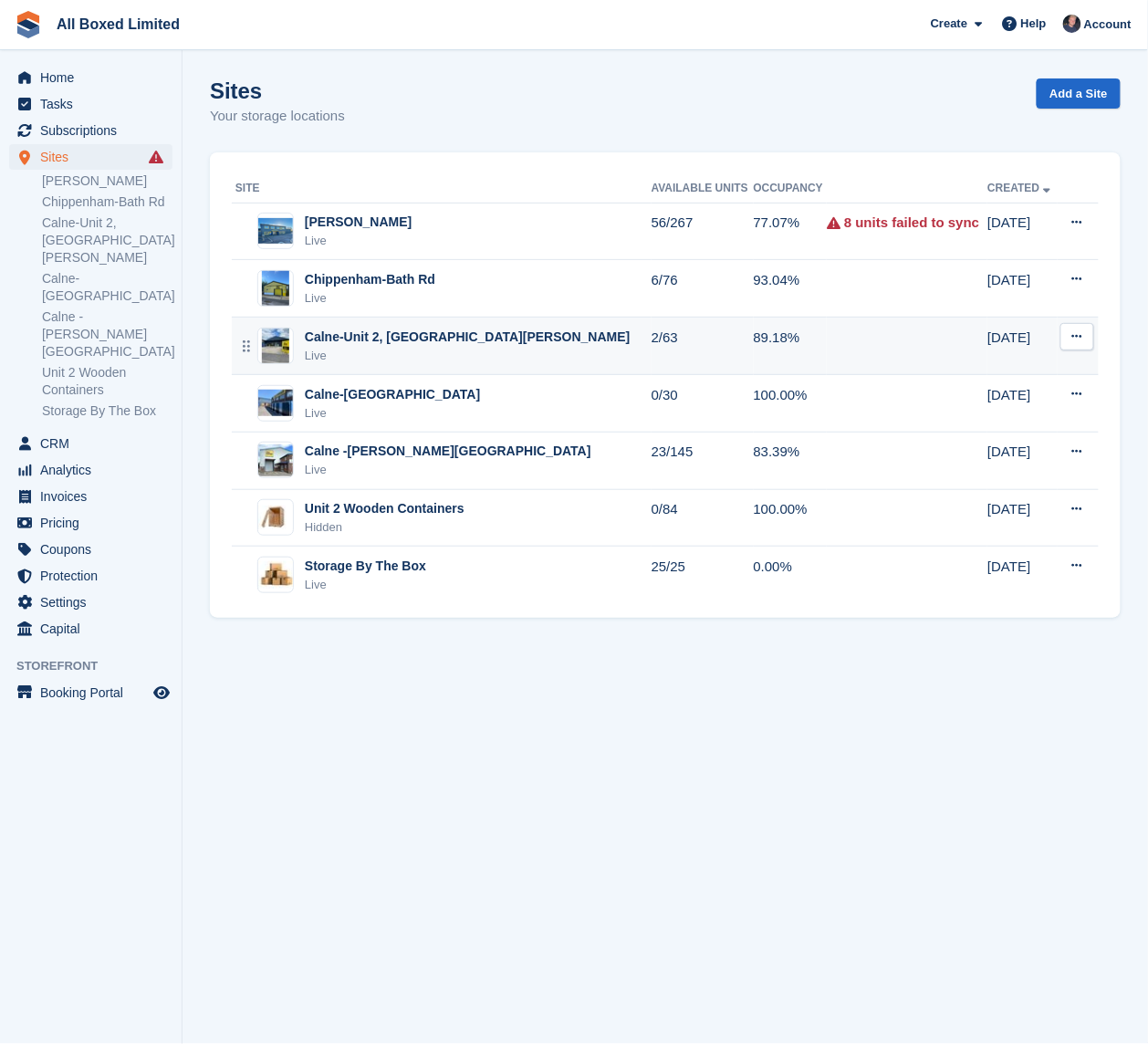
click at [381, 340] on div "Calne-Unit 2, [GEOGRAPHIC_DATA][PERSON_NAME]" at bounding box center [467, 337] width 326 height 19
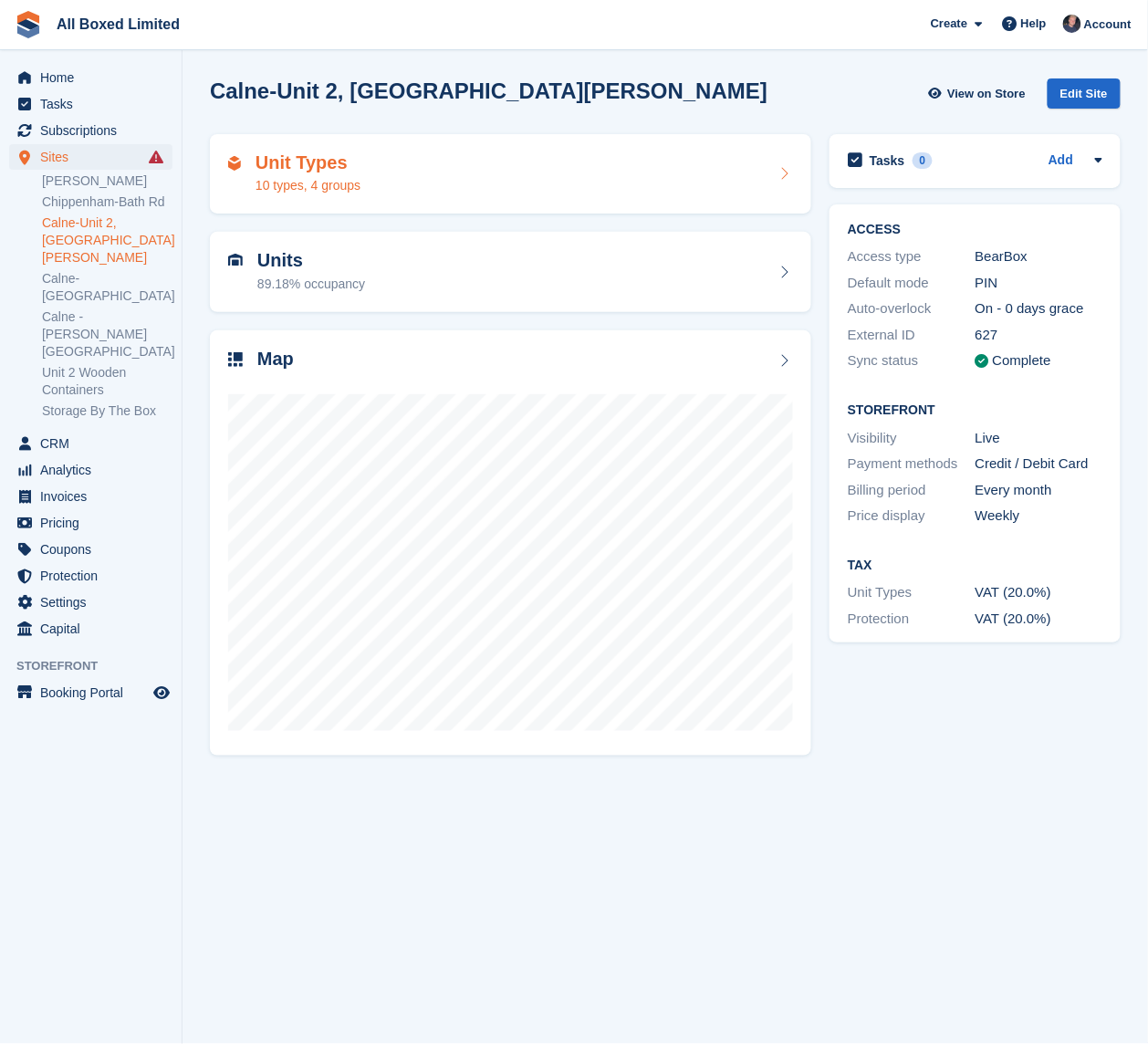
click at [346, 154] on h2 "Unit Types" at bounding box center [308, 163] width 105 height 21
click at [354, 351] on div "Map" at bounding box center [510, 360] width 564 height 25
